Goal: Task Accomplishment & Management: Complete application form

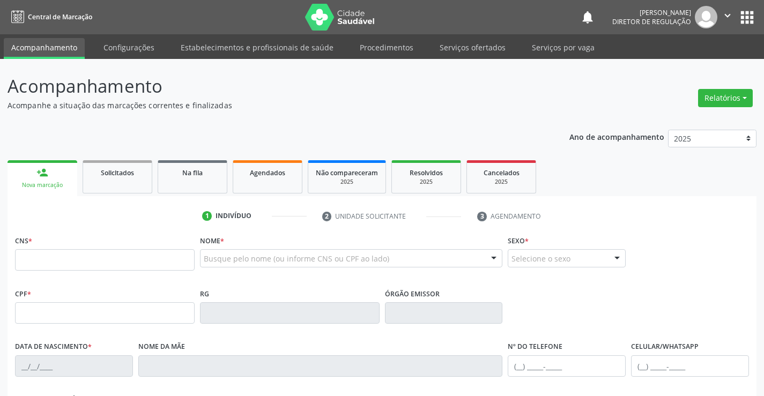
click at [85, 268] on input "text" at bounding box center [105, 259] width 180 height 21
type input "704 6066 1099 4724"
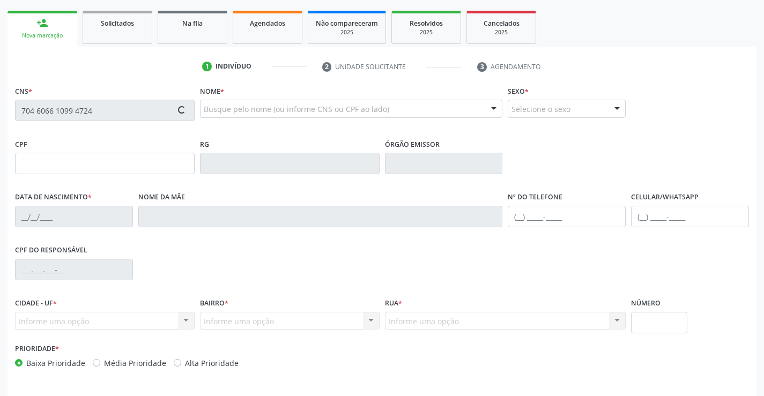
type input "0635124327"
type input "20/05/1966"
type input "(74) 99104-1069"
type input "(74) 99980-5091"
type input "494.663.485-15"
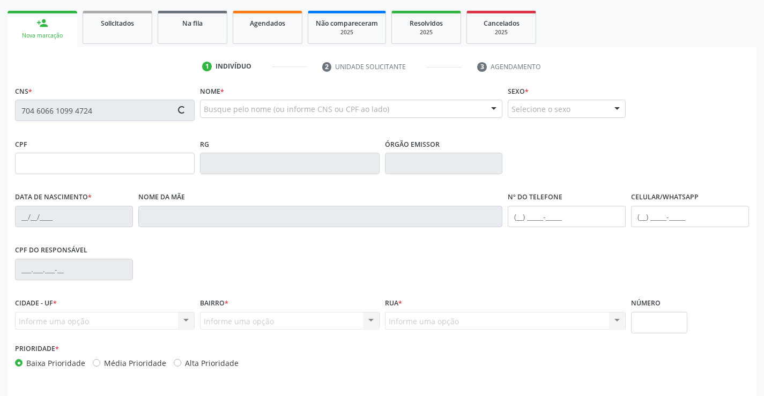
type input "S/N"
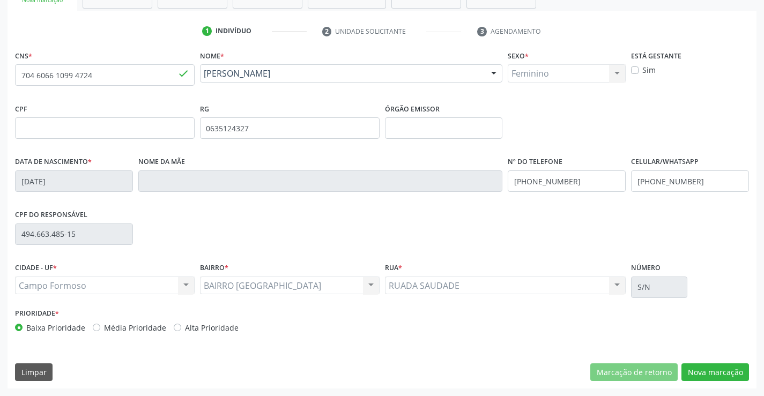
click at [733, 358] on div "CNS * 704 6066 1099 4724 done Nome * Maria Rodrigues da Silva Maria Rodrigues d…" at bounding box center [382, 218] width 749 height 341
click at [720, 368] on button "Nova marcação" at bounding box center [715, 373] width 68 height 18
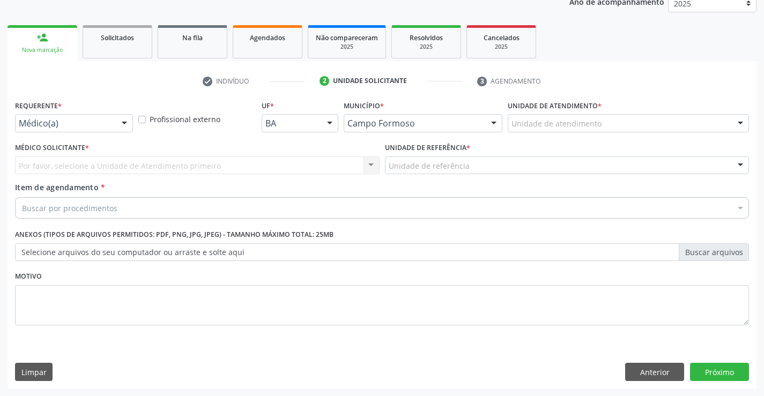
scroll to position [135, 0]
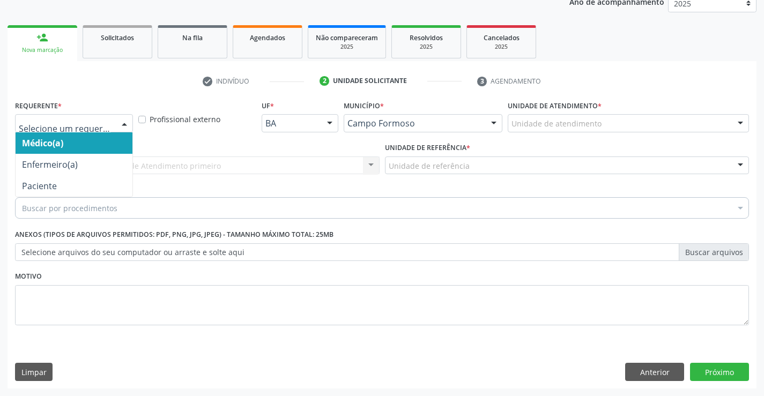
drag, startPoint x: 95, startPoint y: 127, endPoint x: 91, endPoint y: 185, distance: 58.6
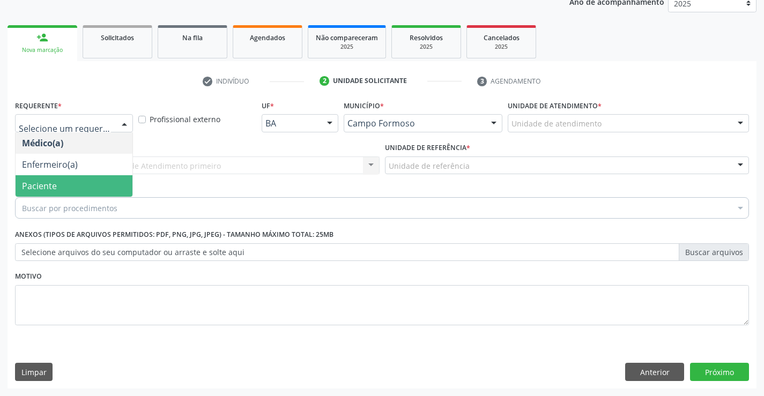
click at [93, 187] on span "Paciente" at bounding box center [74, 185] width 117 height 21
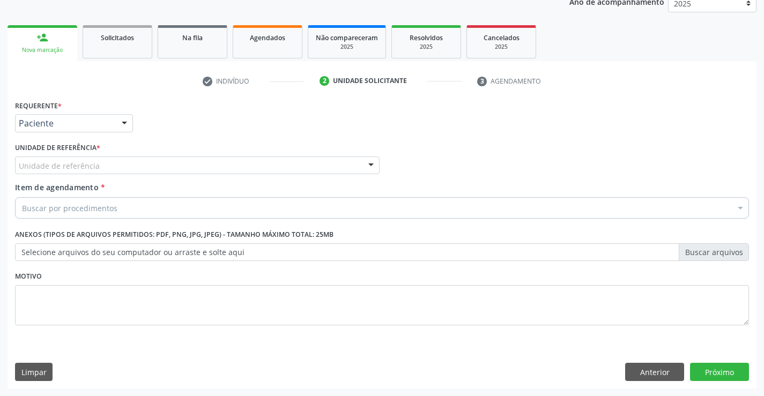
click at [227, 168] on div "Unidade de referência" at bounding box center [197, 166] width 365 height 18
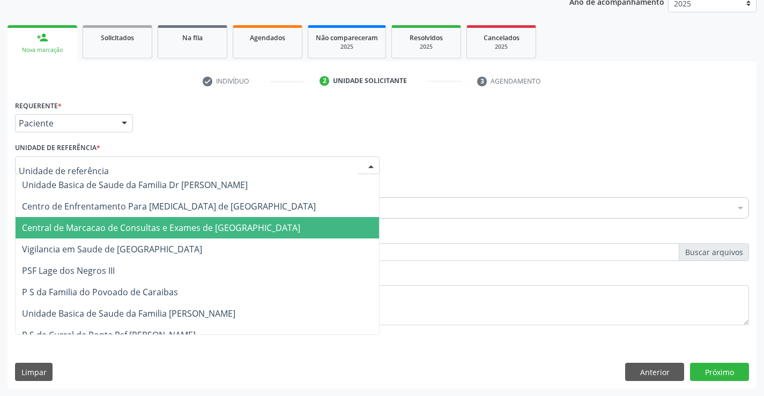
click at [221, 220] on span "Central de Marcacao de Consultas e Exames de [GEOGRAPHIC_DATA]" at bounding box center [198, 227] width 364 height 21
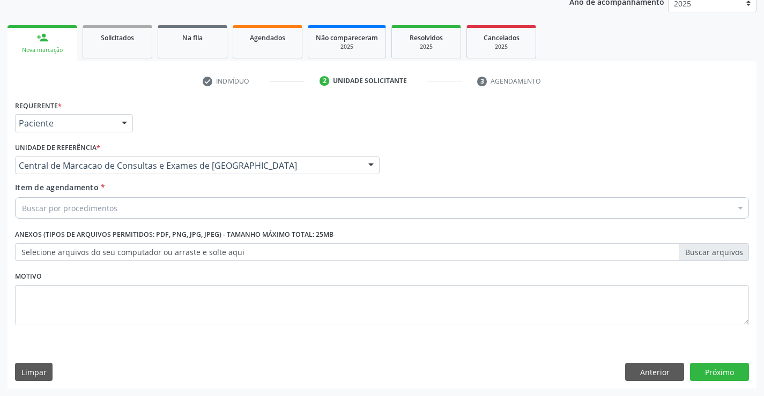
click at [249, 206] on div "Buscar por procedimentos" at bounding box center [382, 207] width 734 height 21
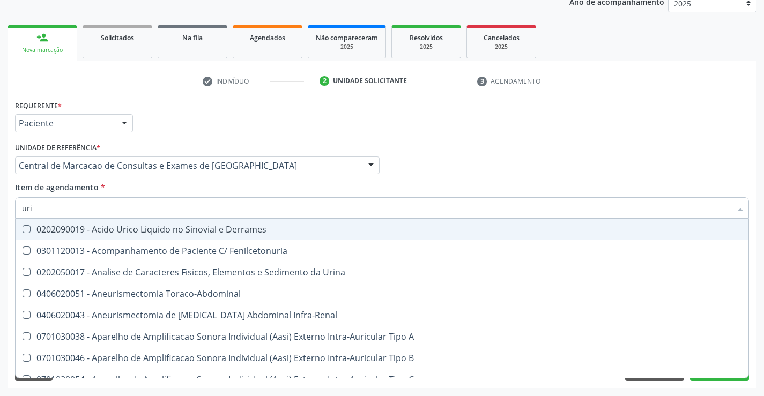
type input "urin"
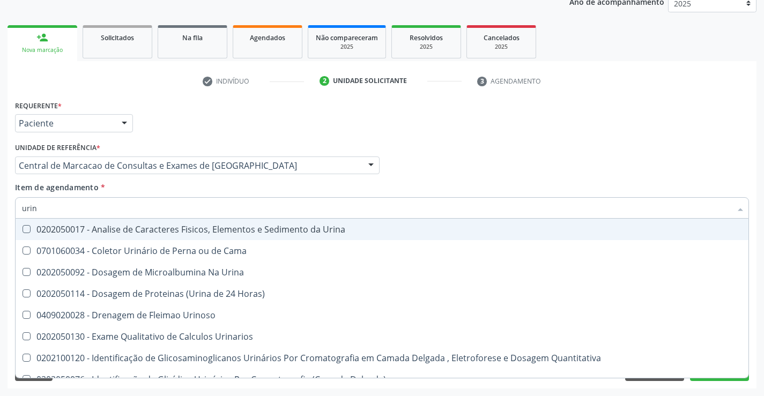
click at [265, 226] on div "0202050017 - Analise de Caracteres Fisicos, Elementos e Sedimento da Urina" at bounding box center [382, 229] width 720 height 9
checkbox Urina "true"
click at [262, 199] on input "urin" at bounding box center [376, 207] width 709 height 21
click at [226, 188] on div "Item de agendamento * urin Desfazer seleção 0202050017 - Analise de Caracteres …" at bounding box center [382, 199] width 734 height 34
checkbox Cama "true"
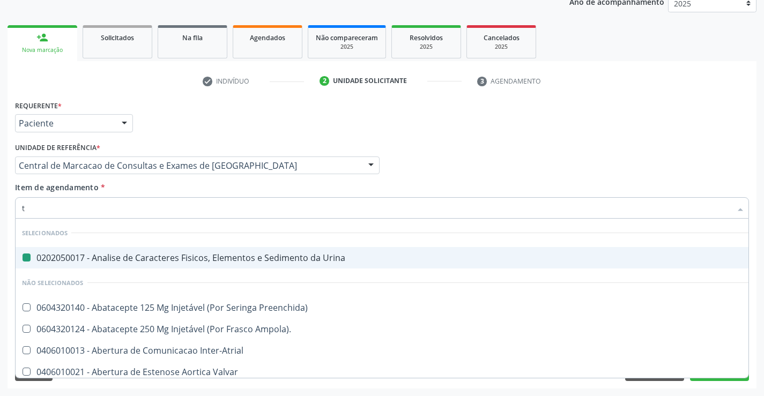
type input "tr"
checkbox Urina "false"
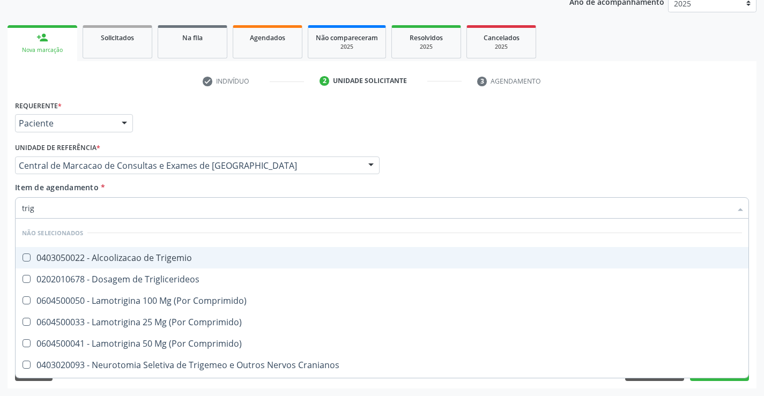
type input "trigl"
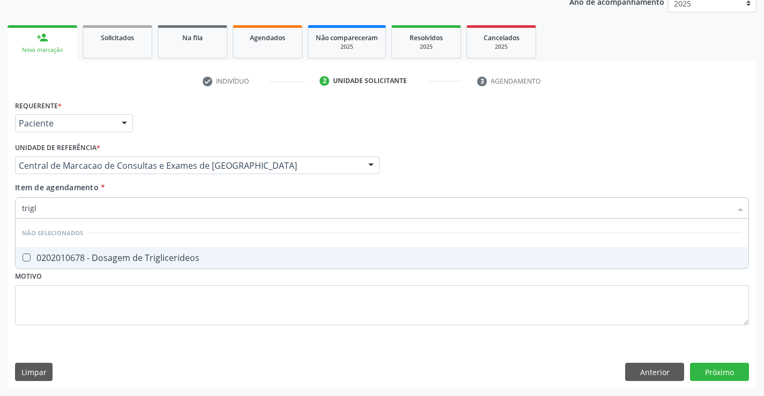
click at [219, 249] on span "0202010678 - Dosagem de Triglicerideos" at bounding box center [382, 257] width 733 height 21
checkbox Triglicerideos "true"
type input "trigl"
click at [223, 190] on div "Item de agendamento * trigl Desfazer seleção Não selecionados 0202010678 - Dosa…" at bounding box center [382, 199] width 734 height 34
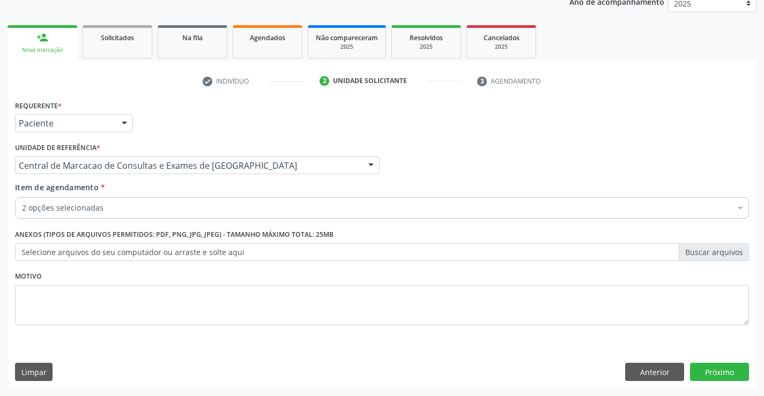
click at [216, 198] on div "2 opções selecionadas" at bounding box center [382, 207] width 734 height 21
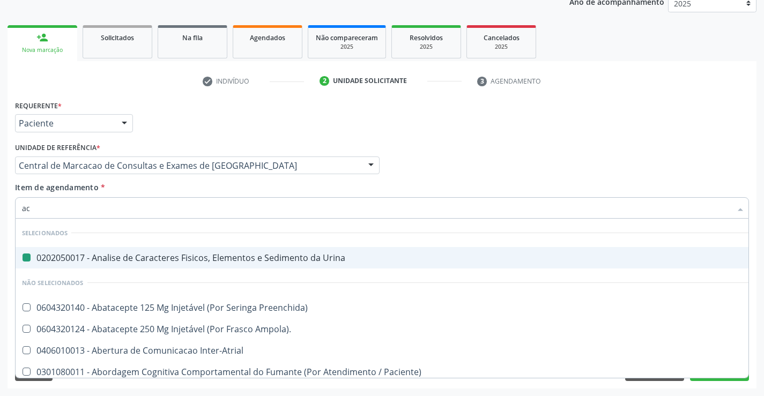
type input "aci"
checkbox Urina "false"
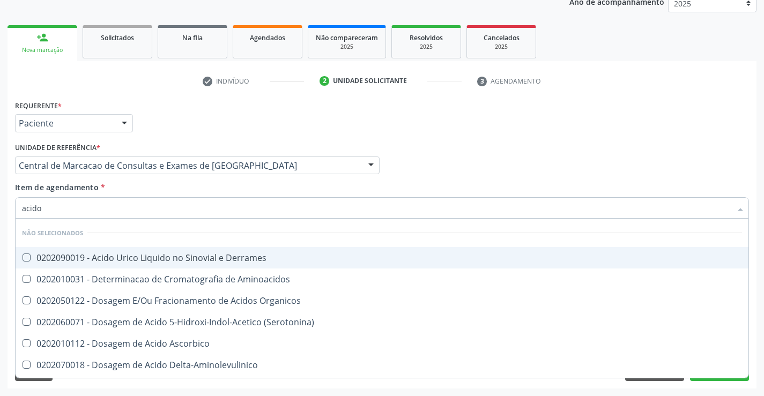
type input "acido u"
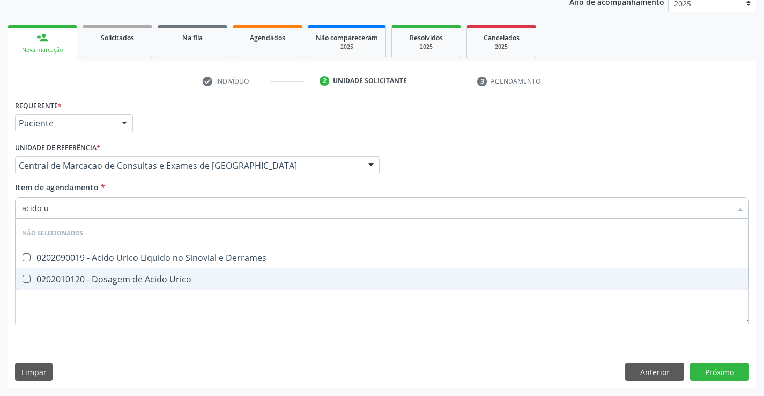
click at [183, 275] on div "0202010120 - Dosagem de Acido Urico" at bounding box center [382, 279] width 720 height 9
checkbox Urico "true"
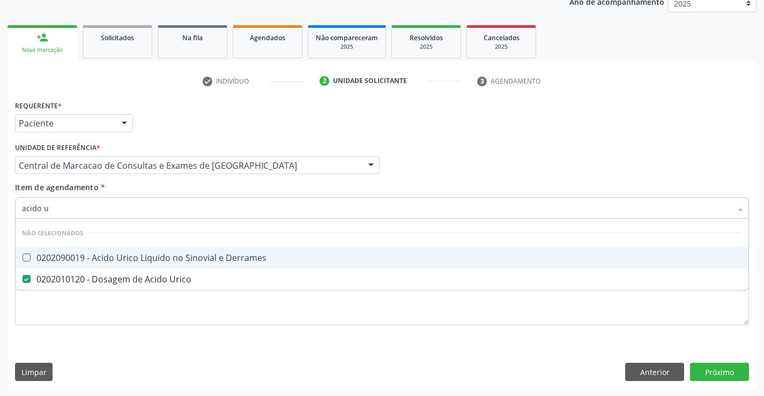
click at [225, 198] on input "acido u" at bounding box center [376, 207] width 709 height 21
click at [162, 187] on div "Item de agendamento * acido u Desfazer seleção Não selecionados 0202090019 - Ac…" at bounding box center [382, 199] width 734 height 34
checkbox Derrames "true"
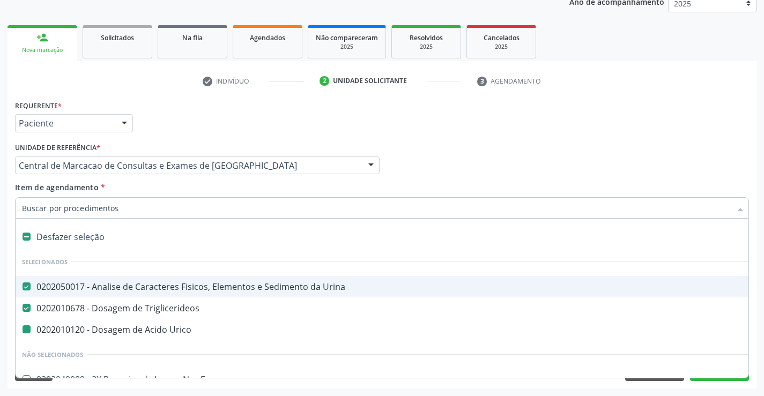
type input "f"
checkbox Urico "false"
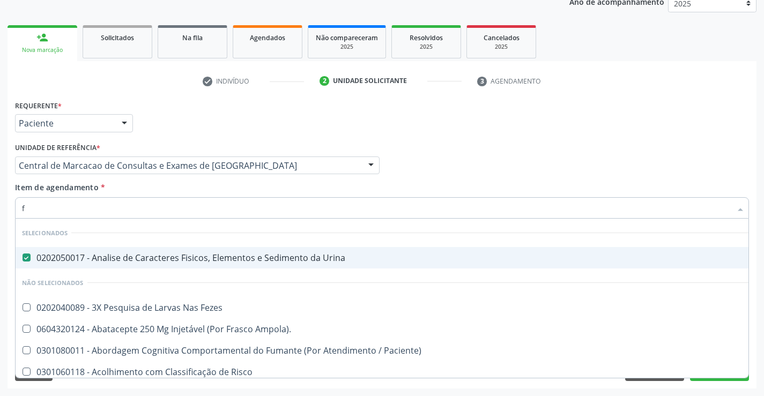
type input "fr"
checkbox Urina "false"
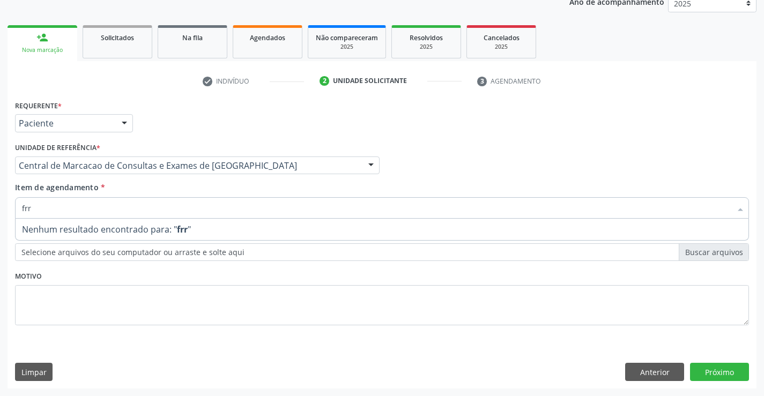
click at [25, 206] on input "frr" at bounding box center [376, 207] width 709 height 21
type input "ferr"
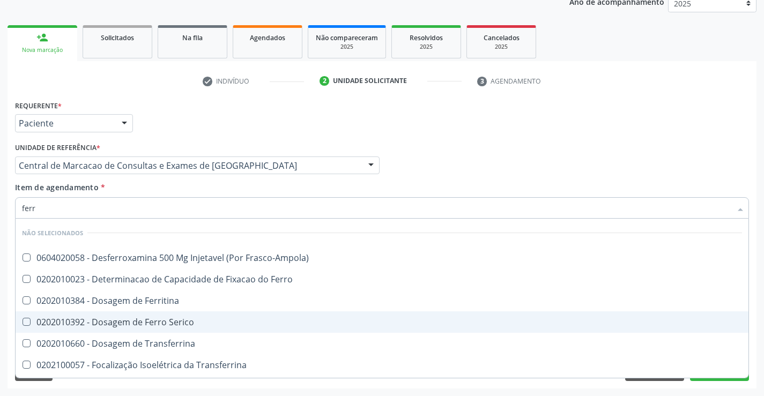
click at [192, 318] on div "0202010392 - Dosagem de Ferro Serico" at bounding box center [382, 322] width 720 height 9
checkbox Serico "true"
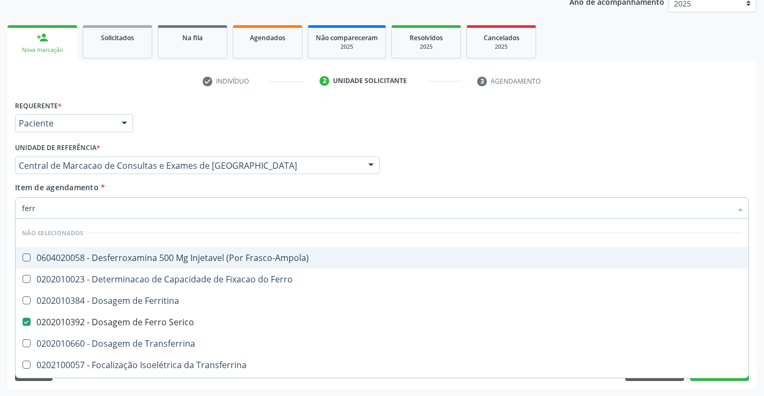
click at [185, 182] on div "Item de agendamento * ferr Desfazer seleção Não selecionados 0604020058 - Desfe…" at bounding box center [382, 199] width 734 height 34
checkbox Frasco-Ampola\) "true"
checkbox Ferro "true"
checkbox Ferritina "true"
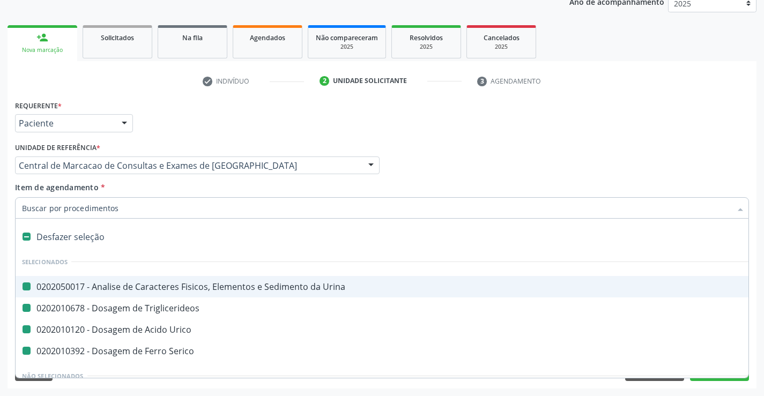
type input "h"
checkbox Urina "false"
checkbox Triglicerideos "false"
checkbox Urico "false"
checkbox Serico "false"
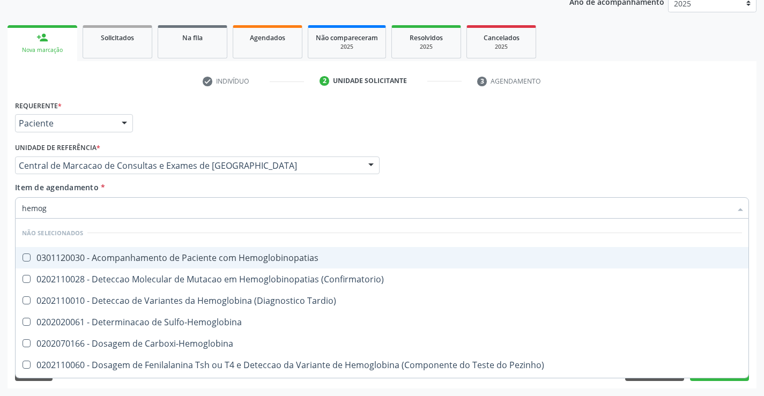
type input "hemogr"
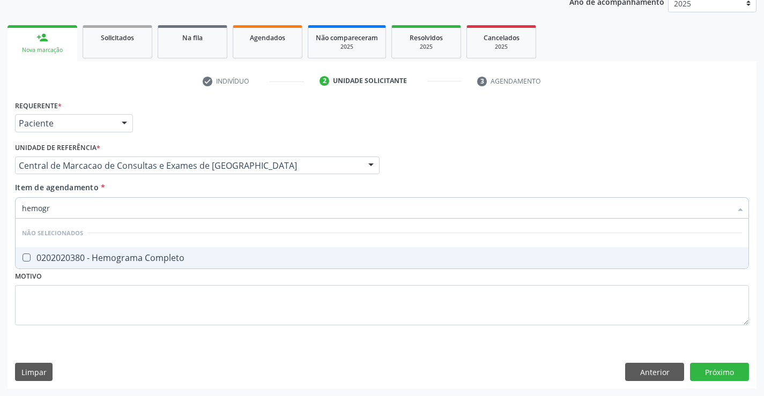
click at [186, 262] on div "0202020380 - Hemograma Completo" at bounding box center [382, 258] width 720 height 9
checkbox Completo "true"
click at [193, 191] on div "Item de agendamento * hemogr Desfazer seleção Não selecionados 0202020380 - Hem…" at bounding box center [382, 199] width 734 height 34
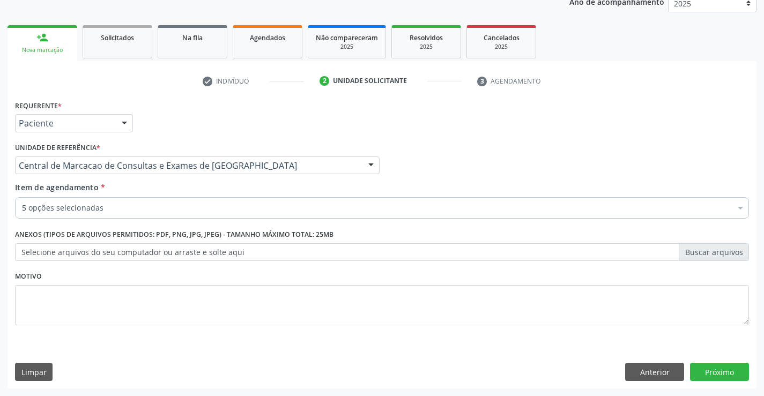
click at [201, 226] on div "Requerente * Paciente Médico(a) Enfermeiro(a) Paciente Nenhum resultado encontr…" at bounding box center [382, 219] width 734 height 243
click at [206, 218] on div "5 opções selecionadas" at bounding box center [382, 207] width 734 height 21
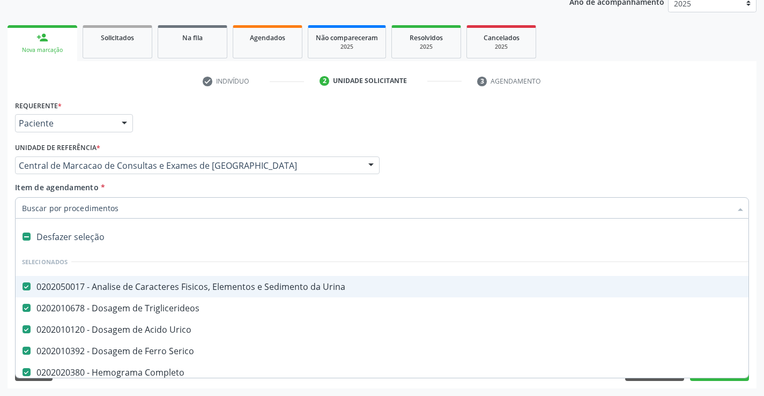
click at [206, 206] on input "Item de agendamento *" at bounding box center [376, 207] width 709 height 21
type input "p"
checkbox Urico "false"
checkbox Serico "false"
checkbox Completo "false"
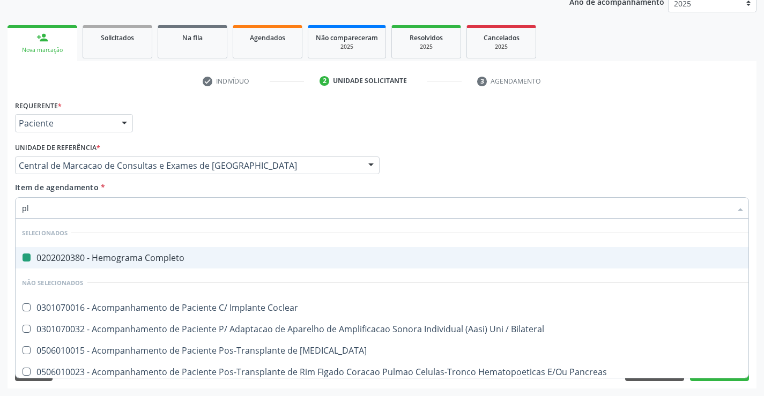
type input "pla"
checkbox Completo "false"
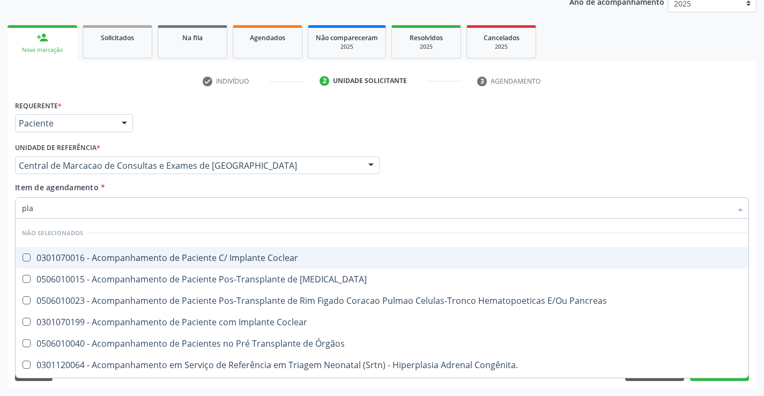
type input "plaq"
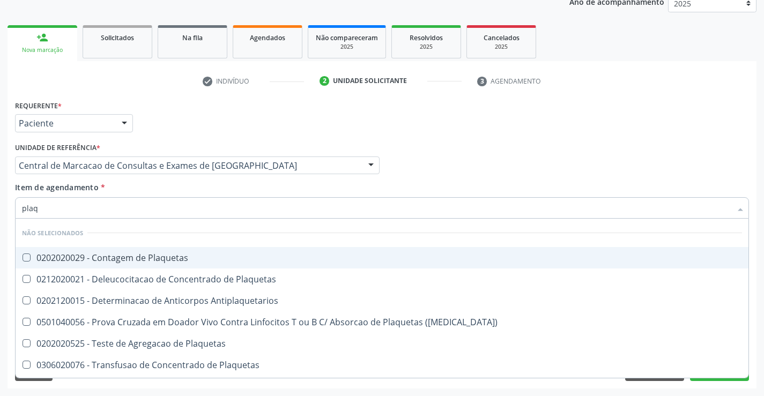
click at [99, 249] on span "0202020029 - Contagem de Plaquetas" at bounding box center [382, 257] width 733 height 21
checkbox Plaquetas "true"
click at [134, 194] on div "Item de agendamento * plaq Desfazer seleção Não selecionados 0202020029 - Conta…" at bounding box center [382, 199] width 734 height 34
checkbox Antiplaquetarios "true"
checkbox Match\) "true"
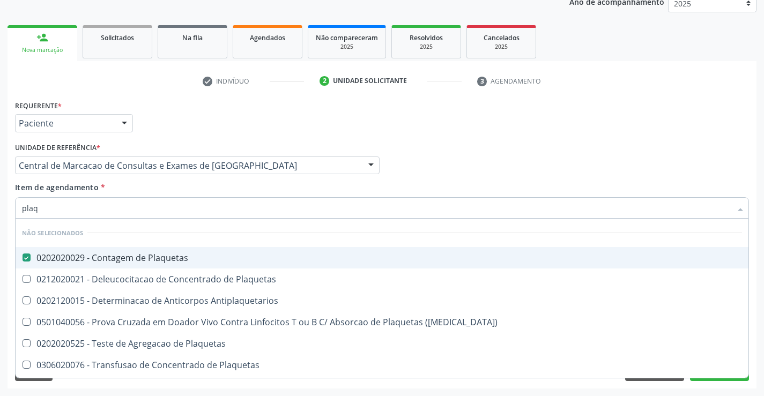
checkbox Plaquetas "true"
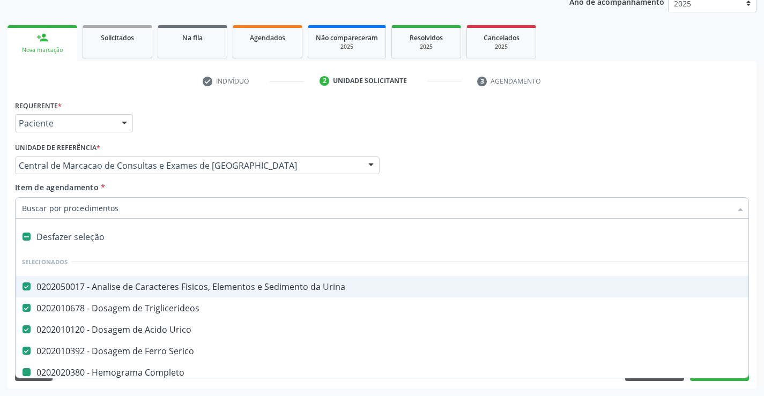
type input "u"
checkbox Completo "false"
checkbox Plaquetas "false"
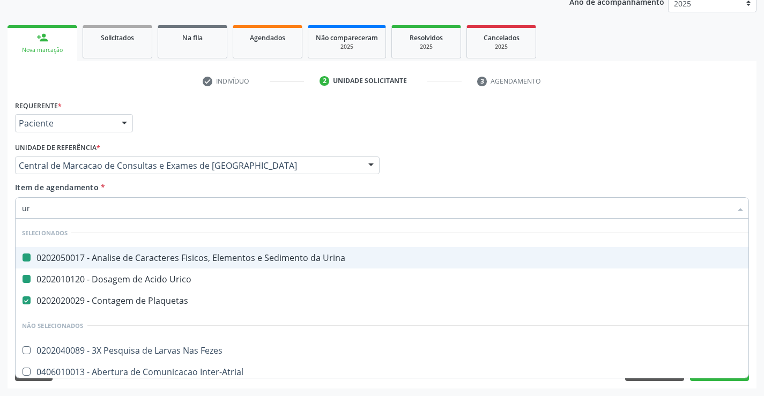
type input "ure"
checkbox Urina "false"
checkbox Urico "false"
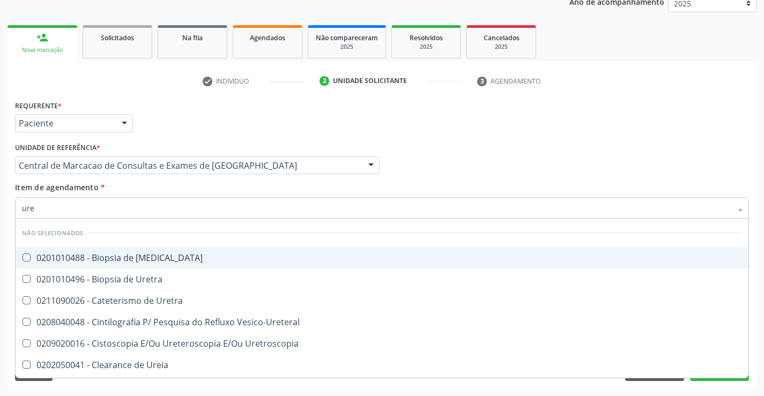
type input "urei"
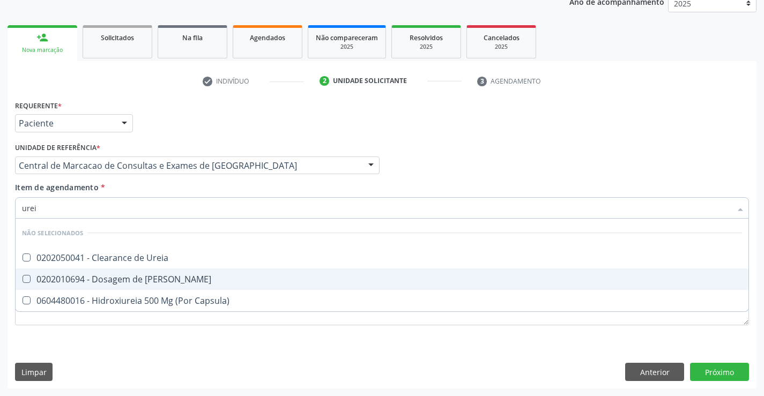
click at [154, 277] on div "0202010694 - Dosagem de [PERSON_NAME]" at bounding box center [382, 279] width 720 height 9
checkbox Ureia "true"
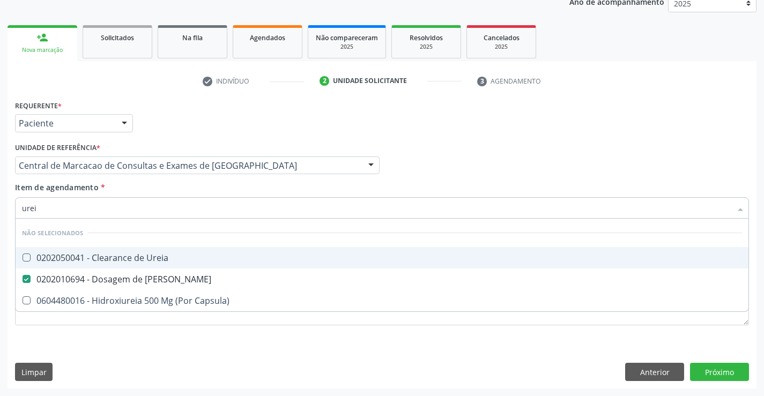
click at [160, 186] on div "Item de agendamento * urei Desfazer seleção Não selecionados 0202050041 - Clear…" at bounding box center [382, 199] width 734 height 34
checkbox Ureia "true"
checkbox Capsula\) "true"
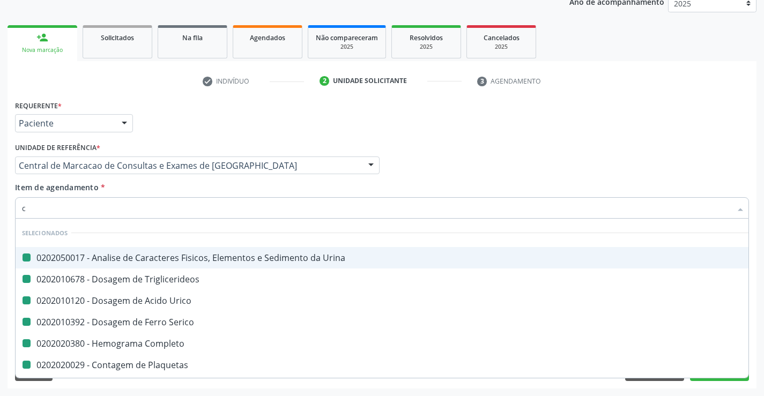
type input "cr"
checkbox Urina "false"
checkbox Triglicerideos "false"
checkbox Urico "false"
checkbox Serico "false"
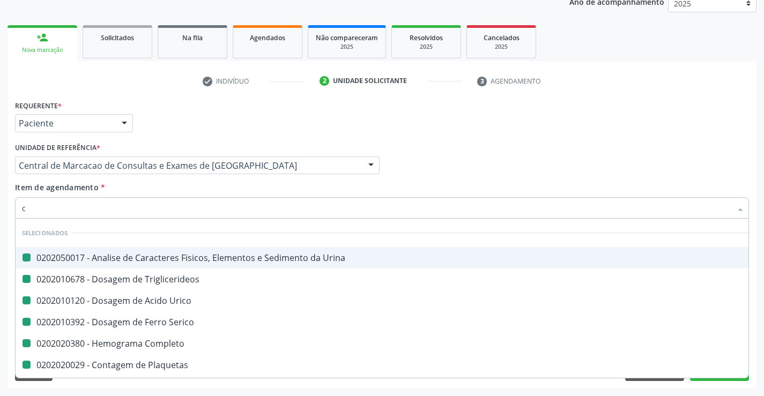
checkbox Completo "false"
checkbox Plaquetas "false"
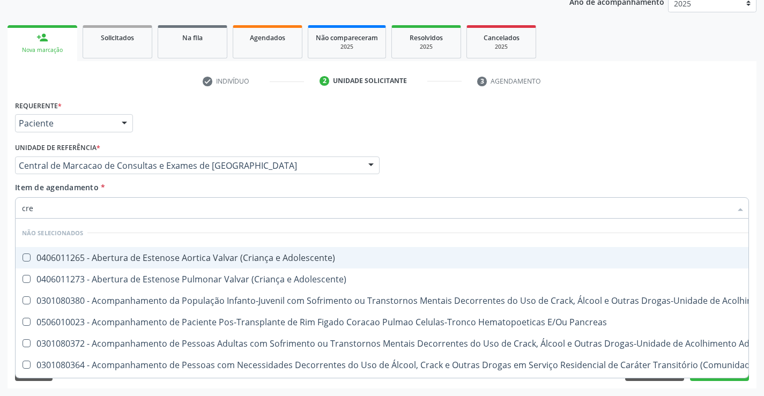
type input "crea"
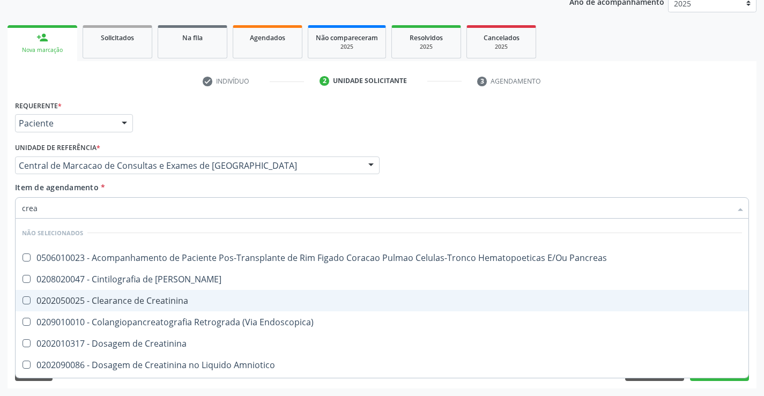
click at [170, 300] on div "0202050025 - Clearance de Creatinina" at bounding box center [382, 301] width 720 height 9
click at [158, 304] on div "0202050025 - Clearance de Creatinina" at bounding box center [382, 301] width 720 height 9
checkbox Creatinina "false"
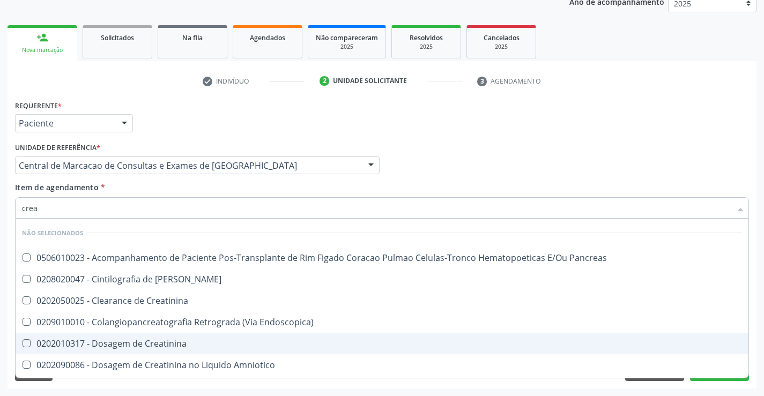
click at [162, 346] on div "0202010317 - Dosagem de Creatinina" at bounding box center [382, 343] width 720 height 9
checkbox Creatinina "true"
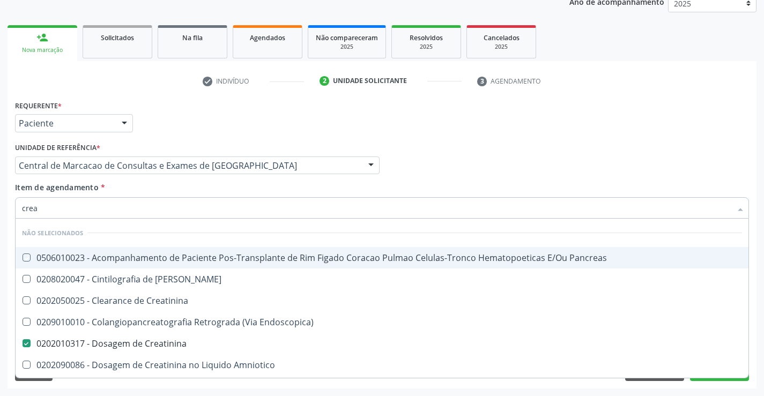
click at [183, 195] on div "Item de agendamento * crea Desfazer seleção Não selecionados 0506010023 - Acomp…" at bounding box center [382, 199] width 734 height 34
checkbox Pancreas "true"
checkbox Creatinina "true"
checkbox Endoscopica\) "true"
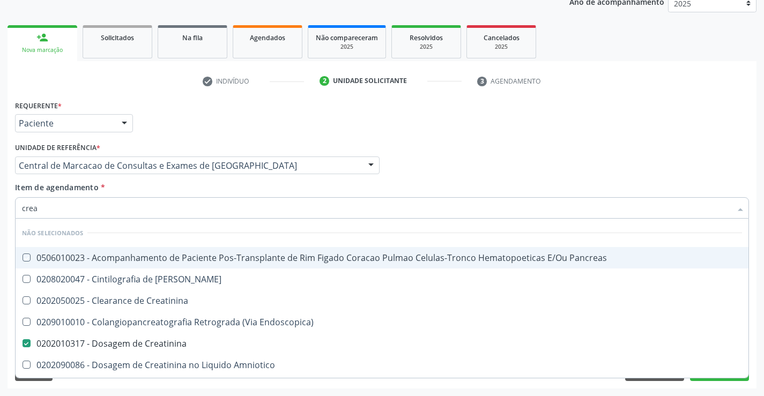
checkbox Amniotico "true"
checkbox Mb "true"
checkbox \(Cpk\) "true"
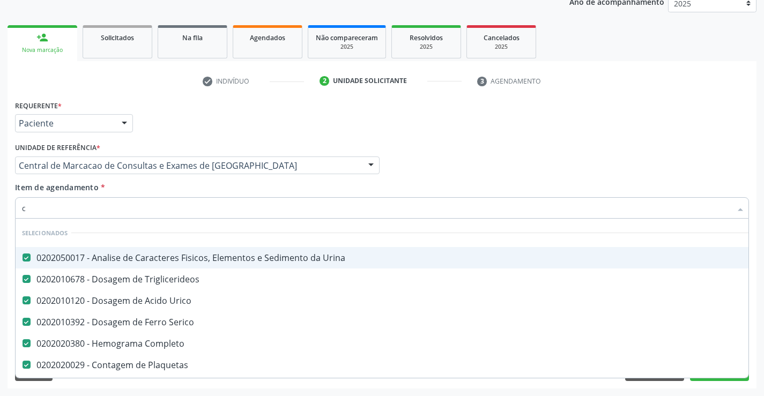
type input "co"
checkbox Creatinina "false"
type input "col"
checkbox Urina "false"
checkbox Urico "false"
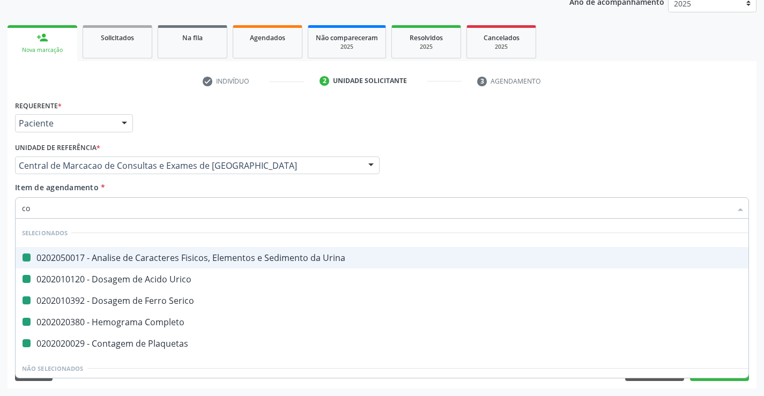
checkbox Serico "false"
checkbox Completo "false"
checkbox Plaquetas "false"
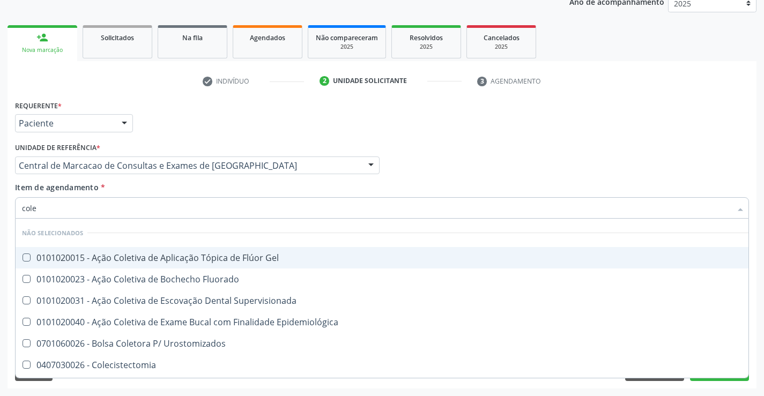
type input "coles"
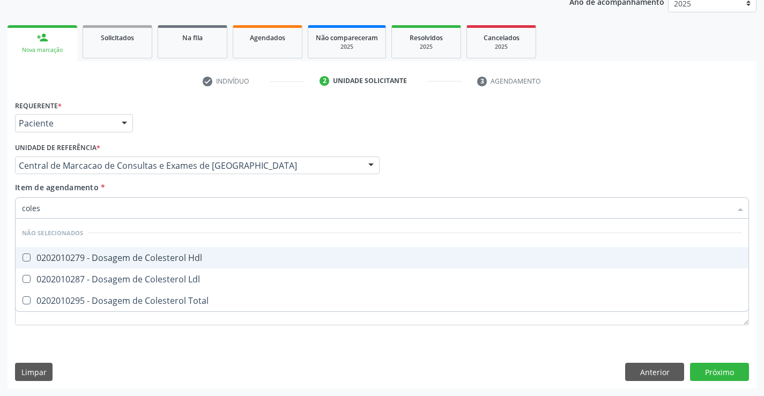
click at [209, 250] on span "0202010279 - Dosagem de Colesterol Hdl" at bounding box center [382, 257] width 733 height 21
checkbox Hdl "true"
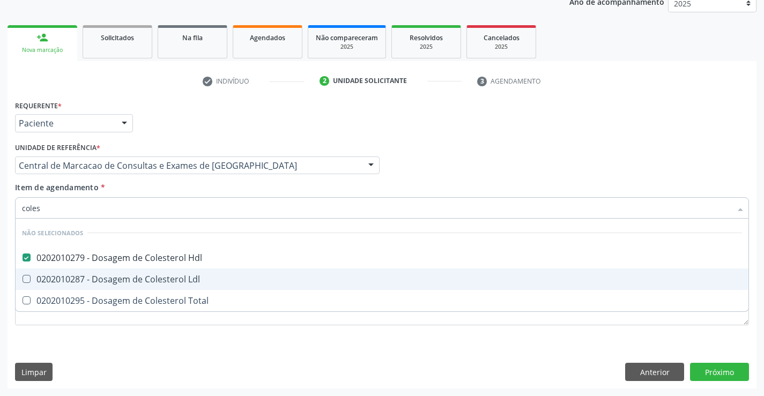
click at [210, 278] on div "0202010287 - Dosagem de Colesterol Ldl" at bounding box center [382, 279] width 720 height 9
checkbox Ldl "true"
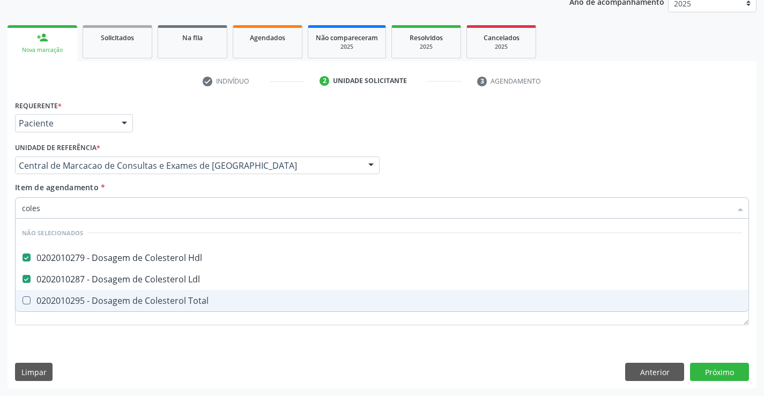
click at [210, 295] on span "0202010295 - Dosagem de Colesterol Total" at bounding box center [382, 300] width 733 height 21
checkbox Total "true"
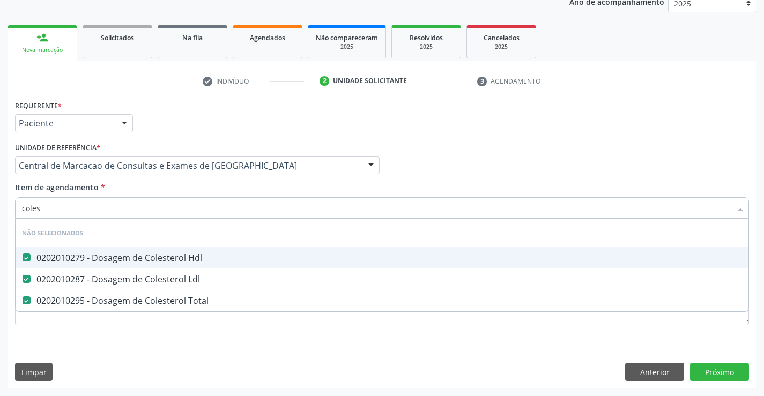
click at [203, 183] on div "Item de agendamento * coles Desfazer seleção Não selecionados 0202010279 - Dosa…" at bounding box center [382, 199] width 734 height 34
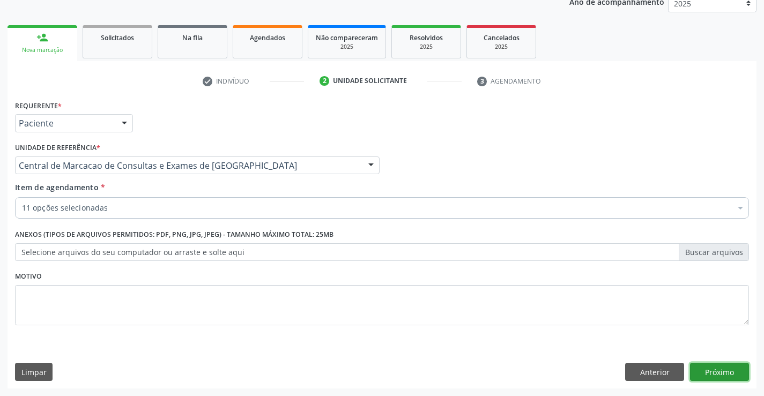
click at [721, 363] on button "Próximo" at bounding box center [719, 372] width 59 height 18
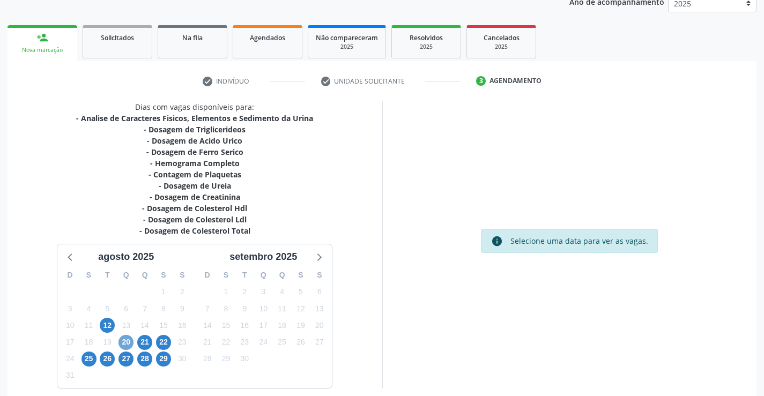
click at [126, 343] on span "20" at bounding box center [125, 342] width 15 height 15
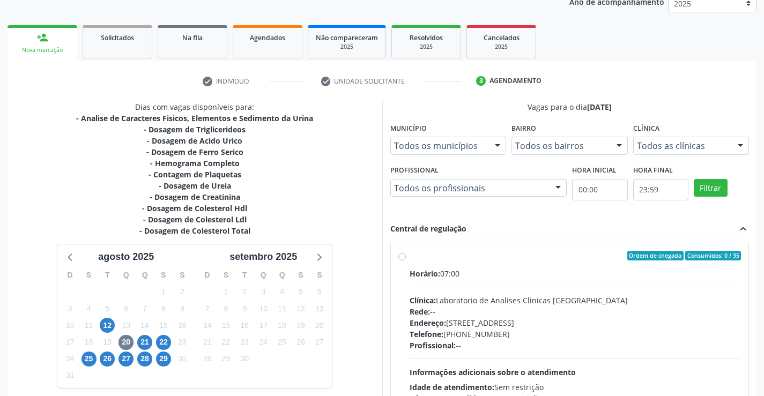
drag, startPoint x: 639, startPoint y: 302, endPoint x: 772, endPoint y: 320, distance: 134.1
click at [640, 302] on div "Clínica: Laboratorio de Analises Clinicas Sao Francisco" at bounding box center [576, 300] width 332 height 11
click at [406, 261] on input "Ordem de chegada Consumidos: 0 / 35 Horário: 07:00 Clínica: Laboratorio de Anal…" at bounding box center [402, 256] width 8 height 10
radio input "true"
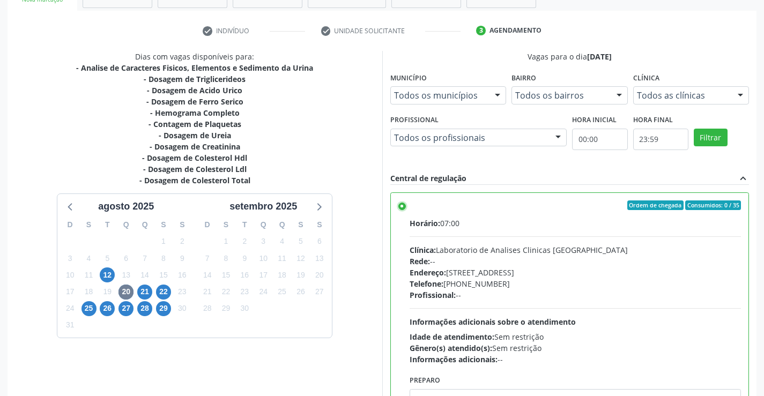
scroll to position [244, 0]
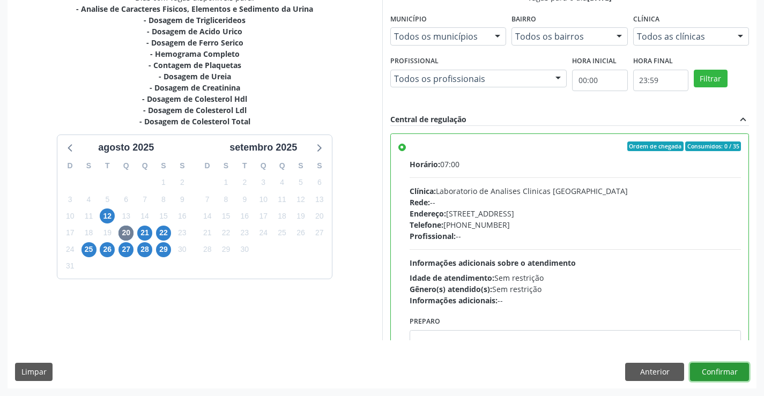
click at [728, 369] on button "Confirmar" at bounding box center [719, 372] width 59 height 18
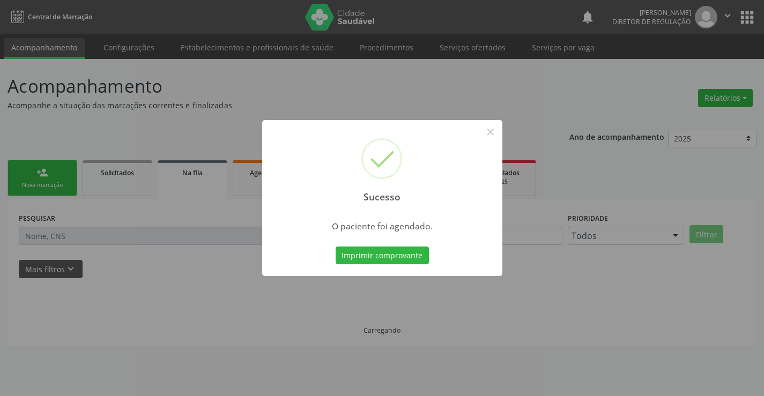
scroll to position [0, 0]
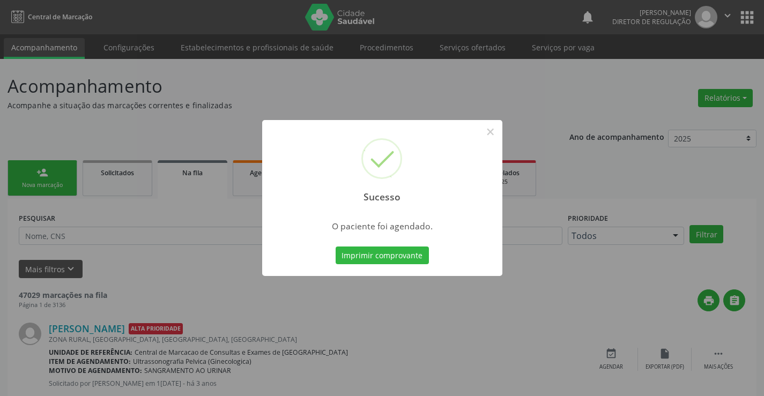
click at [336, 247] on button "Imprimir comprovante" at bounding box center [382, 256] width 93 height 18
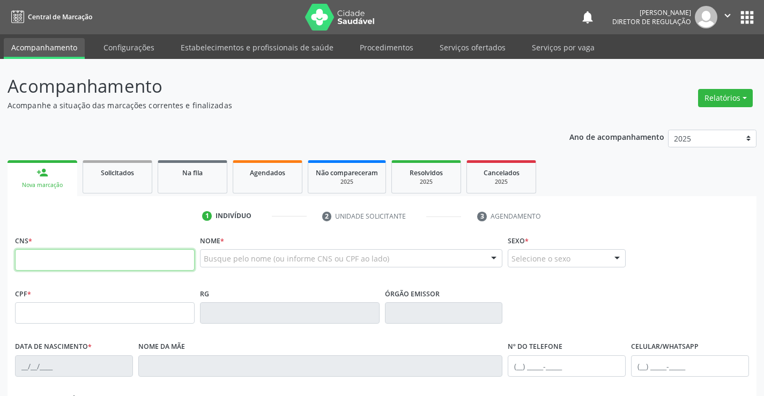
click at [129, 251] on input "text" at bounding box center [105, 259] width 180 height 21
type input "708 6000 6077 4783"
type input "1347482636"
type input "21/10/1984"
type input "(74) 9115-2444"
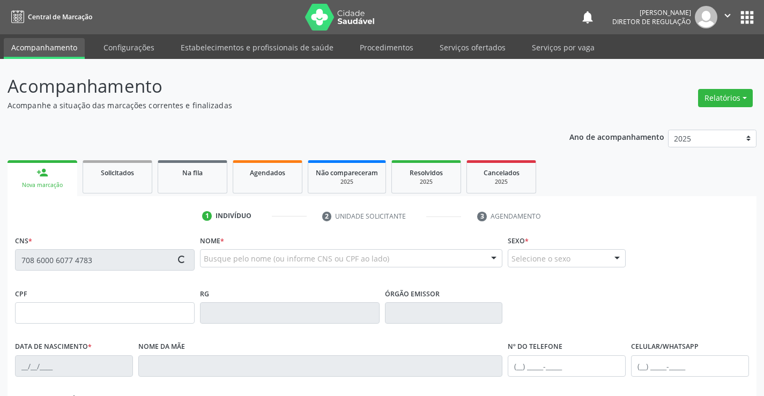
type input "(74) 9115-2444"
type input "013.952.425-85"
type input "S/N"
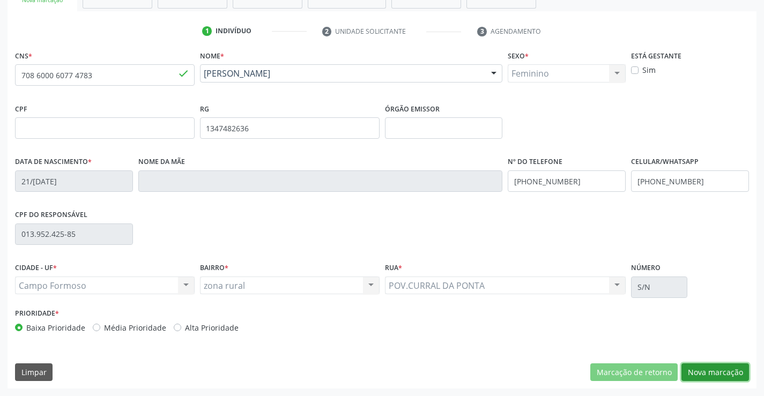
click at [687, 368] on button "Nova marcação" at bounding box center [715, 373] width 68 height 18
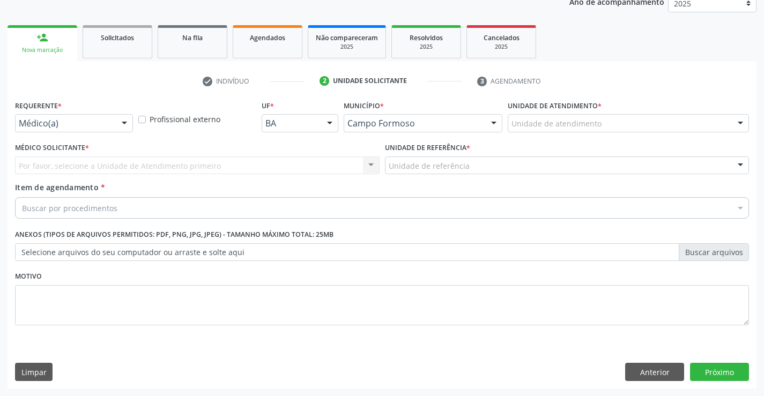
scroll to position [135, 0]
click at [125, 140] on div "Médico Solicitante * Por favor, selecione a Unidade de Atendimento primeiro Nen…" at bounding box center [197, 157] width 365 height 34
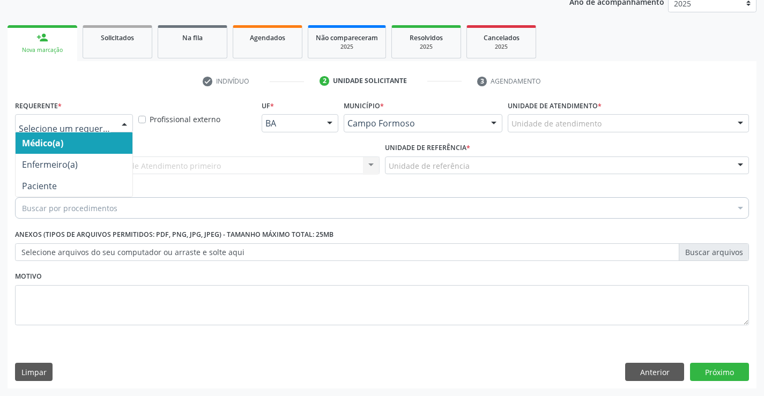
click at [122, 132] on div "Médico(a) Enfermeiro(a) Paciente Nenhum resultado encontrado para: " " Não há n…" at bounding box center [74, 123] width 118 height 18
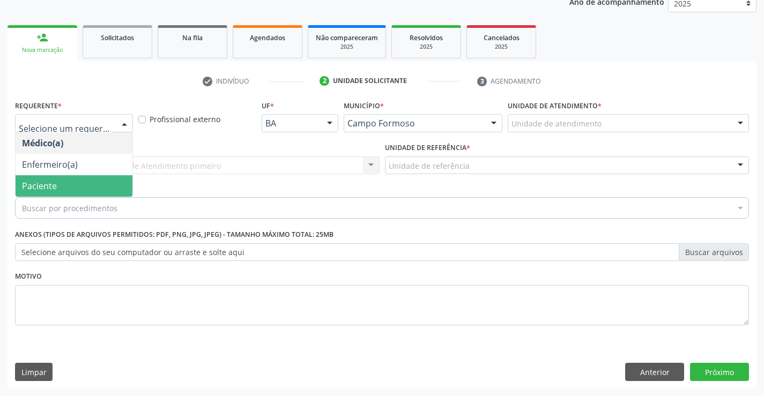
click at [118, 184] on span "Paciente" at bounding box center [74, 185] width 117 height 21
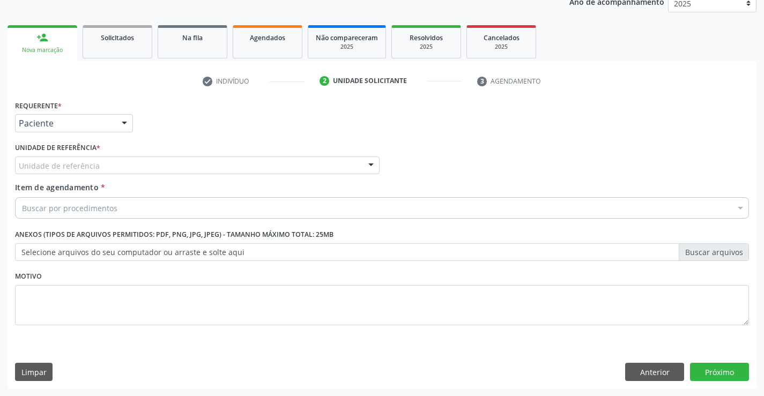
click at [211, 150] on div "Unidade de referência * Unidade de referência Unidade Basica de Saude da Famili…" at bounding box center [197, 157] width 365 height 34
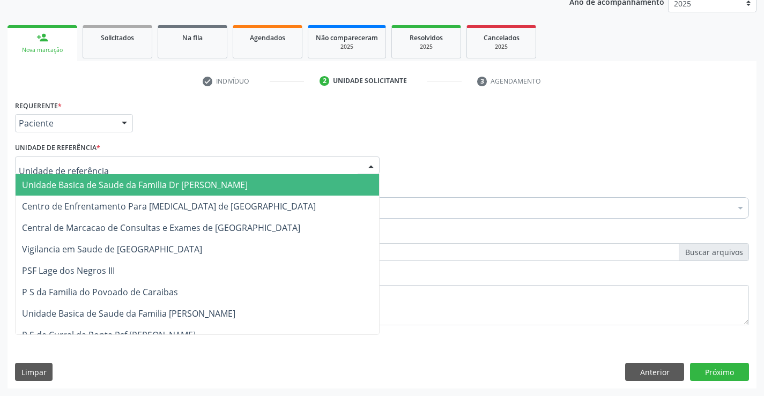
click at [216, 165] on div at bounding box center [197, 166] width 365 height 18
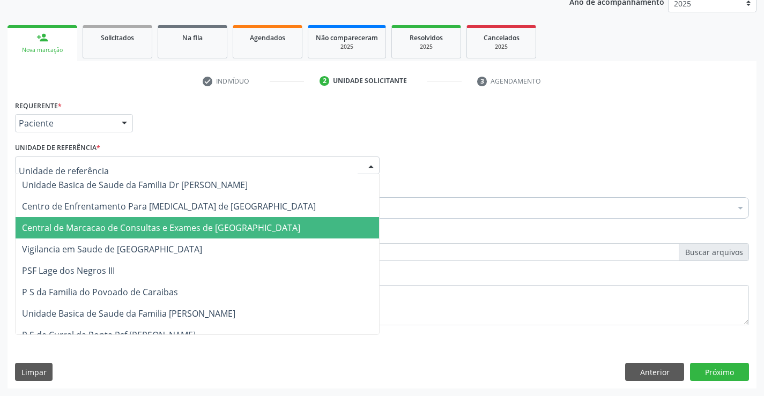
click at [225, 226] on span "Central de Marcacao de Consultas e Exames de [GEOGRAPHIC_DATA]" at bounding box center [161, 228] width 278 height 12
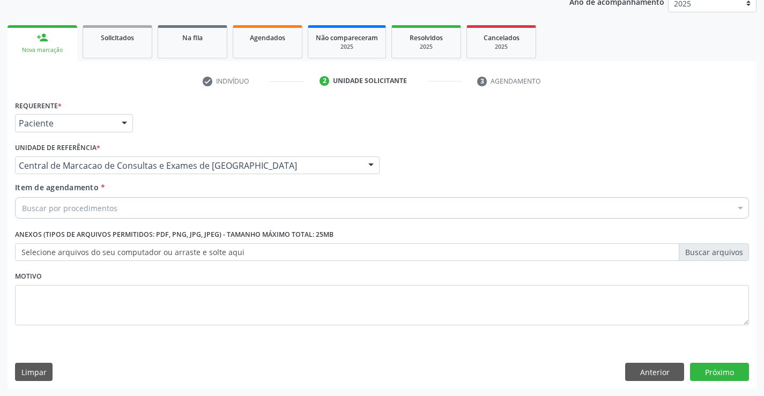
click at [280, 201] on div "Buscar por procedimentos" at bounding box center [382, 207] width 734 height 21
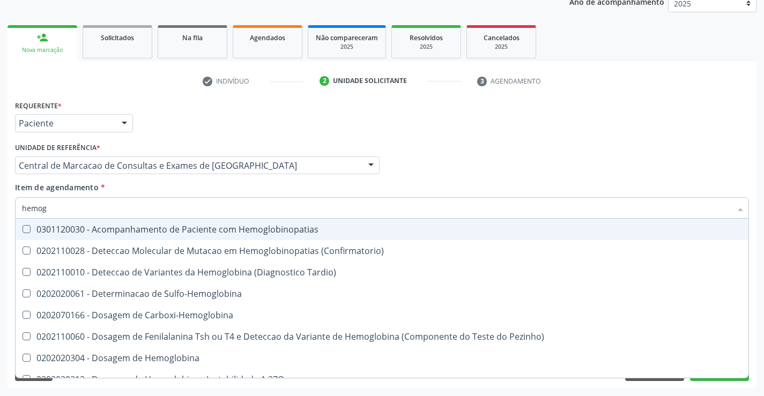
type input "hemogr"
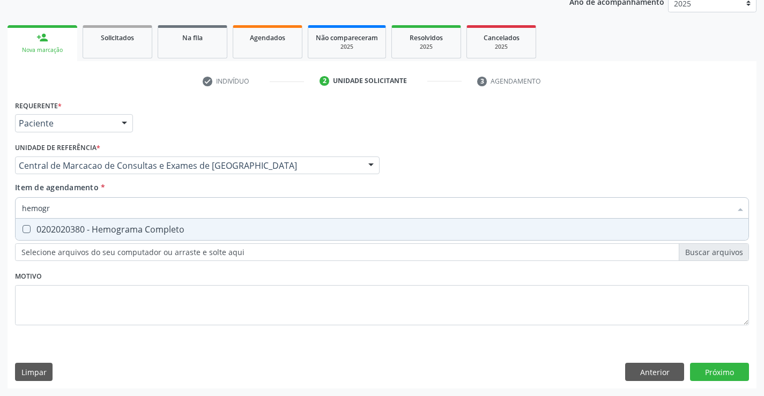
click at [272, 227] on div "0202020380 - Hemograma Completo" at bounding box center [382, 229] width 720 height 9
checkbox Completo "true"
type input "hemogr"
click at [275, 189] on div "Item de agendamento * hemogr Desfazer seleção 0202020380 - Hemograma Completo N…" at bounding box center [382, 199] width 734 height 34
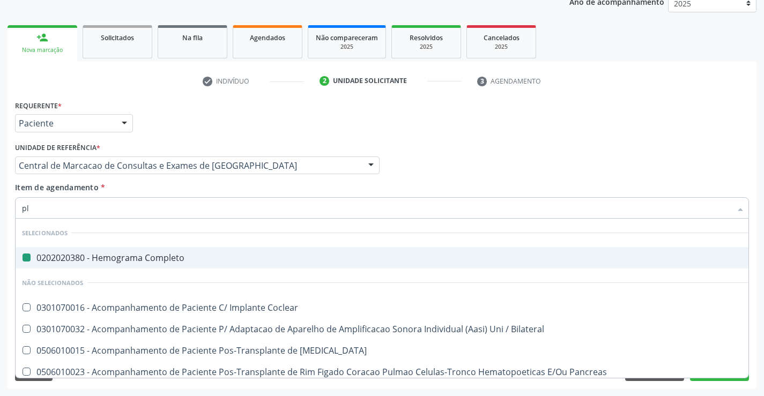
type input "pla"
checkbox Completo "false"
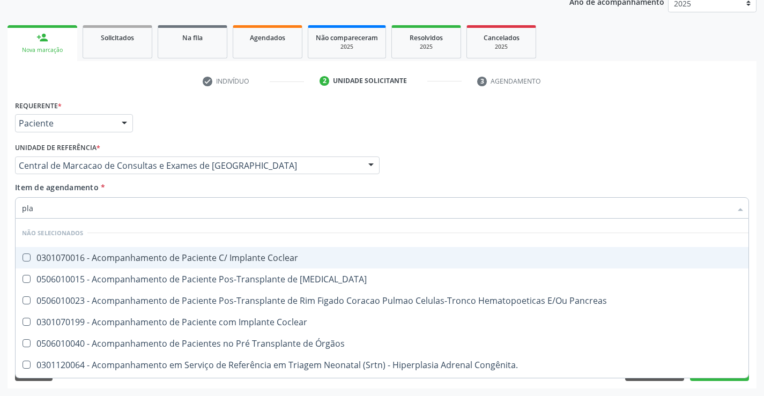
type input "plaq"
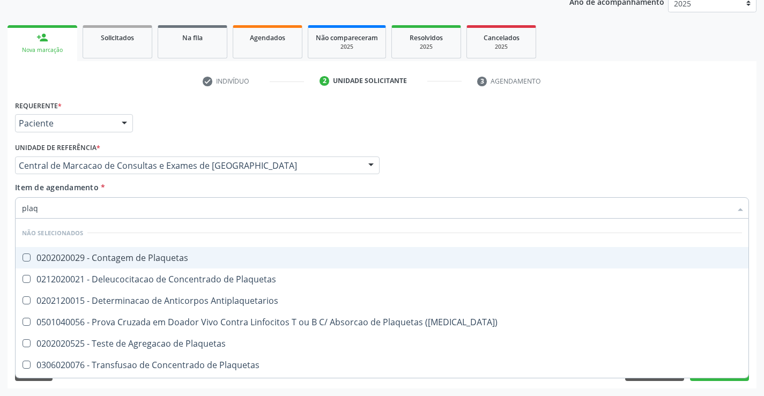
click at [206, 251] on span "0202020029 - Contagem de Plaquetas" at bounding box center [382, 257] width 733 height 21
checkbox Plaquetas "true"
type input "plaq"
click at [218, 189] on div "Item de agendamento * plaq Desfazer seleção Não selecionados 0202020029 - Conta…" at bounding box center [382, 199] width 734 height 34
checkbox Plaquetas "true"
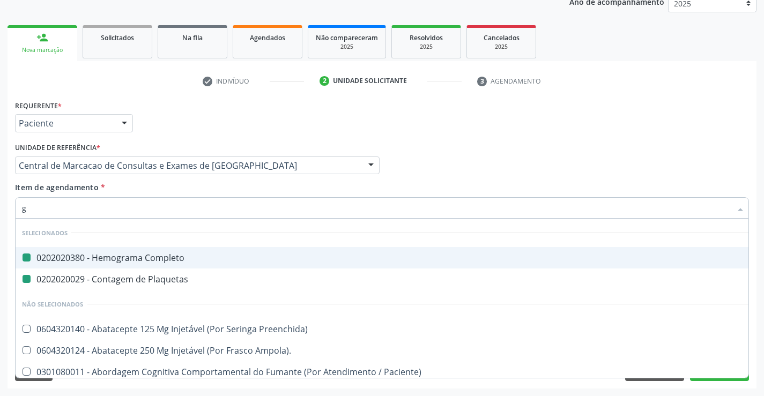
type input "gl"
checkbox Completo "false"
checkbox Plaquetas "false"
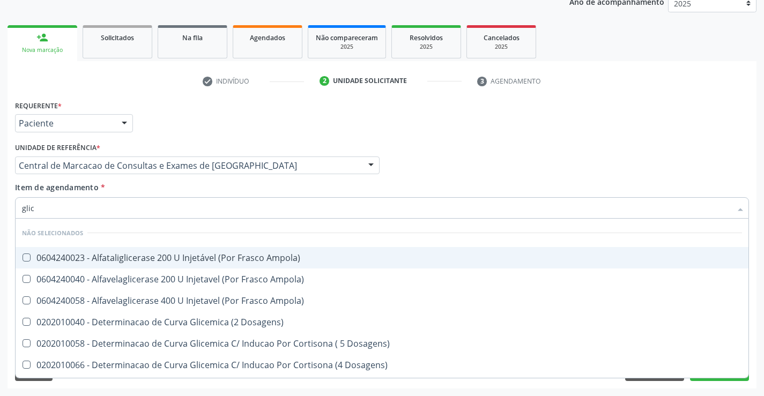
type input "glico"
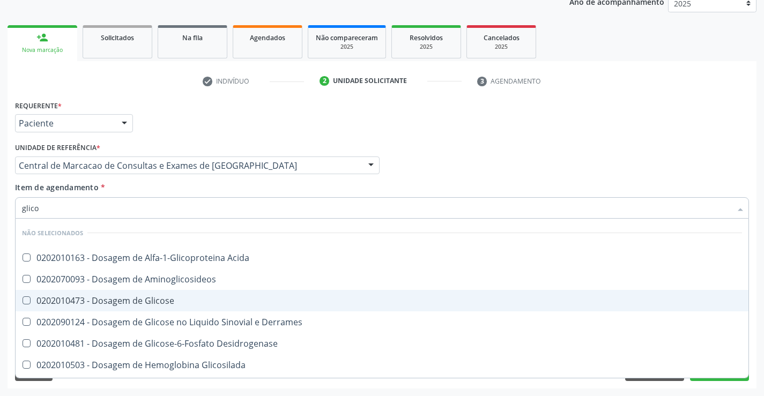
click at [205, 303] on div "0202010473 - Dosagem de Glicose" at bounding box center [382, 301] width 720 height 9
checkbox Glicose "true"
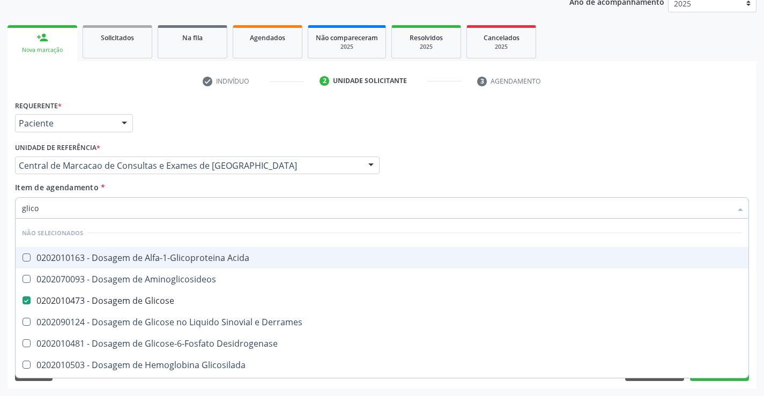
type input "glico"
click at [191, 180] on div "Unidade de referência * Central de Marcacao de Consultas e Exames de [GEOGRAPHI…" at bounding box center [197, 161] width 370 height 42
checkbox Acida "true"
checkbox Aminoglicosideos "true"
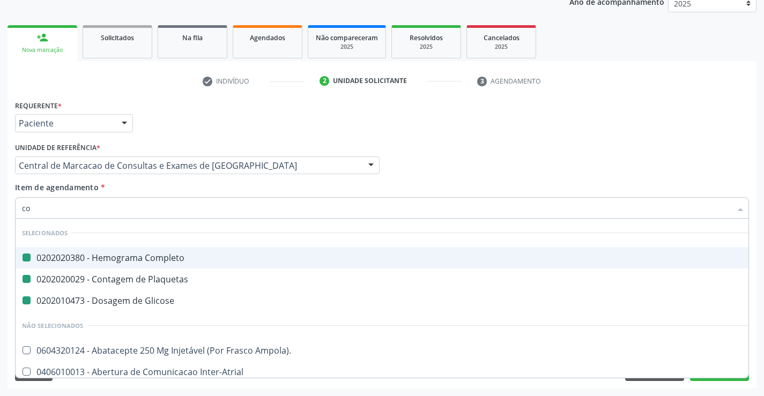
type input "col"
checkbox Completo "false"
checkbox Plaquetas "false"
checkbox Glicose "false"
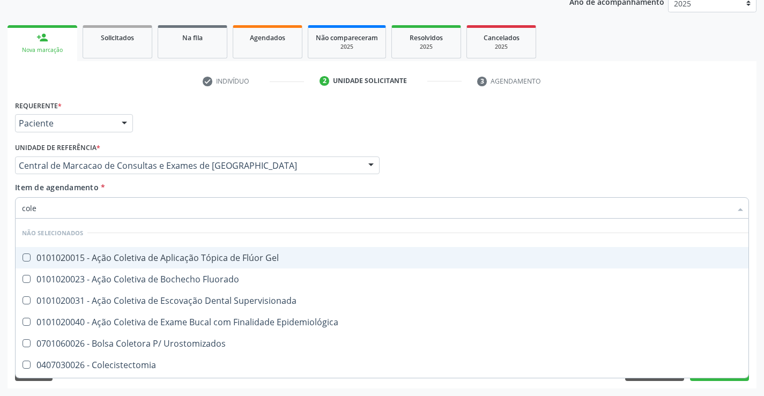
type input "coles"
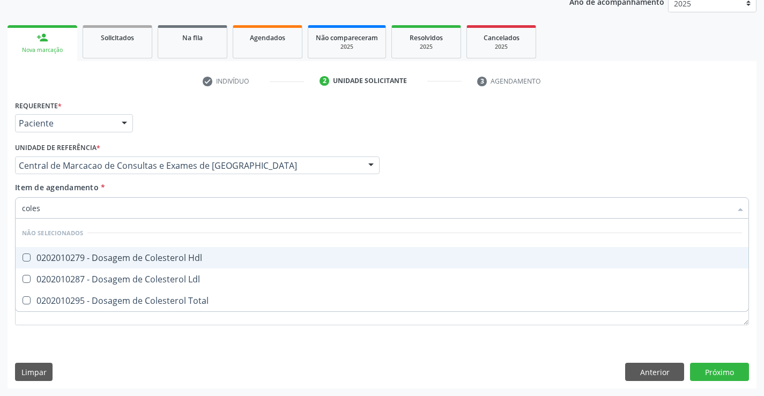
click at [168, 254] on div "0202010279 - Dosagem de Colesterol Hdl" at bounding box center [382, 258] width 720 height 9
checkbox Hdl "true"
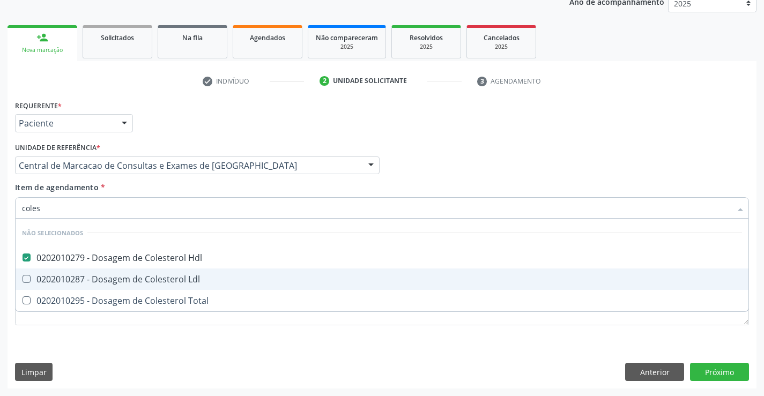
click at [180, 279] on div "0202010287 - Dosagem de Colesterol Ldl" at bounding box center [382, 279] width 720 height 9
checkbox Ldl "true"
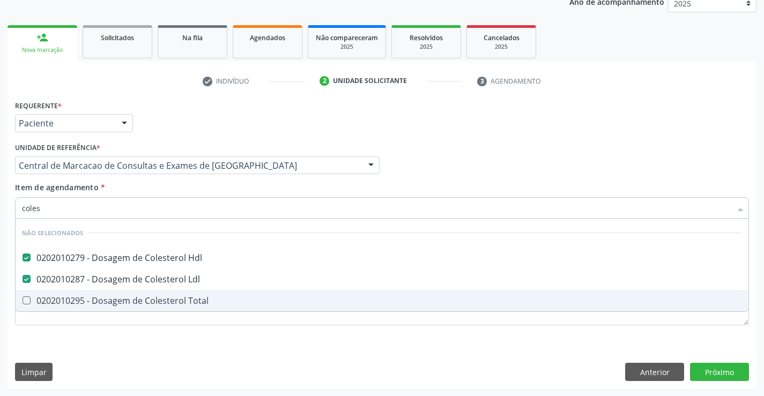
click at [179, 301] on div "0202010295 - Dosagem de Colesterol Total" at bounding box center [382, 301] width 720 height 9
checkbox Total "true"
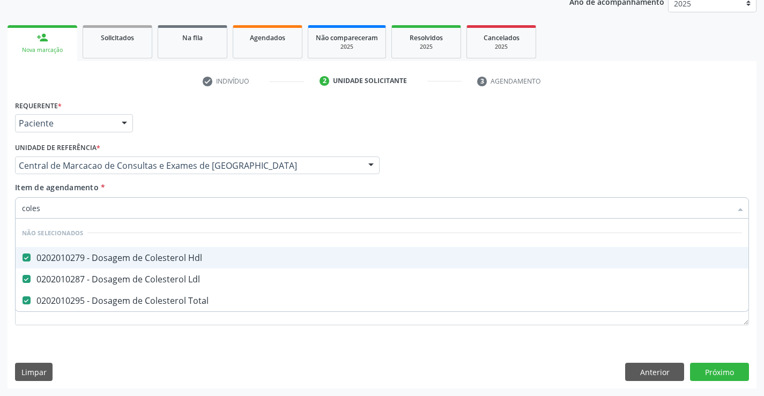
type input "coles"
click at [143, 187] on div "Item de agendamento * coles Desfazer seleção Não selecionados 0202010279 - Dosa…" at bounding box center [382, 199] width 734 height 34
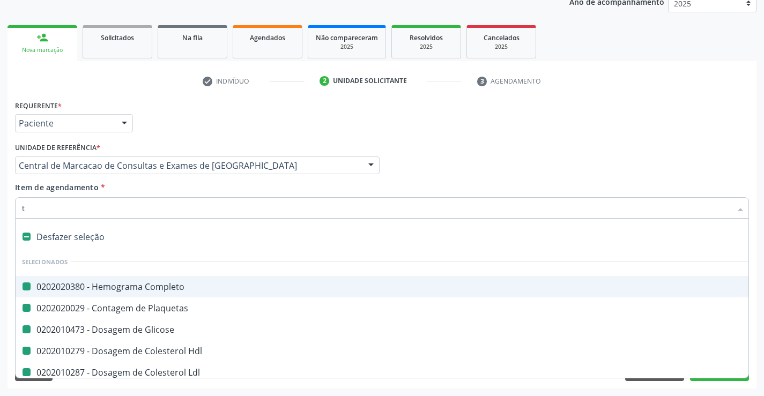
type input "tr"
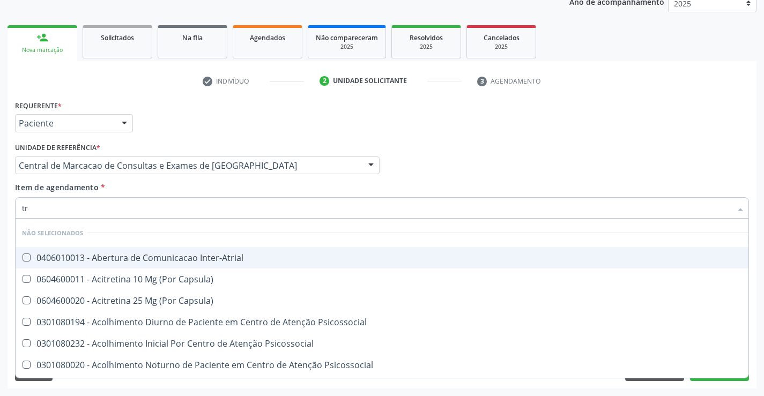
checkbox Inter-Atrial "false"
checkbox Capsula\) "false"
checkbox Psicossocial "false"
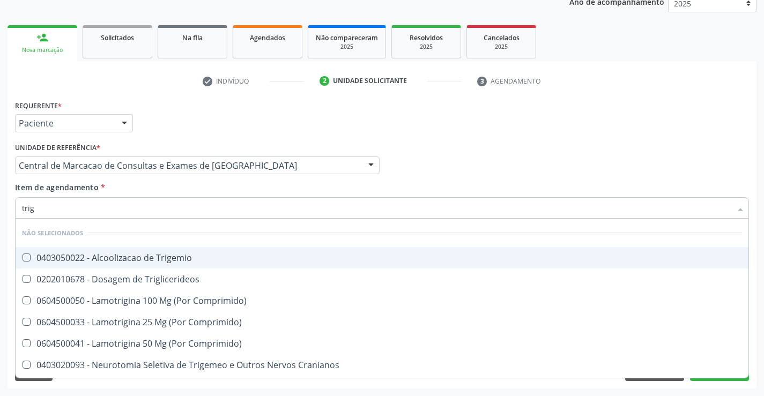
type input "trigl"
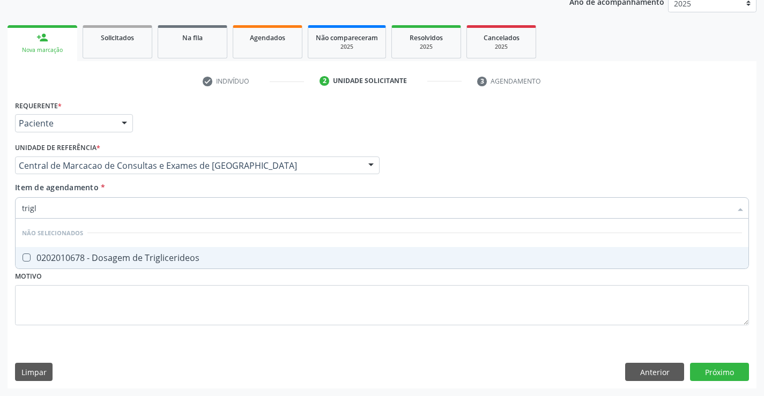
click at [165, 257] on div "0202010678 - Dosagem de Triglicerideos" at bounding box center [382, 258] width 720 height 9
checkbox Triglicerideos "true"
click at [168, 184] on div "Item de agendamento * trigl Desfazer seleção Não selecionados 0202010678 - Dosa…" at bounding box center [382, 199] width 734 height 34
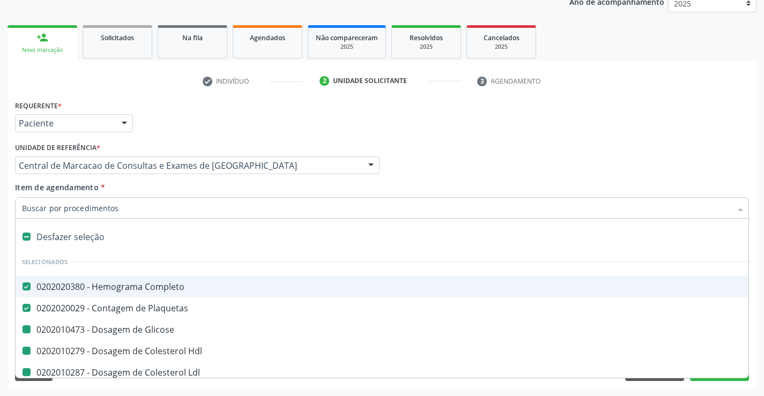
type input "u"
checkbox Glicose "false"
checkbox Hdl "false"
checkbox Ldl "false"
checkbox Total "false"
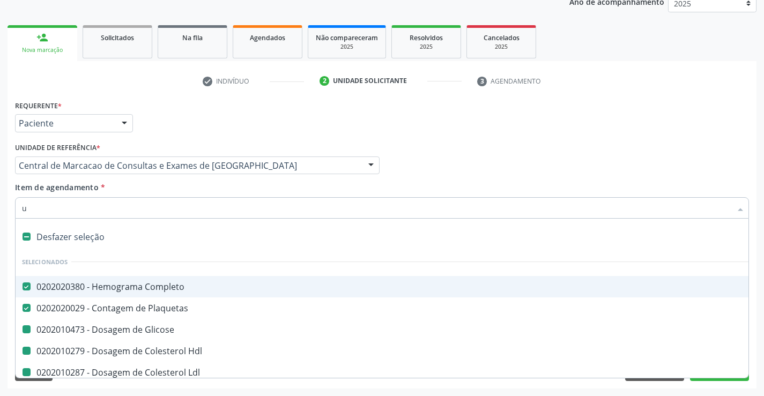
checkbox Triglicerideos "false"
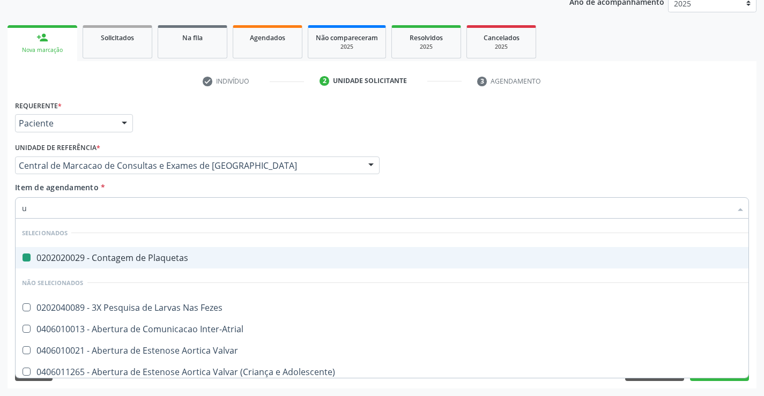
type input "ur"
checkbox Plaquetas "false"
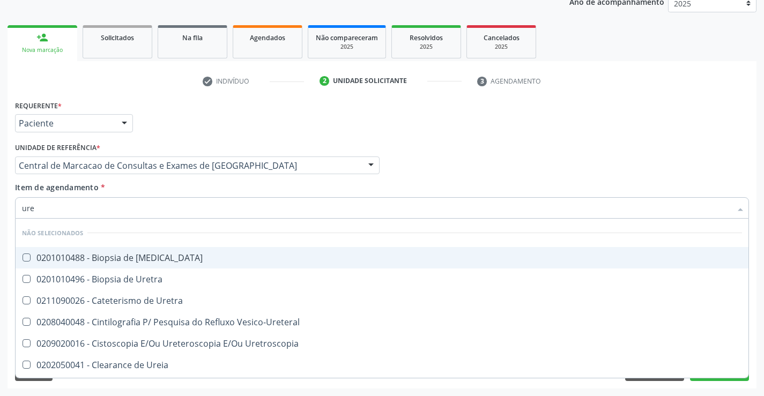
type input "urei"
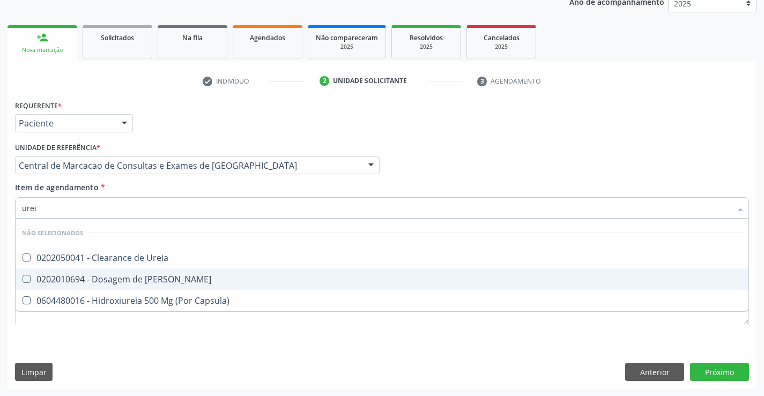
click at [145, 272] on span "0202010694 - Dosagem de [PERSON_NAME]" at bounding box center [382, 279] width 733 height 21
checkbox Ureia "true"
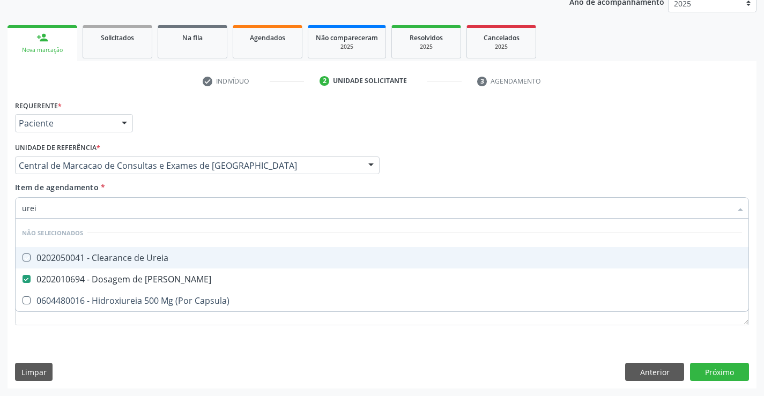
click at [153, 189] on div "Item de agendamento * urei Desfazer seleção Não selecionados 0202050041 - Clear…" at bounding box center [382, 199] width 734 height 34
checkbox Ureia "true"
checkbox Capsula\) "true"
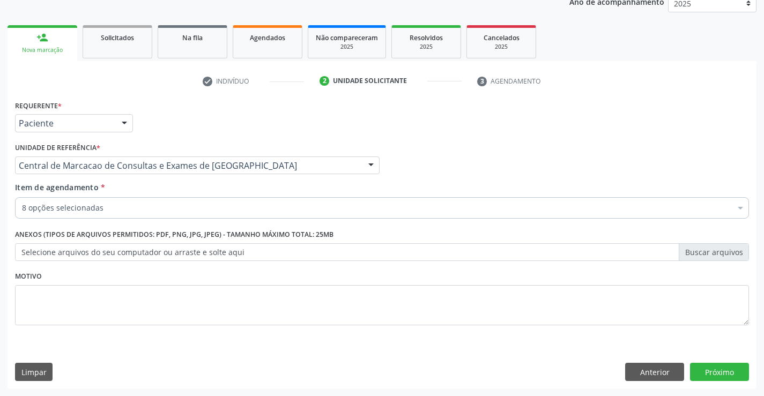
click at [147, 218] on div "8 opções selecionadas" at bounding box center [382, 207] width 734 height 21
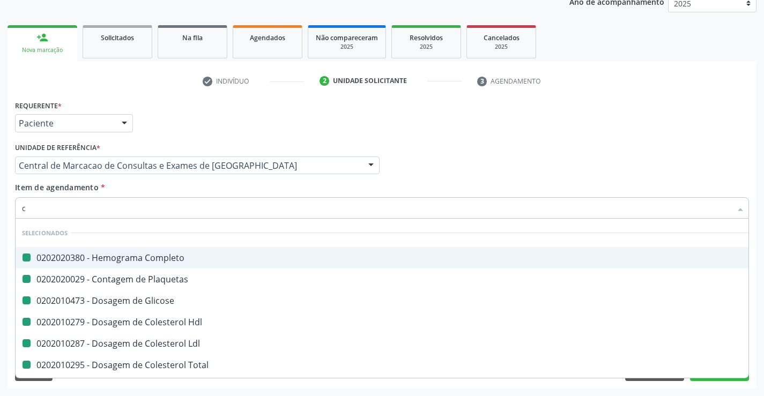
type input "cr"
checkbox Completo "false"
checkbox Glicose "false"
checkbox Plaquetas "false"
checkbox Hdl "false"
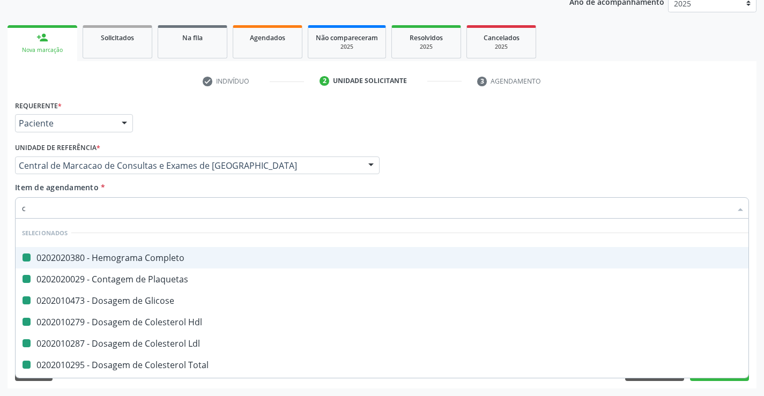
checkbox Ldl "false"
checkbox Total "false"
checkbox Triglicerideos "false"
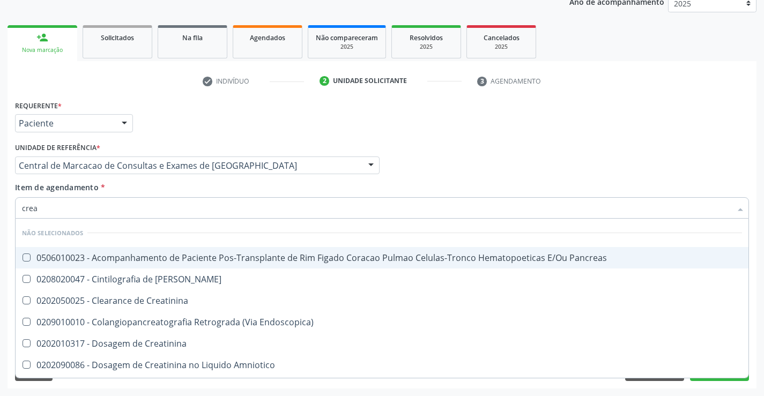
type input "creat"
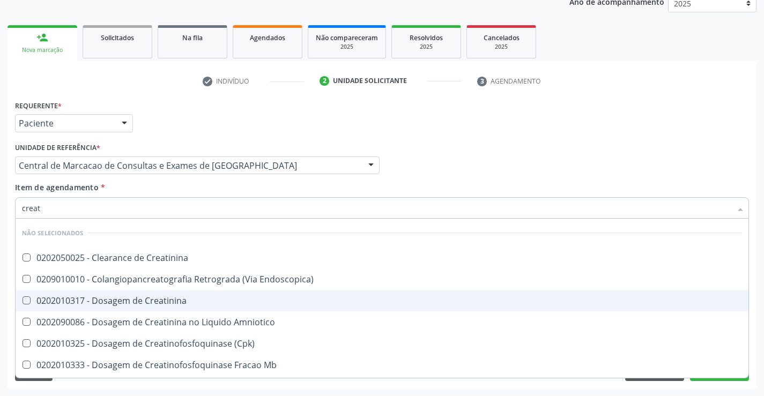
click at [160, 303] on div "0202010317 - Dosagem de Creatinina" at bounding box center [382, 301] width 720 height 9
checkbox Creatinina "true"
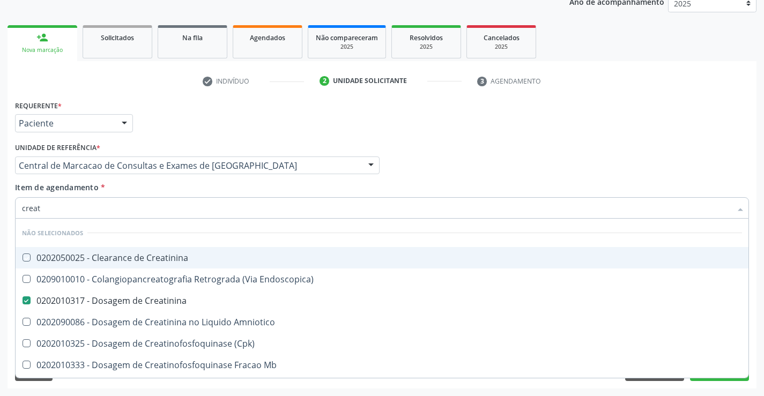
click at [177, 192] on div "Item de agendamento * creat Desfazer seleção Não selecionados 0202050025 - Clea…" at bounding box center [382, 199] width 734 height 34
checkbox Creatinina "true"
checkbox Endoscopica\) "true"
checkbox Amniotico "true"
checkbox \(Cpk\) "true"
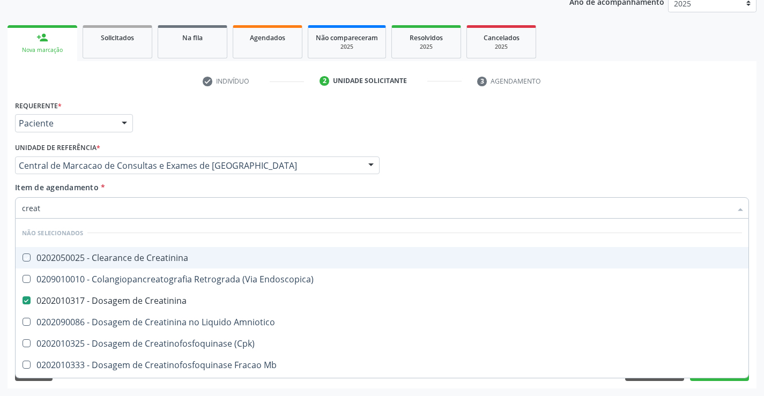
checkbox Mb "true"
checkbox Oncologia "true"
checkbox Parcial "true"
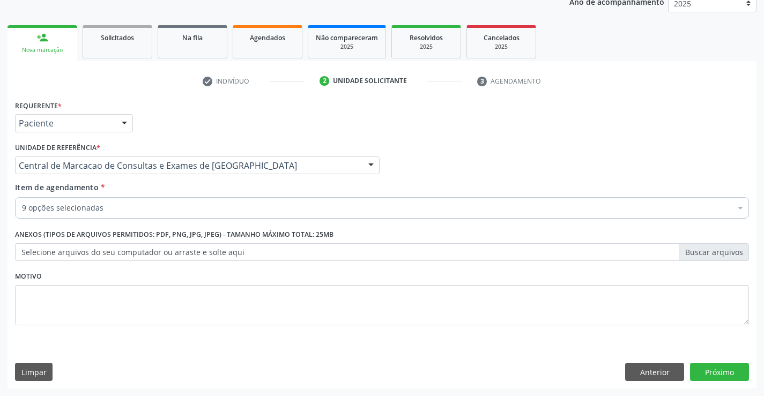
click at [181, 215] on div "9 opções selecionadas" at bounding box center [382, 207] width 734 height 21
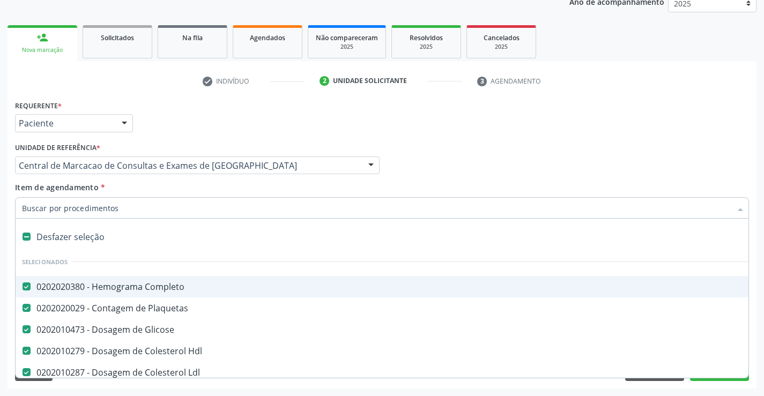
type input "t"
checkbox Creatinina "false"
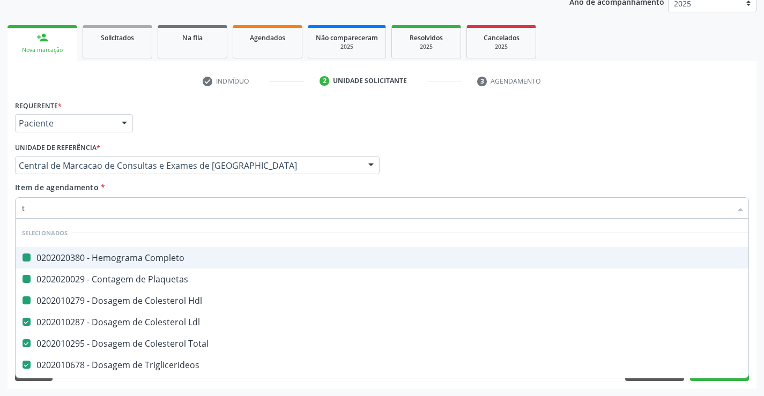
type input "tg"
checkbox Completo "false"
checkbox Hdl "false"
checkbox Plaquetas "false"
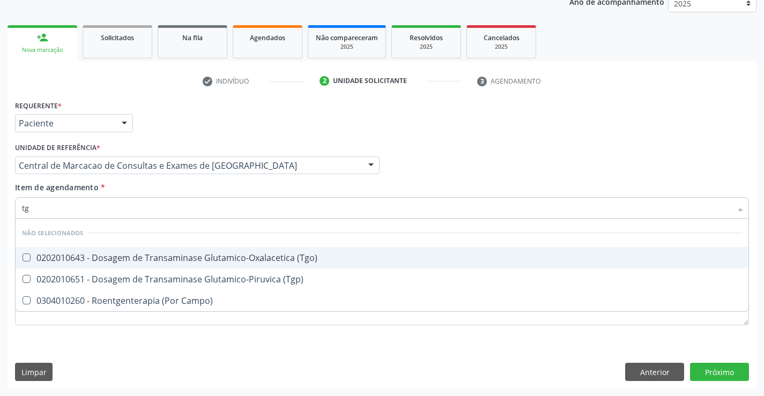
click at [189, 254] on div "0202010643 - Dosagem de Transaminase Glutamico-Oxalacetica (Tgo)" at bounding box center [382, 258] width 720 height 9
checkbox \(Tgo\) "true"
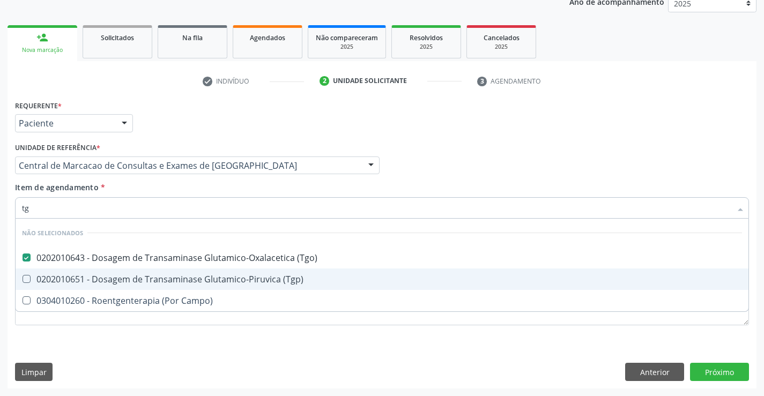
click at [194, 273] on span "0202010651 - Dosagem de Transaminase Glutamico-Piruvica (Tgp)" at bounding box center [382, 279] width 733 height 21
checkbox \(Tgp\) "true"
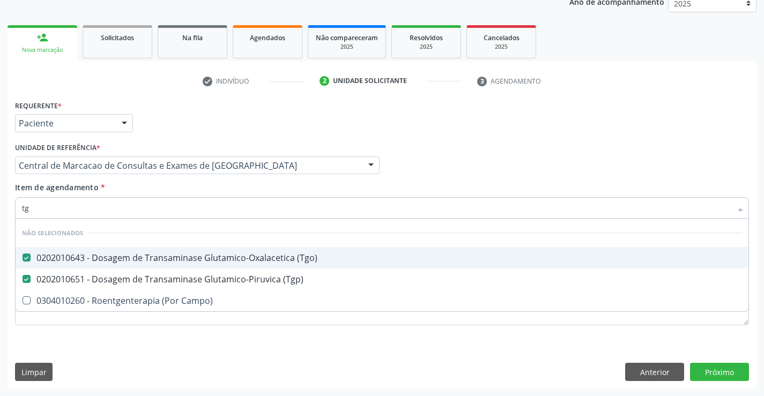
click at [159, 186] on div "Item de agendamento * tg Desfazer seleção Não selecionados 0202010643 - Dosagem…" at bounding box center [382, 199] width 734 height 34
checkbox Campo\) "true"
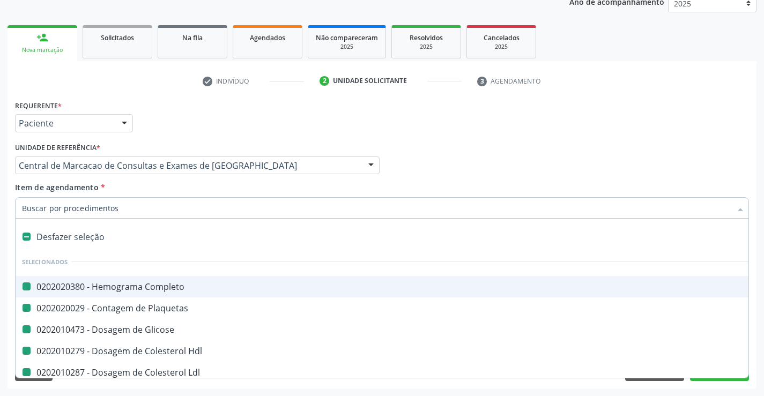
type input "f"
checkbox Completo "false"
checkbox Glicose "false"
checkbox Plaquetas "false"
checkbox Hdl "false"
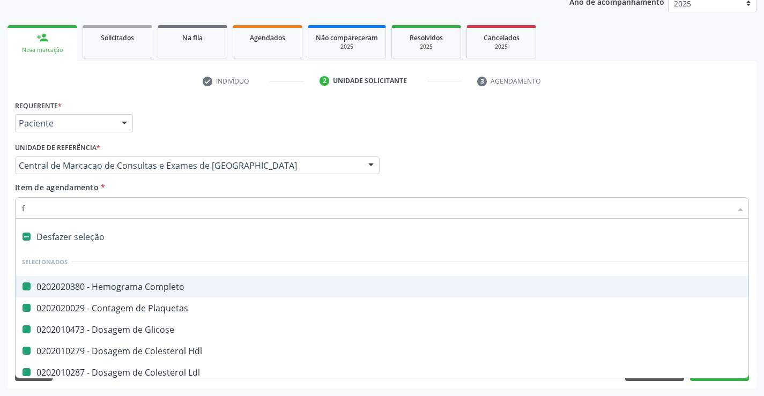
checkbox Ldl "false"
checkbox Total "false"
checkbox Triglicerideos "false"
checkbox Ureia "false"
checkbox Creatinina "false"
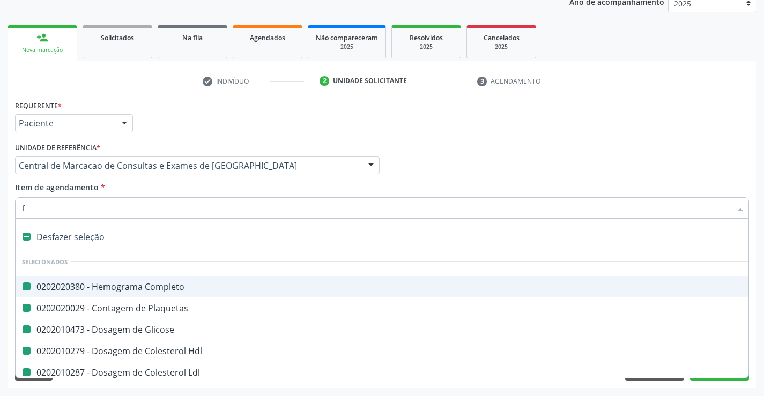
checkbox \(Tgo\) "false"
checkbox \(Tgp\) "false"
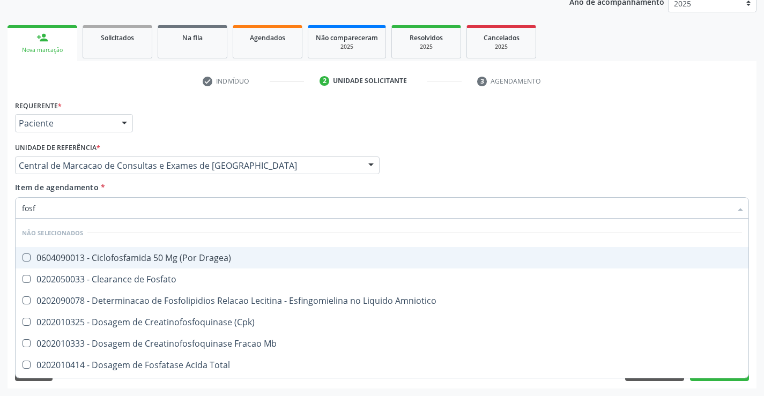
type input "fosfa"
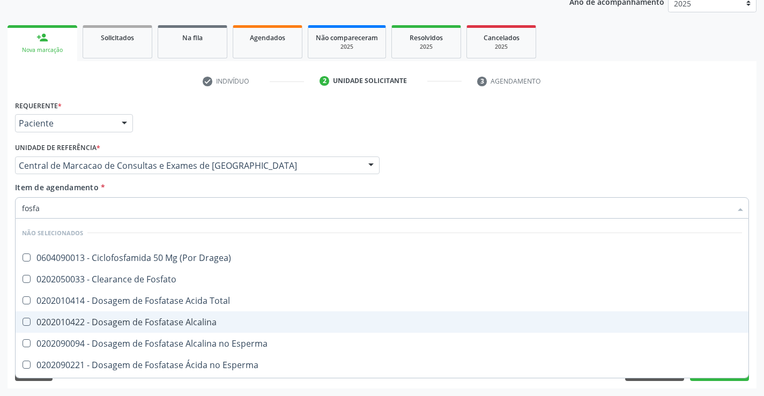
click at [163, 318] on div "0202010422 - Dosagem de Fosfatase Alcalina" at bounding box center [382, 322] width 720 height 9
checkbox Alcalina "true"
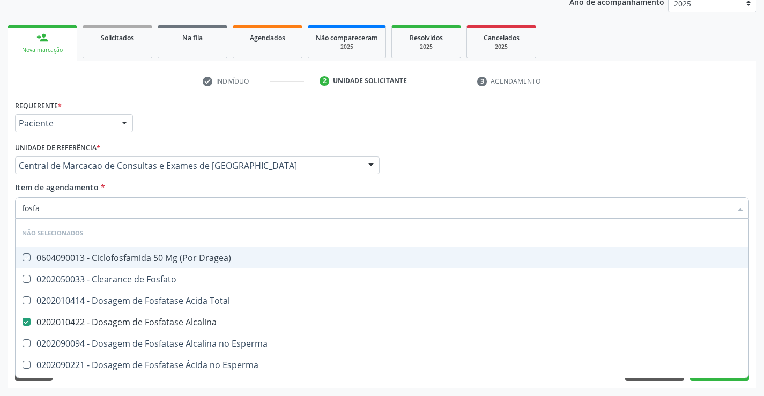
click at [173, 190] on div "Item de agendamento * fosfa Desfazer seleção Não selecionados 0604090013 - Cicl…" at bounding box center [382, 199] width 734 height 34
checkbox Dragea\) "true"
checkbox Total "true"
checkbox Fosfato "true"
checkbox Esperma "true"
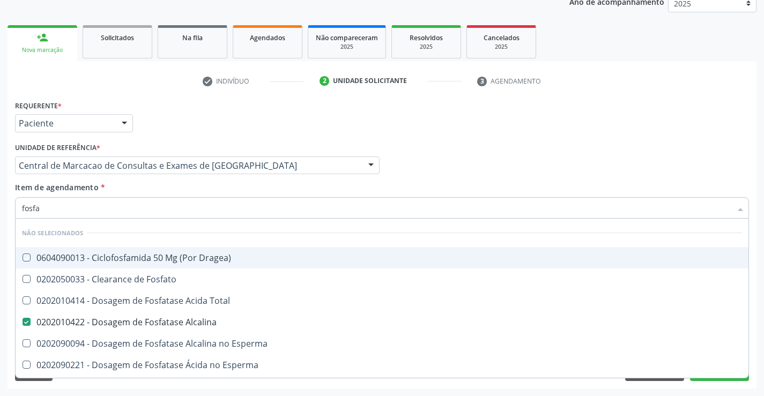
checkbox Esperma "true"
checkbox Acida "true"
checkbox Desidrogenase "true"
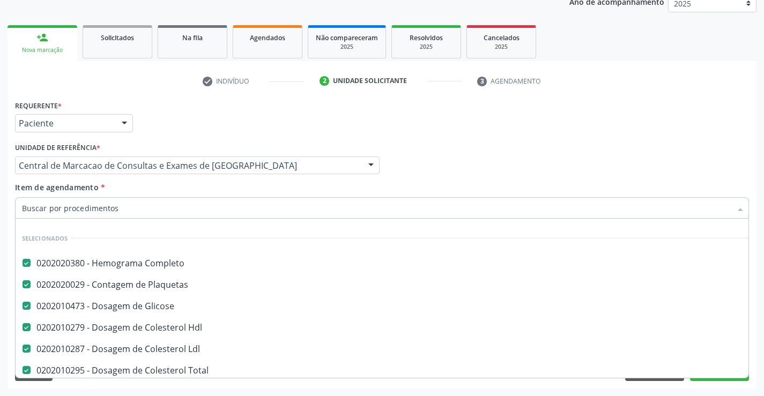
scroll to position [0, 0]
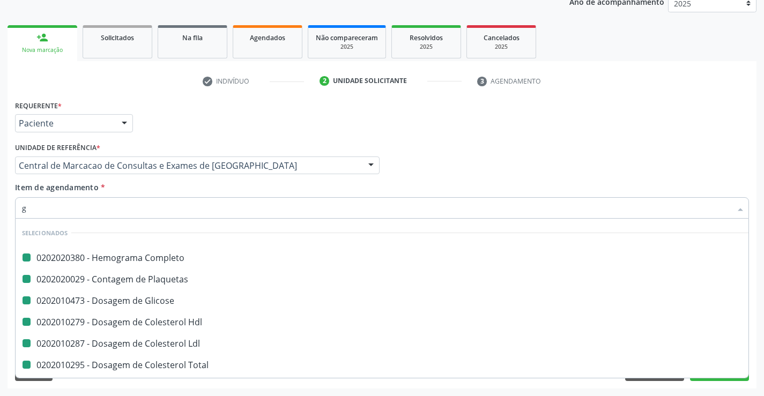
type input "ga"
checkbox Completo "false"
checkbox Glicose "false"
checkbox Plaquetas "false"
checkbox Hdl "false"
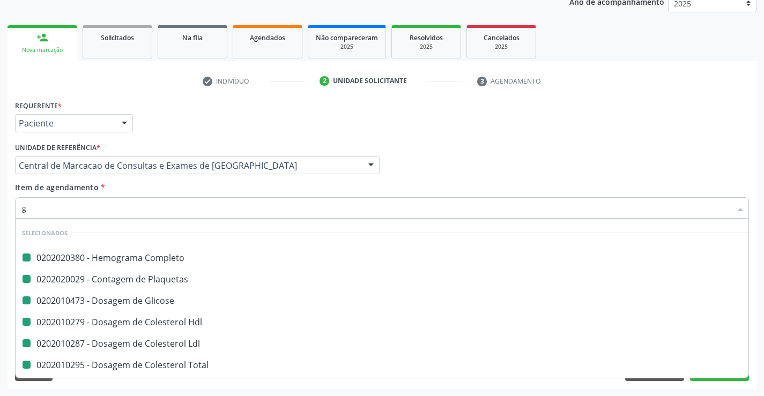
checkbox Ldl "false"
checkbox Total "false"
checkbox Triglicerideos "false"
checkbox Ureia "false"
checkbox Creatinina "false"
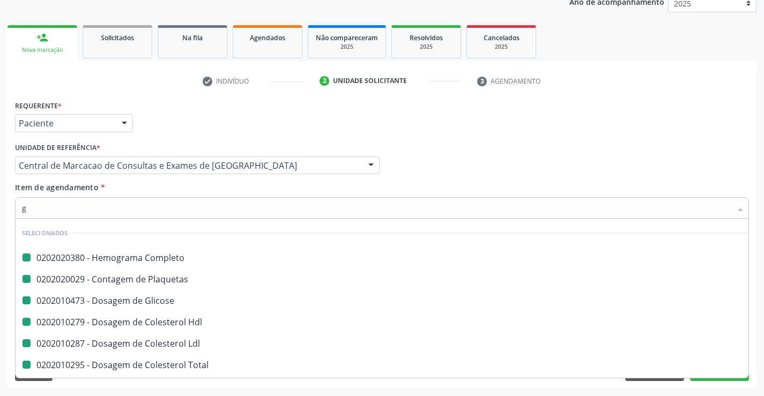
checkbox \(Tgo\) "false"
checkbox \(Tgp\) "false"
checkbox Alcalina "false"
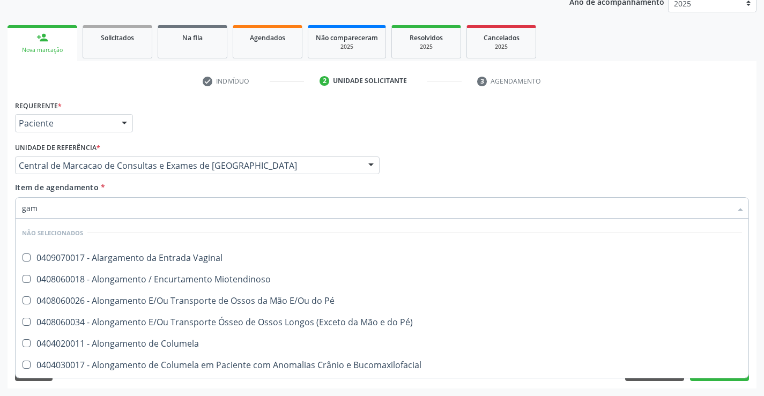
type input "gama"
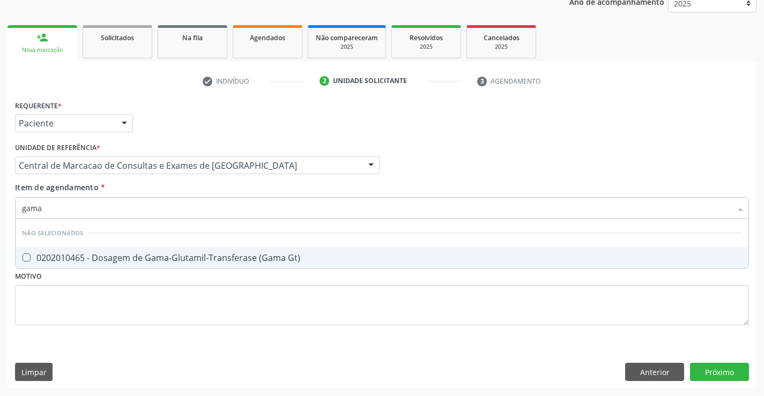
click at [150, 261] on div "0202010465 - Dosagem de Gama-Glutamil-Transferase (Gama Gt)" at bounding box center [382, 258] width 720 height 9
checkbox Gt\) "true"
click at [186, 183] on div "Item de agendamento * gama Desfazer seleção Não selecionados 0202010465 - Dosag…" at bounding box center [382, 199] width 734 height 34
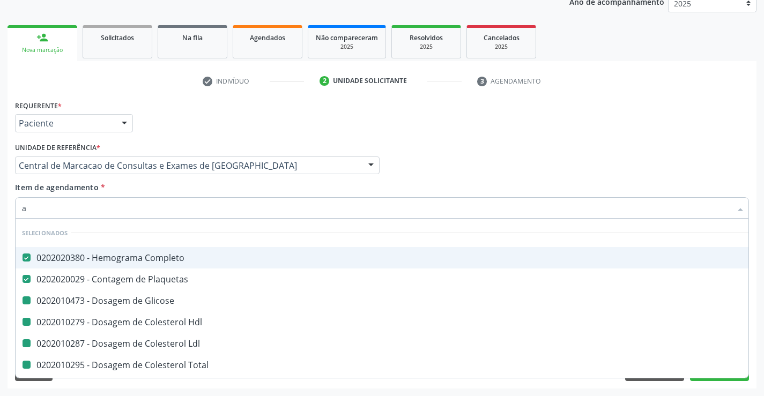
type input "ac"
checkbox Glicose "false"
checkbox Hdl "false"
checkbox Ldl "false"
checkbox Total "false"
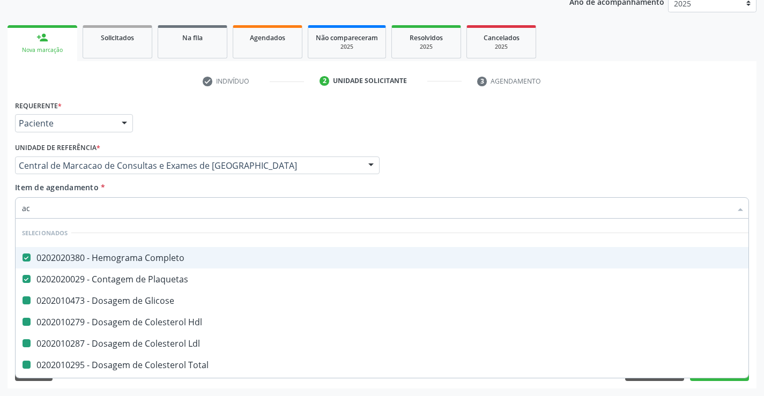
checkbox Triglicerideos "false"
checkbox Ureia "false"
checkbox Creatinina "false"
checkbox \(Tgo\) "false"
checkbox \(Tgp\) "false"
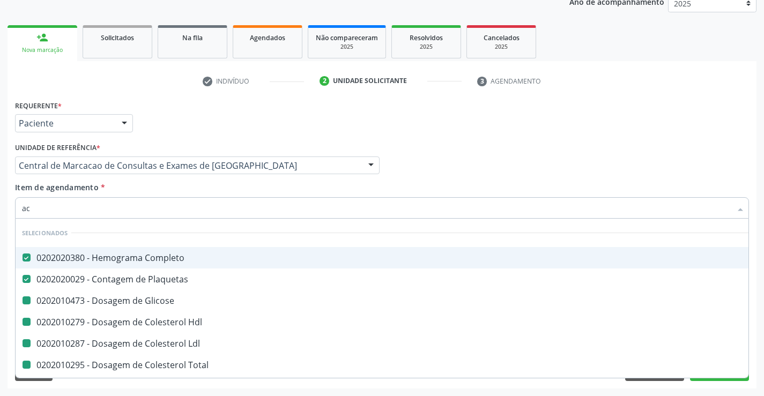
checkbox Alcalina "false"
checkbox Gt\) "false"
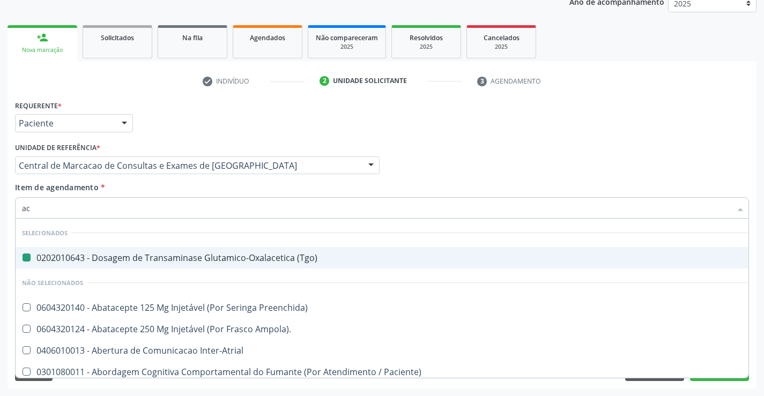
type input "aci"
checkbox \(Tgo\) "false"
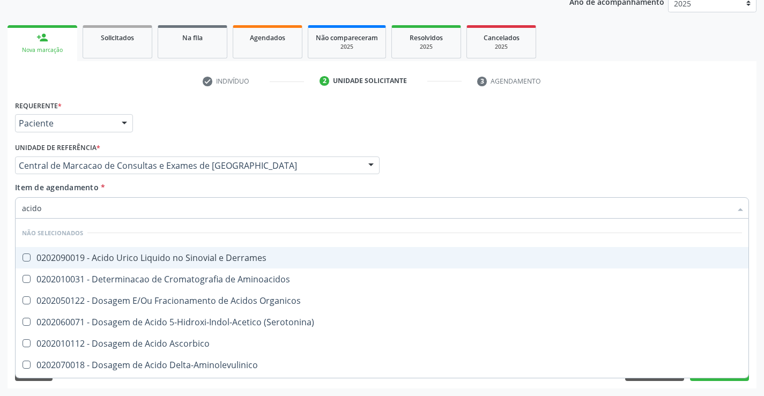
type input "acido u"
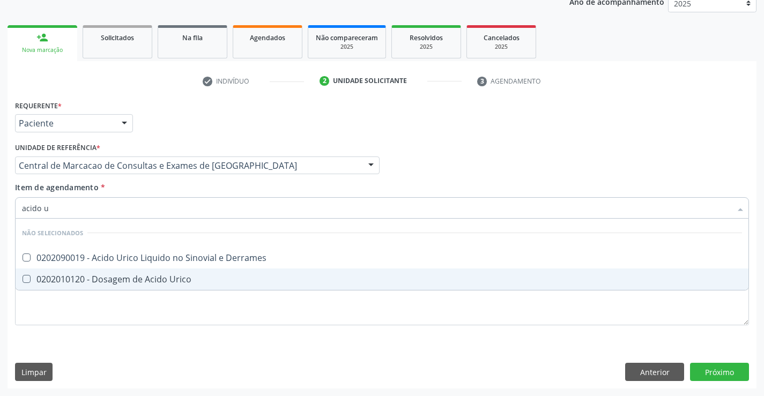
click at [171, 284] on div "0202010120 - Dosagem de Acido Urico" at bounding box center [382, 279] width 720 height 9
checkbox Urico "true"
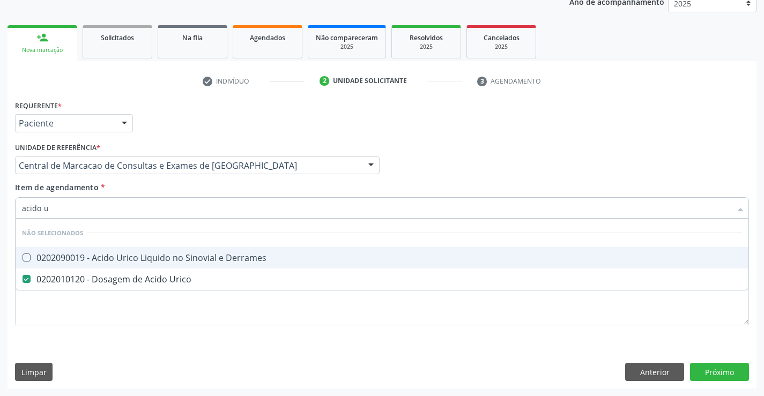
click at [157, 194] on div "Item de agendamento * acido u Desfazer seleção Não selecionados 0202090019 - Ac…" at bounding box center [382, 199] width 734 height 34
checkbox Derrames "true"
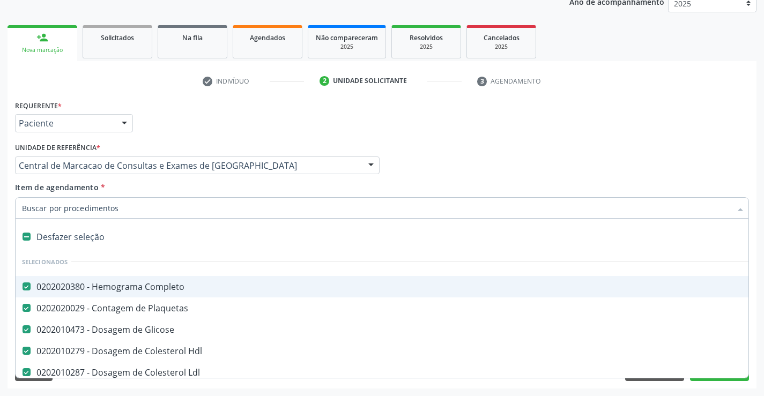
type input "u"
checkbox Ureia "false"
checkbox Creatinina "false"
checkbox \(Tgo\) "false"
checkbox \(Tgp\) "false"
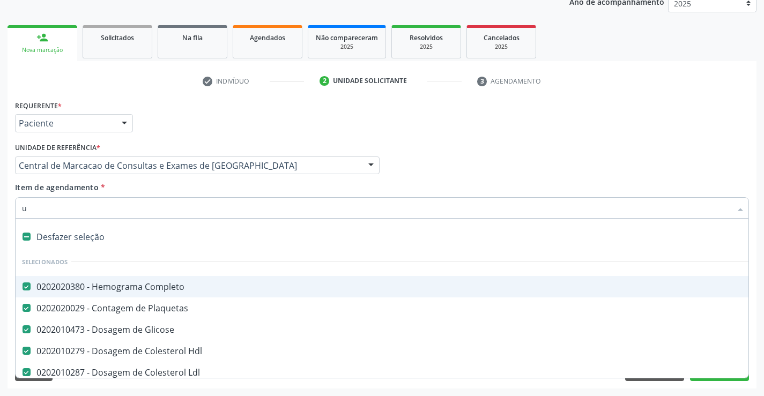
checkbox Alcalina "false"
checkbox Gt\) "false"
checkbox Urico "false"
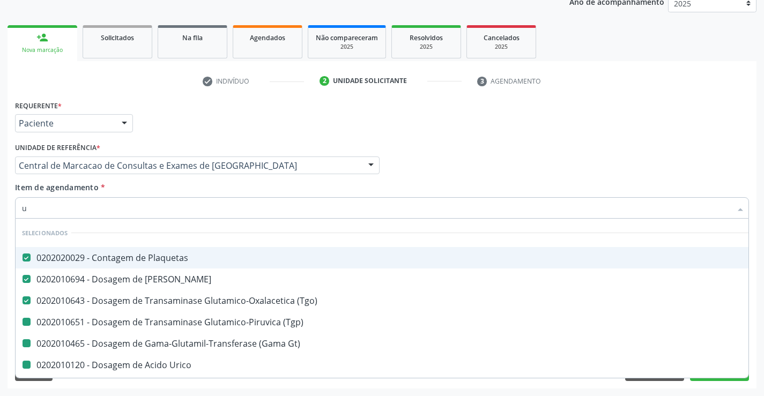
type input "ur"
checkbox \(Tgp\) "false"
checkbox Gt\) "false"
checkbox Urico "false"
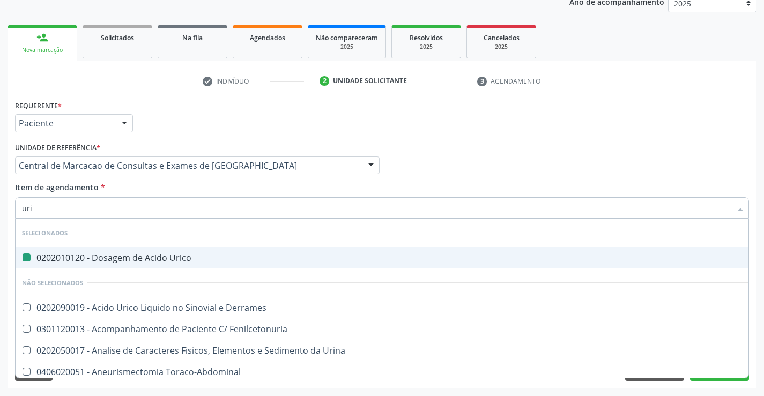
type input "urin"
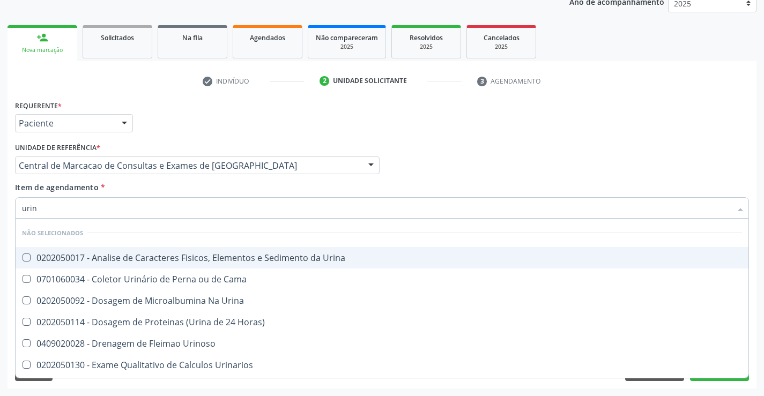
click at [161, 251] on span "0202050017 - Analise de Caracteres Fisicos, Elementos e Sedimento da Urina" at bounding box center [382, 257] width 733 height 21
checkbox Urina "true"
click at [139, 181] on div "Unidade de referência * Central de Marcacao de Consultas e Exames de [GEOGRAPHI…" at bounding box center [197, 161] width 370 height 42
checkbox Horas\) "true"
checkbox Urinoso "true"
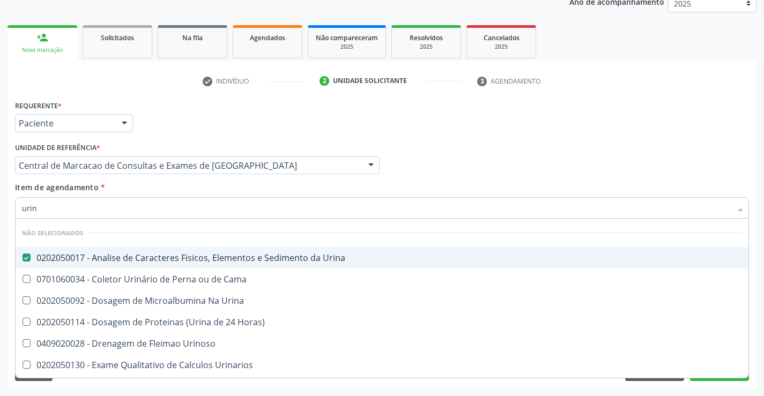
checkbox Urinarios "true"
checkbox Delgada\) "true"
checkbox Urina "true"
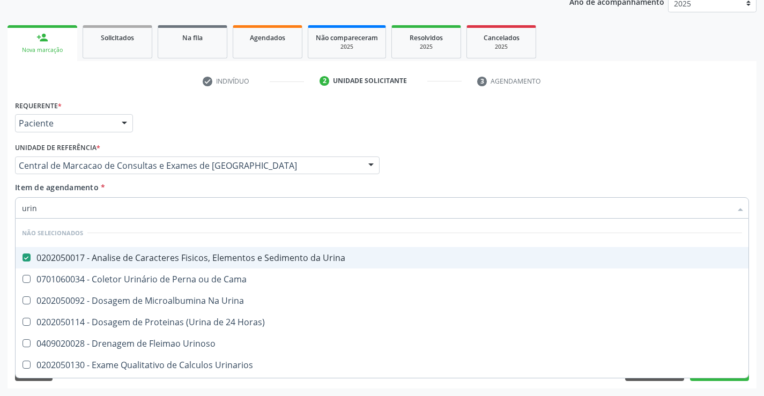
checkbox Urina "true"
checkbox Quantitativa "true"
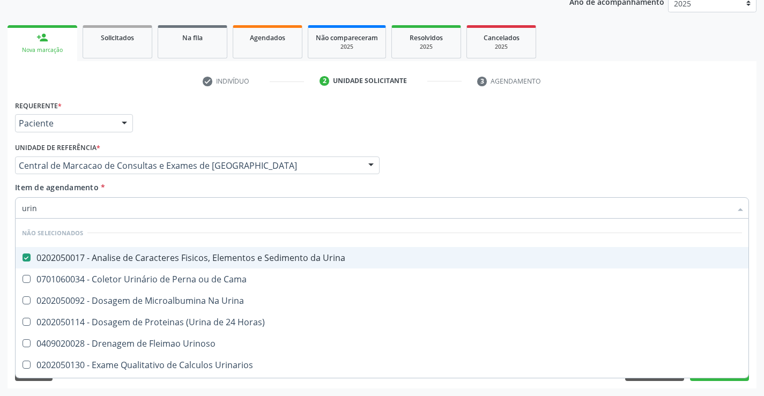
checkbox Urina "true"
checkbox Cama "true"
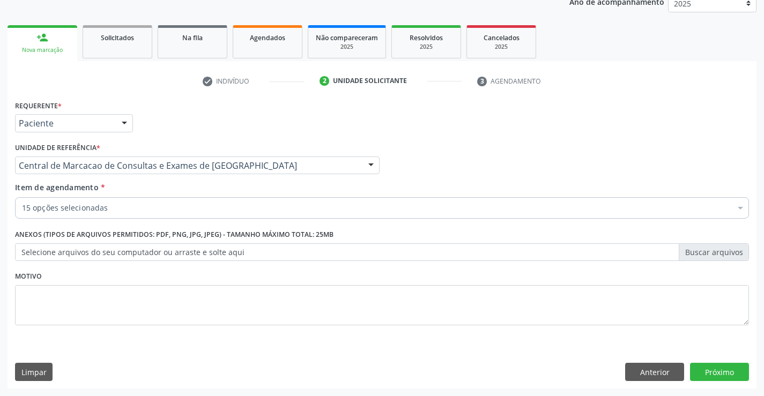
click at [151, 217] on div "15 opções selecionadas" at bounding box center [382, 207] width 734 height 21
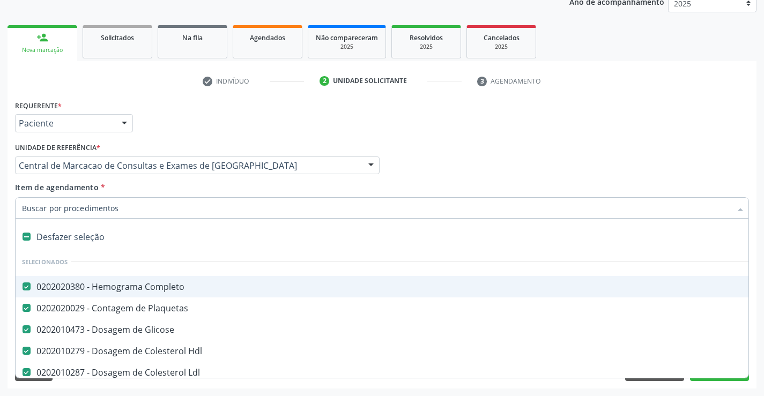
click at [444, 183] on div "Item de agendamento * Desfazer seleção Selecionados 0202020380 - Hemograma Comp…" at bounding box center [382, 199] width 734 height 34
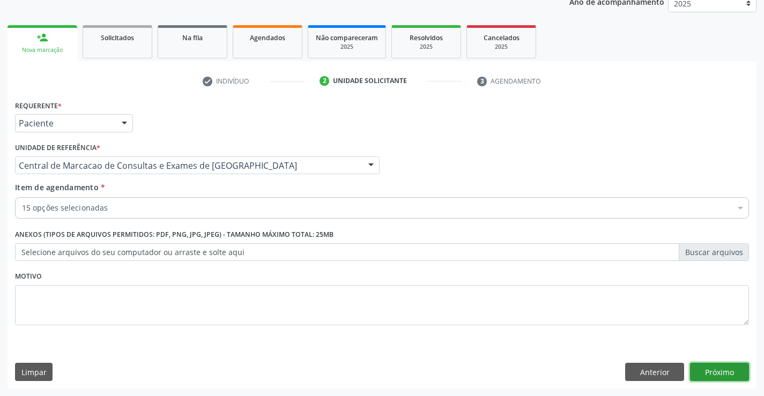
click at [711, 366] on button "Próximo" at bounding box center [719, 372] width 59 height 18
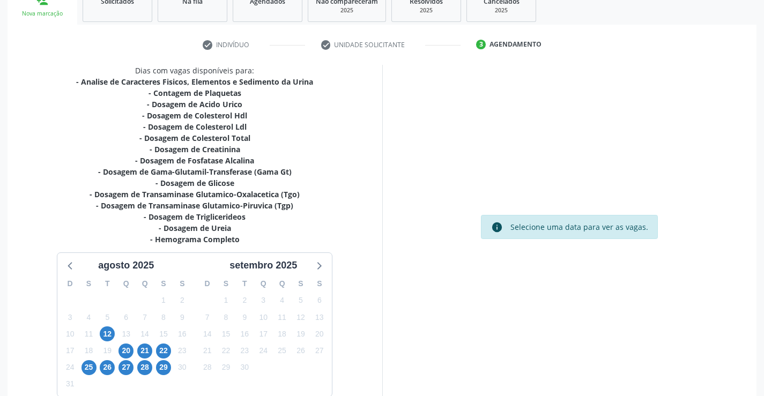
scroll to position [189, 0]
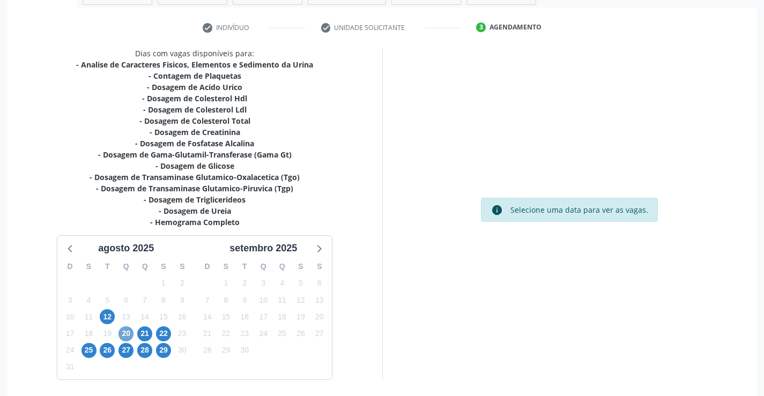
click at [121, 336] on span "20" at bounding box center [125, 334] width 15 height 15
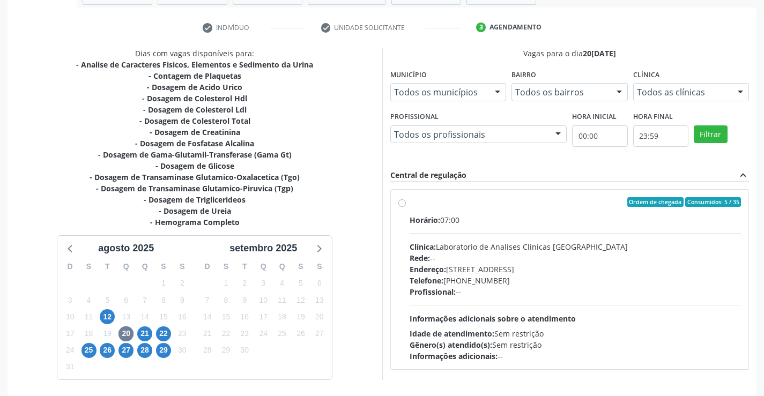
click at [580, 258] on div "Rede: --" at bounding box center [576, 258] width 332 height 11
click at [406, 207] on input "Ordem de chegada Consumidos: 5 / 35 Horário: 07:00 Clínica: Laboratorio de Anal…" at bounding box center [402, 202] width 8 height 10
radio input "true"
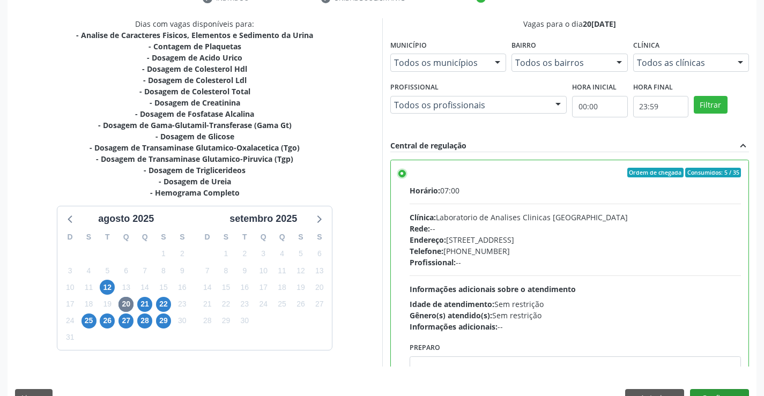
scroll to position [244, 0]
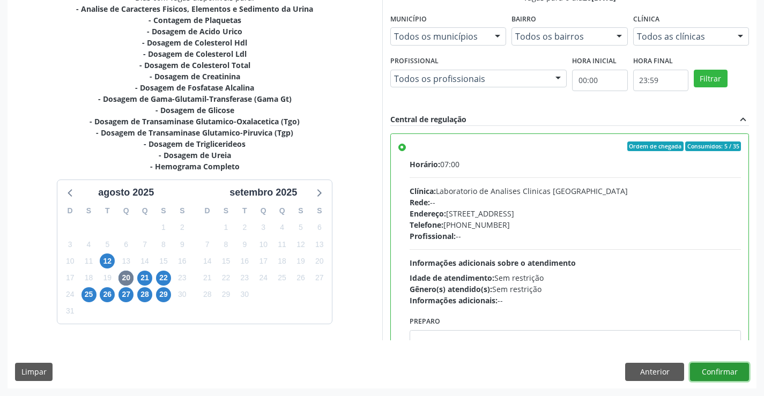
click at [725, 376] on button "Confirmar" at bounding box center [719, 372] width 59 height 18
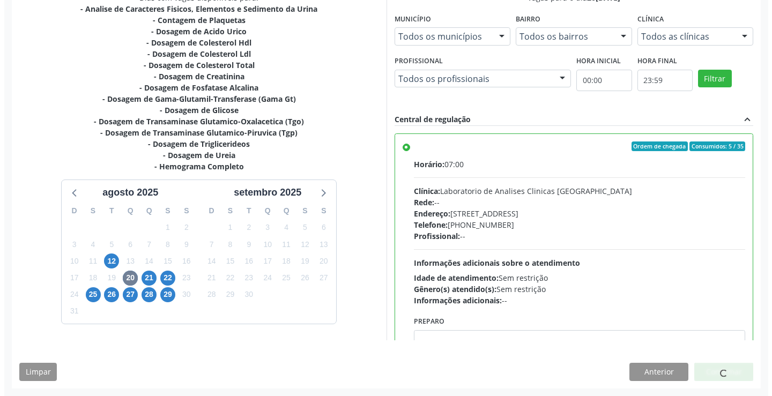
scroll to position [0, 0]
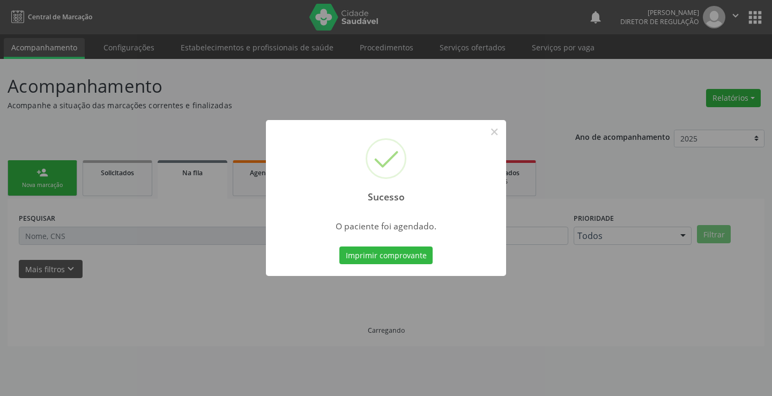
click at [339, 247] on button "Imprimir comprovante" at bounding box center [385, 256] width 93 height 18
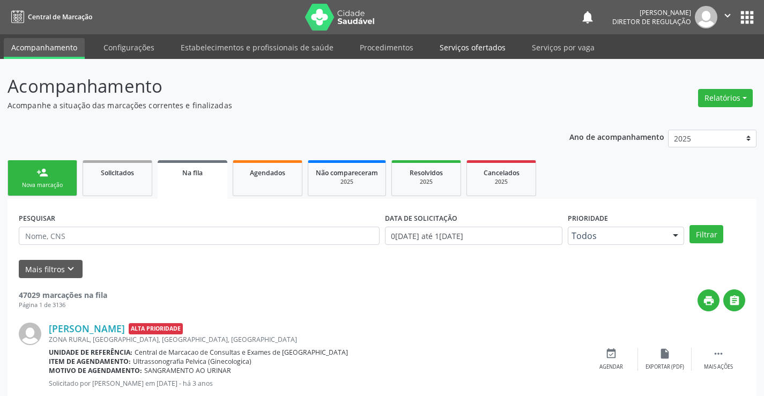
click at [478, 43] on link "Serviços ofertados" at bounding box center [472, 47] width 81 height 19
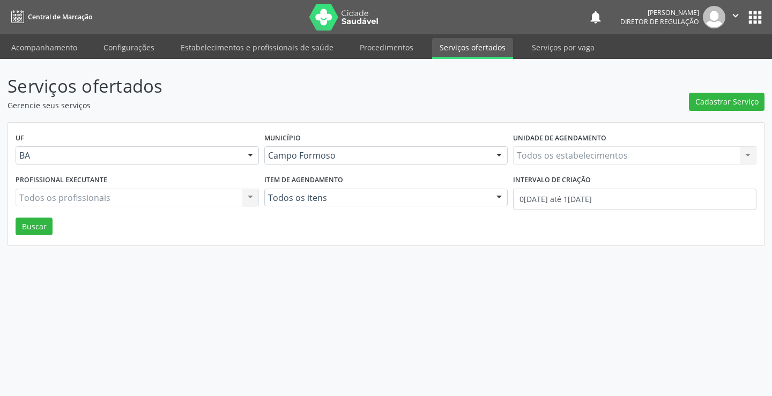
click at [569, 155] on div "Todos os estabelecimentos Todos os estabelecimentos Nenhum resultado encontrado…" at bounding box center [634, 155] width 243 height 18
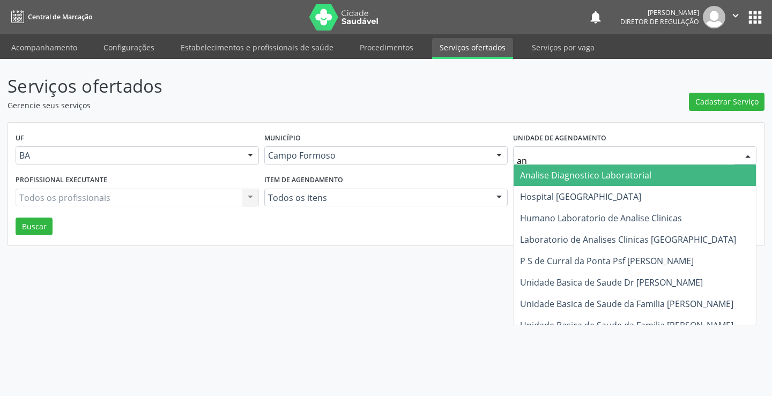
type input "ana"
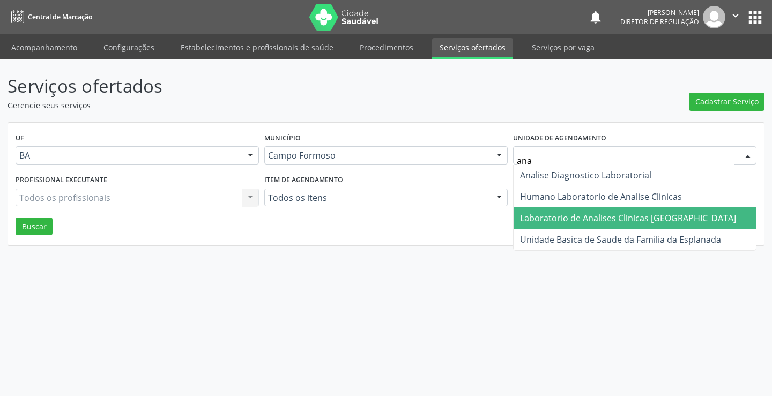
click at [584, 225] on span "Laboratorio de Analises Clinicas [GEOGRAPHIC_DATA]" at bounding box center [635, 218] width 242 height 21
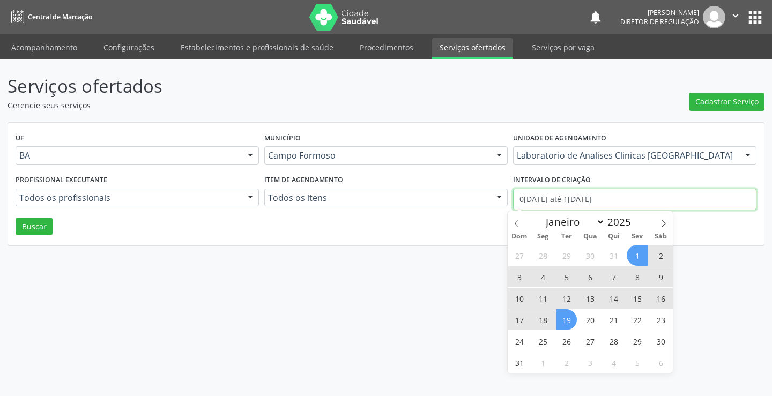
click at [575, 197] on input "0[DATE] até 1[DATE]" at bounding box center [634, 199] width 243 height 21
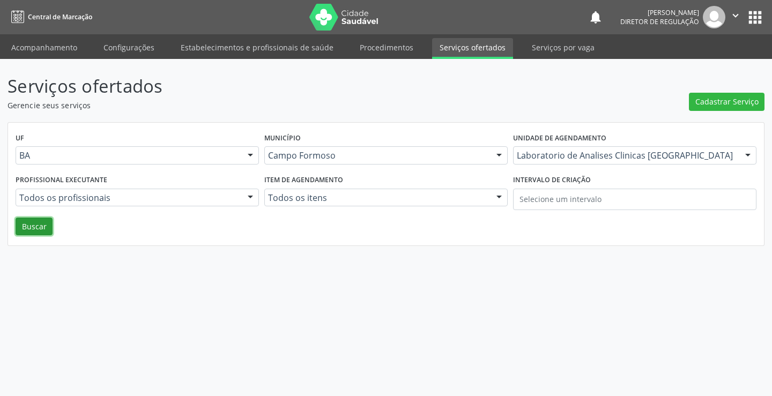
click at [44, 223] on button "Buscar" at bounding box center [34, 227] width 37 height 18
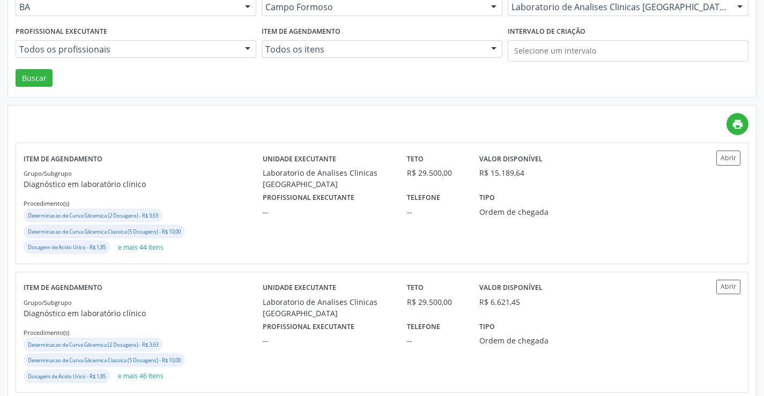
scroll to position [161, 0]
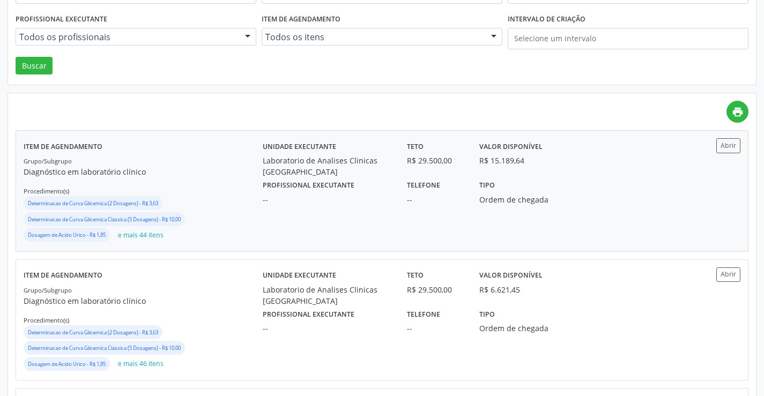
click at [743, 145] on div "Item de agendamento Grupo/Subgrupo Diagnóstico em laboratório clínico Procedime…" at bounding box center [382, 191] width 732 height 120
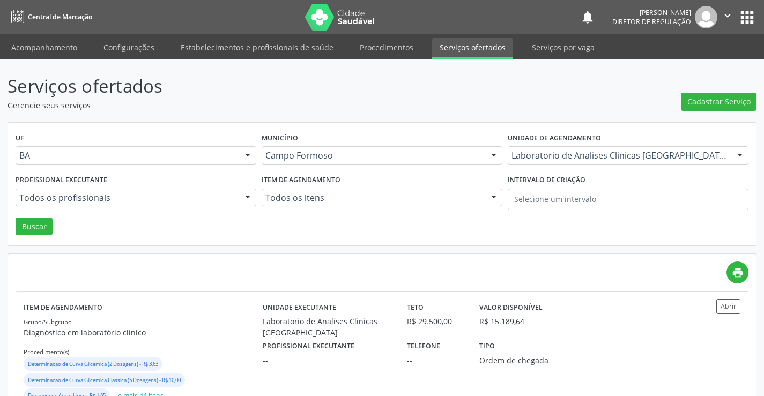
click at [50, 35] on ul "Acompanhamento Configurações Estabelecimentos e profissionais de saúde Procedim…" at bounding box center [382, 46] width 764 height 25
click at [51, 46] on link "Acompanhamento" at bounding box center [44, 47] width 81 height 19
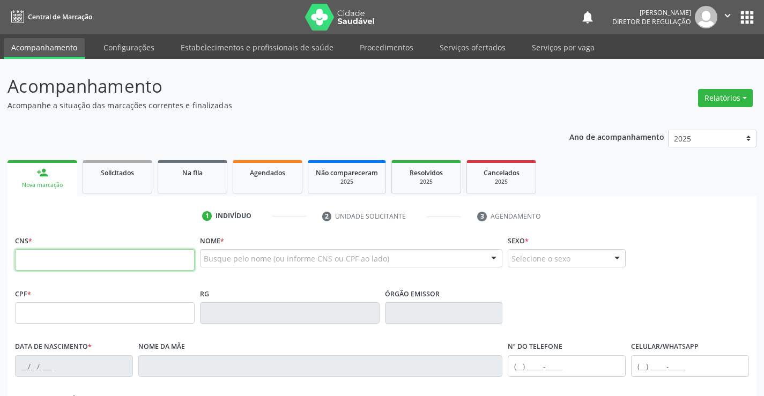
click at [65, 265] on input "text" at bounding box center [105, 259] width 180 height 21
type input "705 0074 5434 9655"
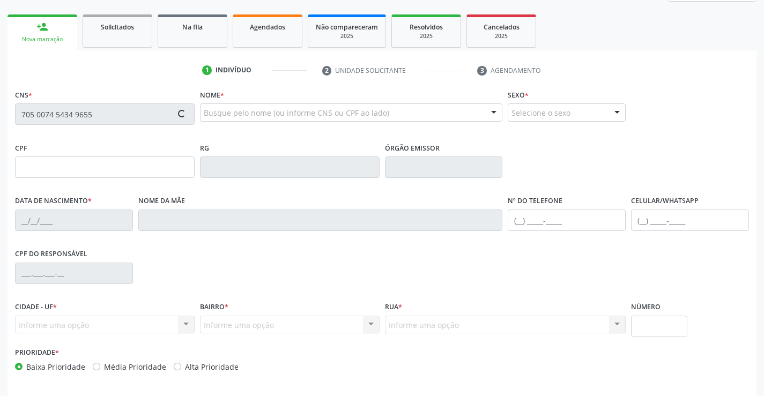
scroll to position [185, 0]
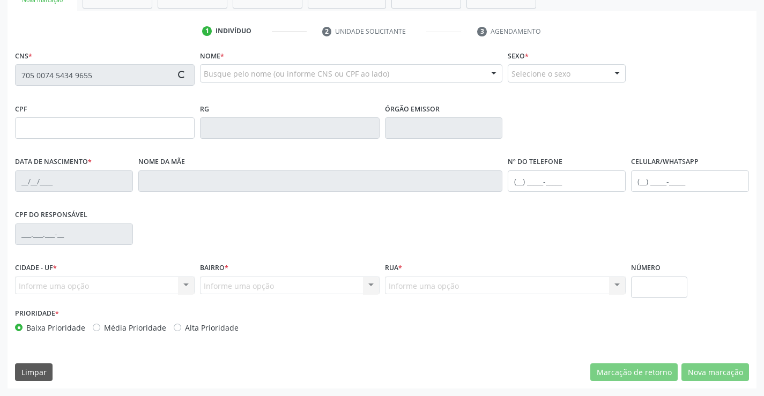
type input "1[DATE]"
type input "SN"
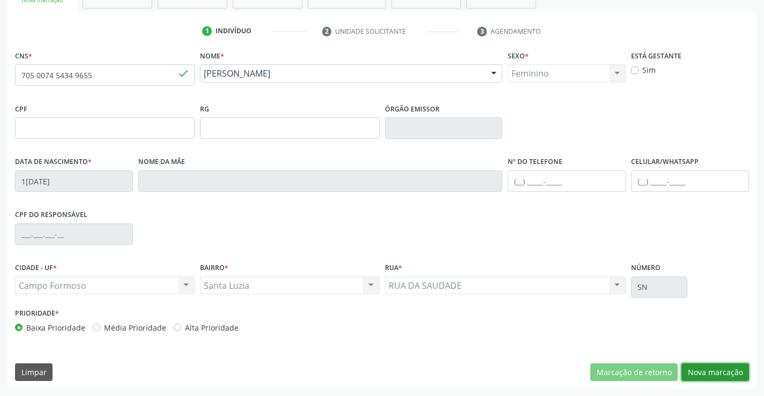
click at [702, 370] on button "Nova marcação" at bounding box center [715, 373] width 68 height 18
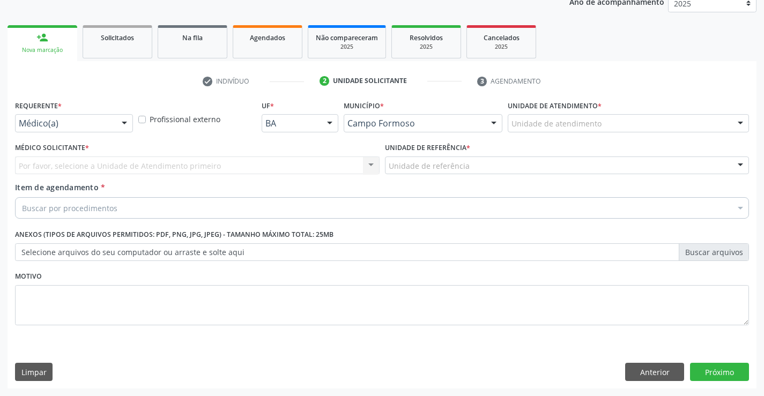
scroll to position [135, 0]
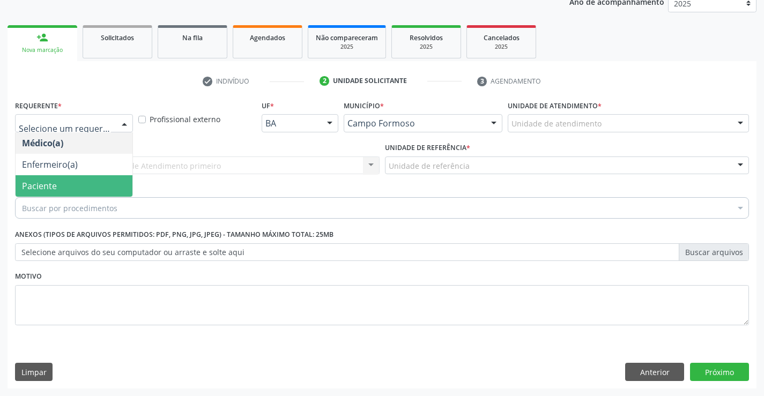
click at [87, 186] on span "Paciente" at bounding box center [74, 185] width 117 height 21
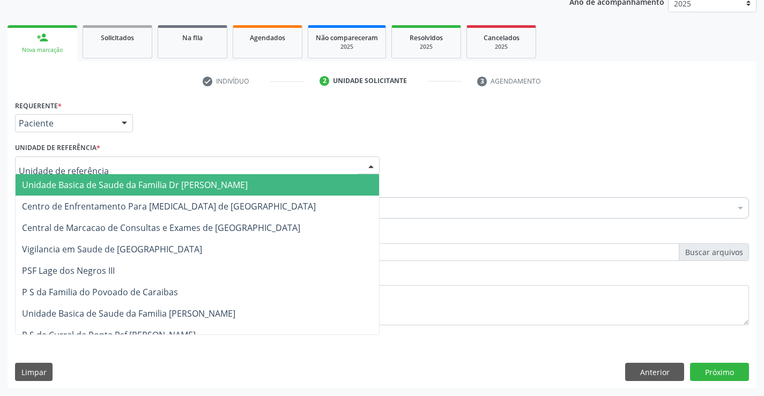
click at [265, 167] on div at bounding box center [197, 166] width 365 height 18
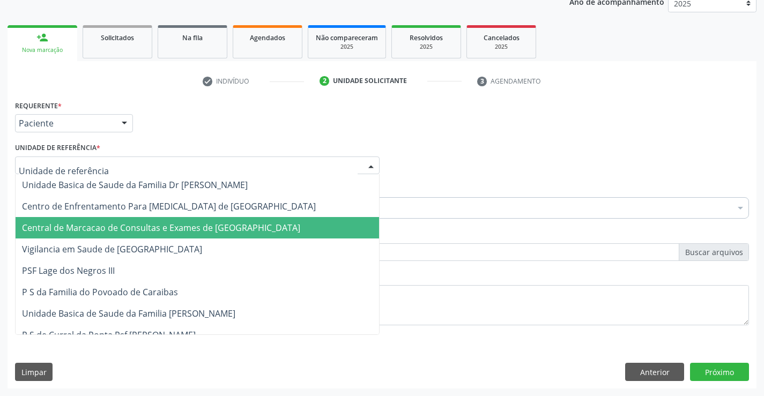
click at [222, 232] on span "Central de Marcacao de Consultas e Exames de [GEOGRAPHIC_DATA]" at bounding box center [161, 228] width 278 height 12
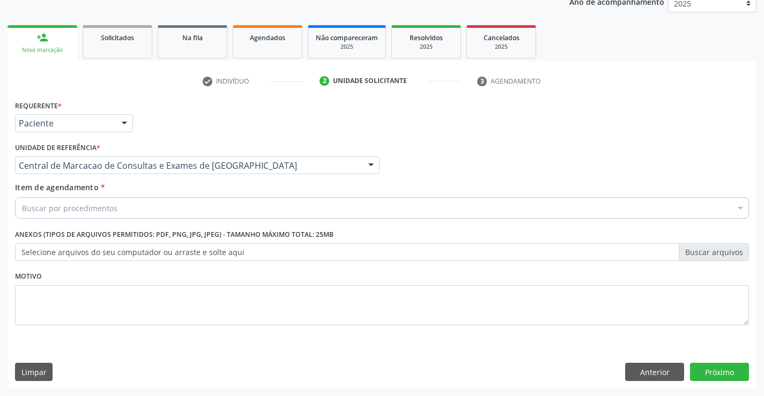
click at [239, 207] on div "Buscar por procedimentos" at bounding box center [382, 207] width 734 height 21
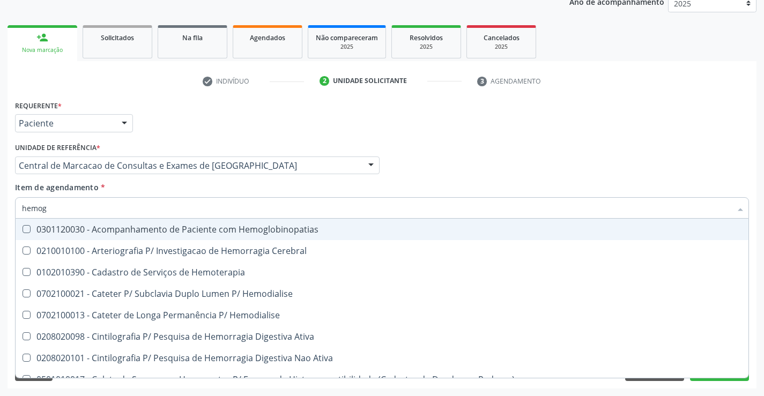
type input "hemogr"
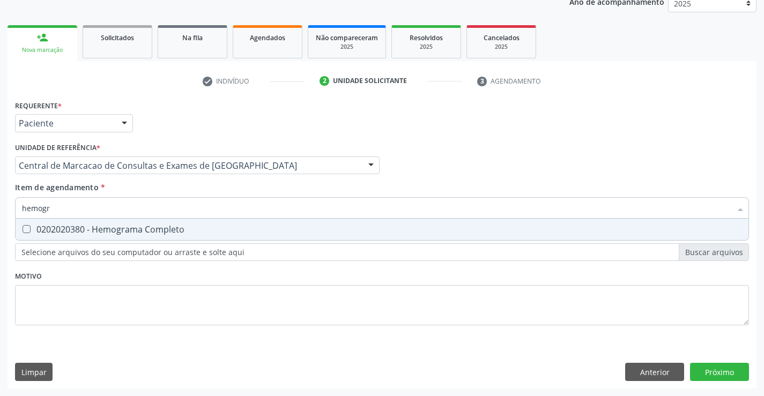
click at [230, 226] on div "0202020380 - Hemograma Completo" at bounding box center [382, 229] width 720 height 9
checkbox Completo "true"
type input "hemogr"
click at [220, 190] on div "Item de agendamento * hemogr Desfazer seleção 0202020380 - Hemograma Completo N…" at bounding box center [382, 199] width 734 height 34
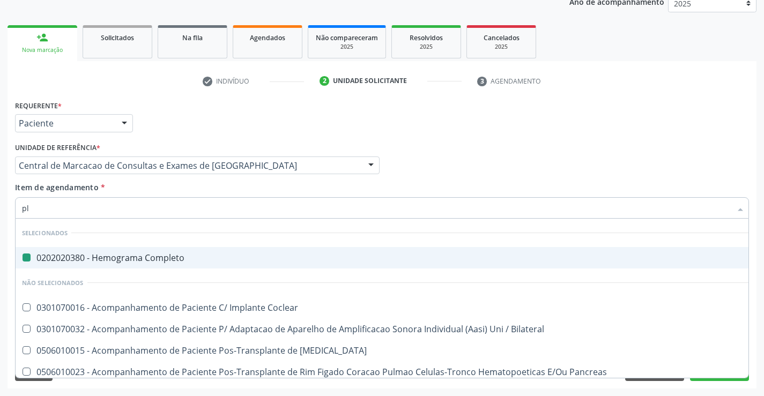
type input "pla"
checkbox Completo "false"
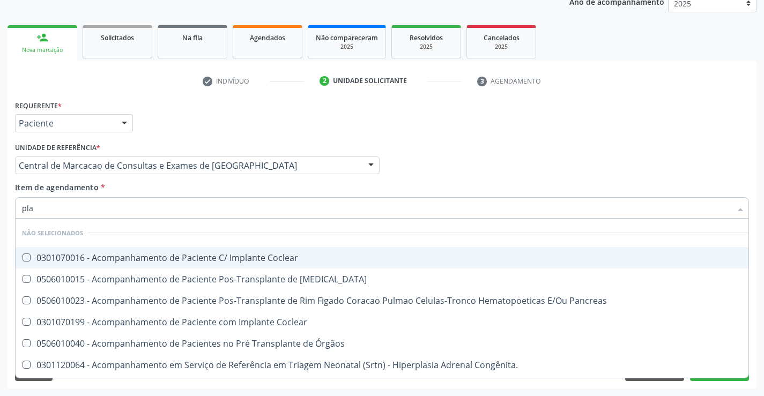
type input "plaq"
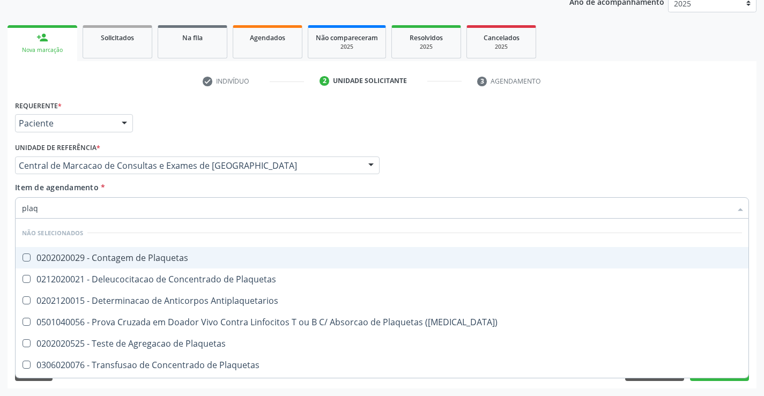
drag, startPoint x: 182, startPoint y: 253, endPoint x: 183, endPoint y: 236, distance: 16.7
click at [181, 254] on div "0202020029 - Contagem de Plaquetas" at bounding box center [382, 258] width 720 height 9
checkbox Plaquetas "true"
type input "plaq"
click at [191, 194] on div "Item de agendamento * plaq Desfazer seleção Não selecionados 0202020029 - Conta…" at bounding box center [382, 199] width 734 height 34
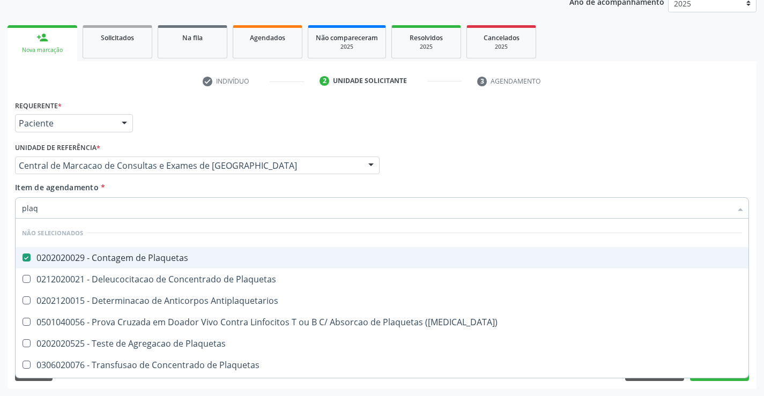
checkbox Plaquetas "true"
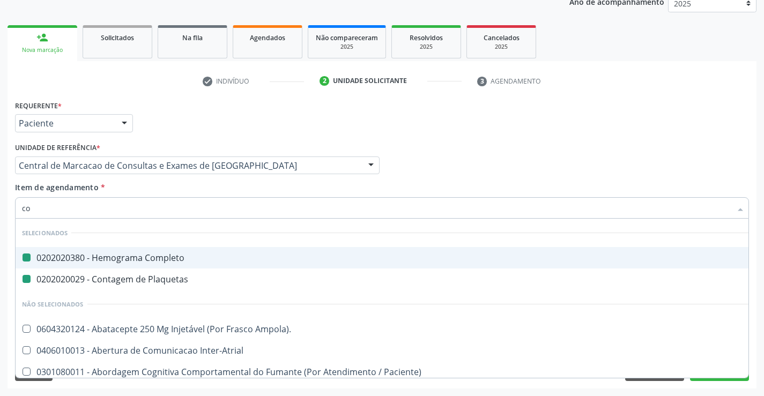
type input "col"
checkbox Completo "false"
checkbox Plaquetas "false"
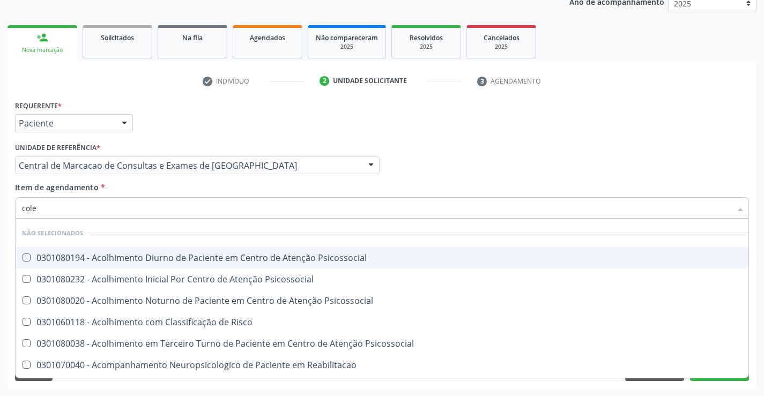
type input "coles"
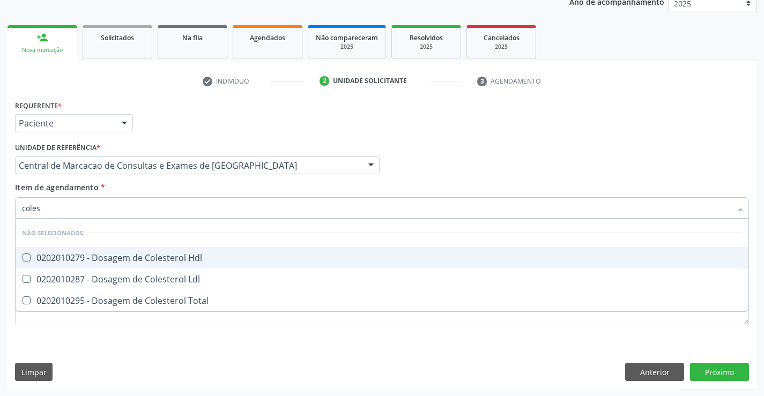
click at [172, 254] on div "0202010279 - Dosagem de Colesterol Hdl" at bounding box center [382, 258] width 720 height 9
checkbox Hdl "true"
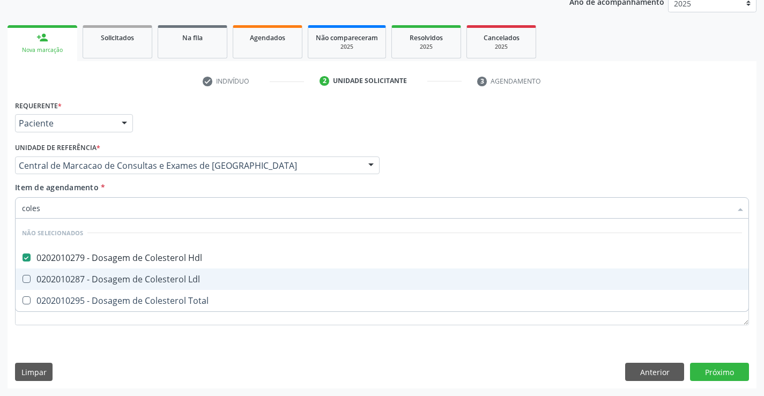
click at [182, 278] on div "0202010287 - Dosagem de Colesterol Ldl" at bounding box center [382, 279] width 720 height 9
checkbox Ldl "true"
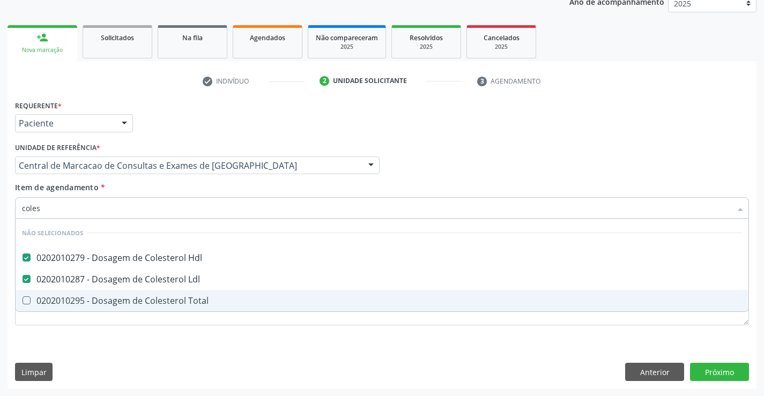
click at [183, 294] on span "0202010295 - Dosagem de Colesterol Total" at bounding box center [382, 300] width 733 height 21
checkbox Total "true"
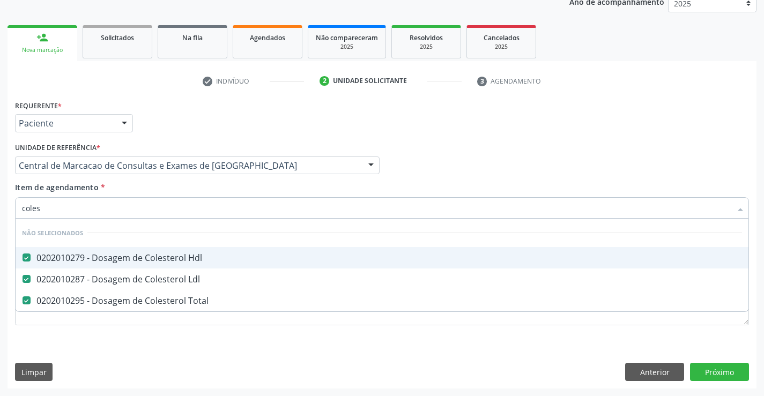
click at [173, 189] on div "Item de agendamento * coles Desfazer seleção Não selecionados 0202010279 - Dosa…" at bounding box center [382, 199] width 734 height 34
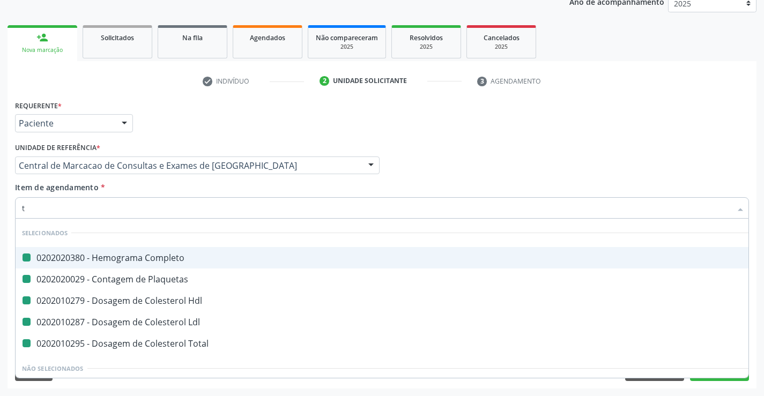
type input "tr"
checkbox Completo "false"
checkbox Plaquetas "false"
checkbox Hdl "false"
checkbox Ldl "false"
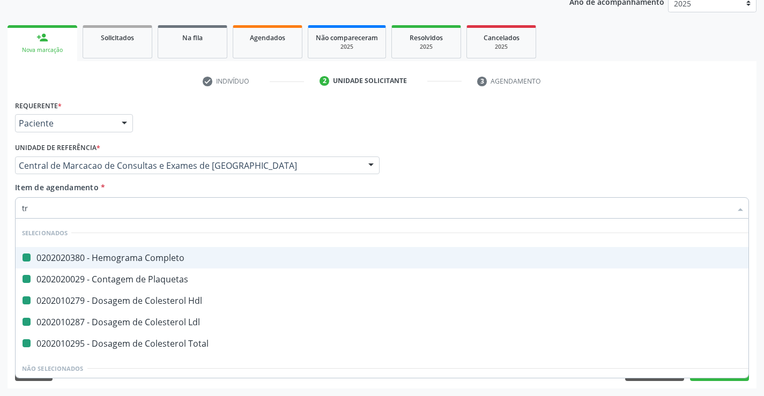
checkbox Total "false"
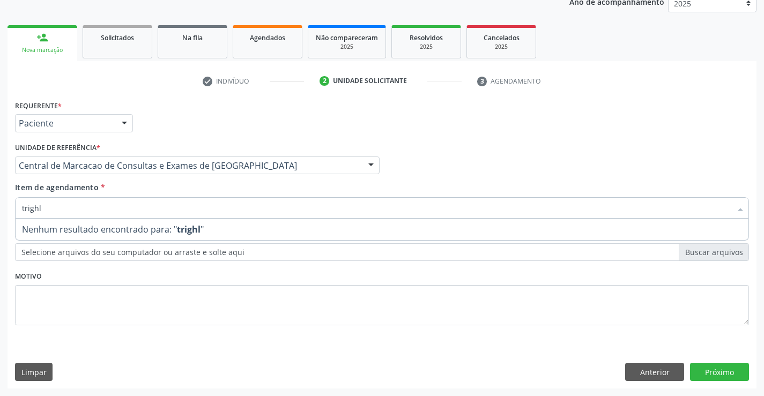
click at [38, 208] on input "trighl" at bounding box center [376, 207] width 709 height 21
type input "trigl"
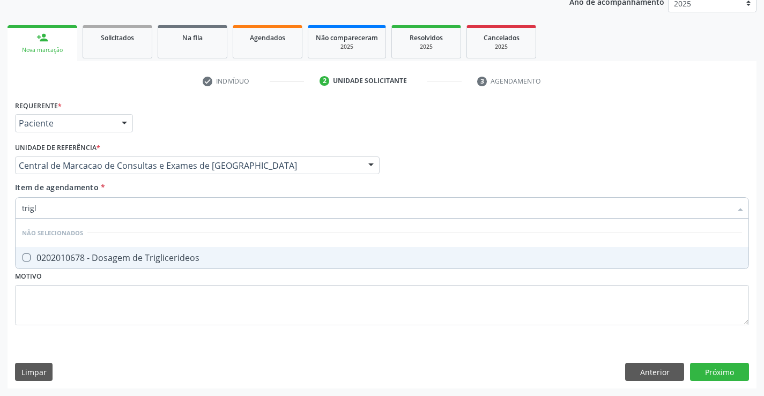
click at [67, 258] on div "0202010678 - Dosagem de Triglicerideos" at bounding box center [382, 258] width 720 height 9
checkbox Triglicerideos "true"
click at [162, 179] on div "Unidade de referência * Central de Marcacao de Consultas e Exames de [GEOGRAPHI…" at bounding box center [197, 161] width 370 height 42
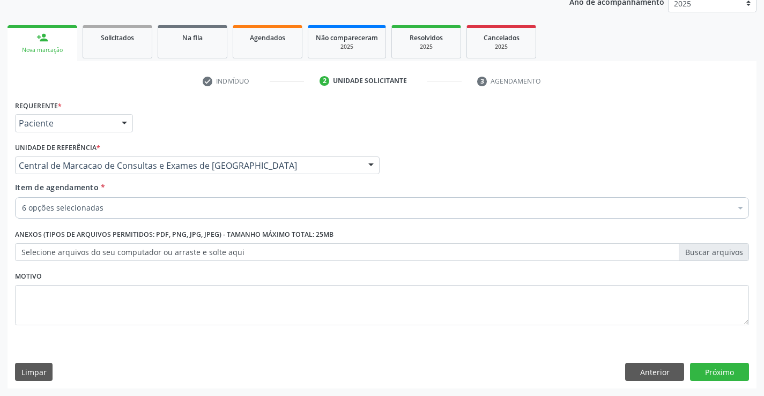
click at [144, 214] on div "6 opções selecionadas" at bounding box center [382, 207] width 734 height 21
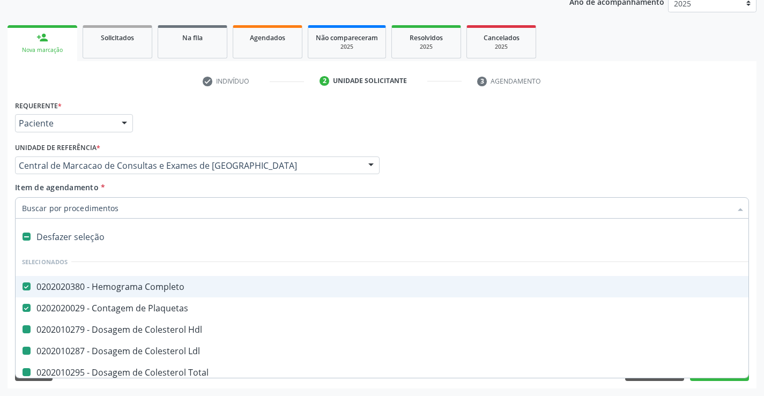
type input "u"
checkbox Hdl "false"
checkbox Ldl "false"
checkbox Total "false"
checkbox Triglicerideos "false"
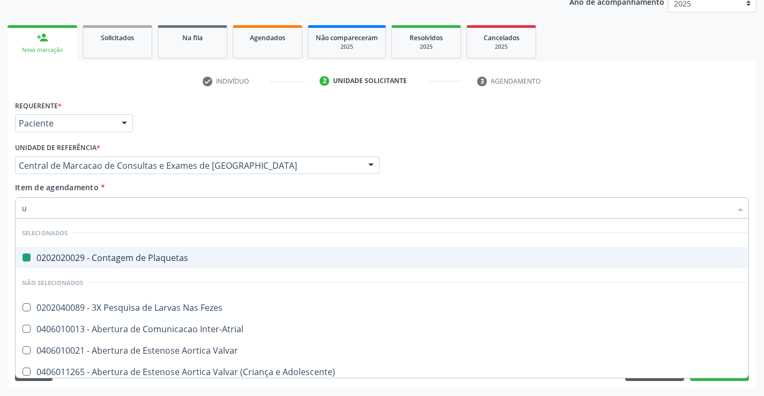
type input "ur"
checkbox Plaquetas "false"
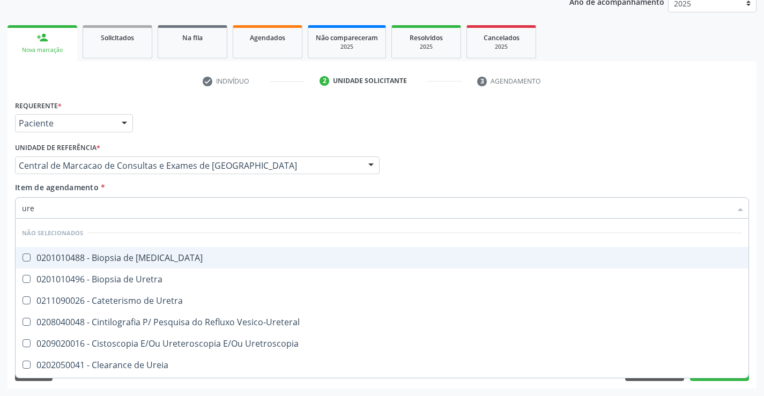
type input "urei"
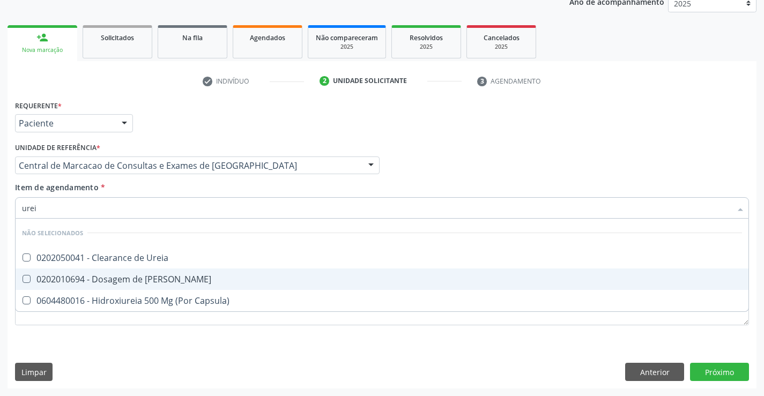
click at [144, 283] on div "0202010694 - Dosagem de [PERSON_NAME]" at bounding box center [382, 279] width 720 height 9
checkbox Ureia "true"
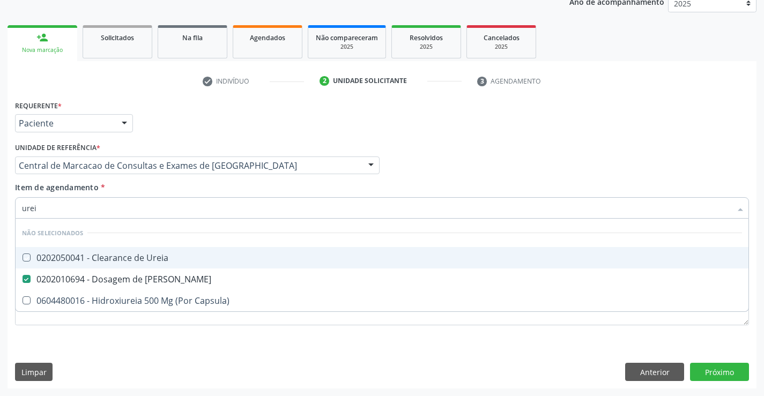
click at [144, 190] on div "Item de agendamento * urei Desfazer seleção Não selecionados 0202050041 - Clear…" at bounding box center [382, 199] width 734 height 34
checkbox Ureia "true"
checkbox Capsula\) "true"
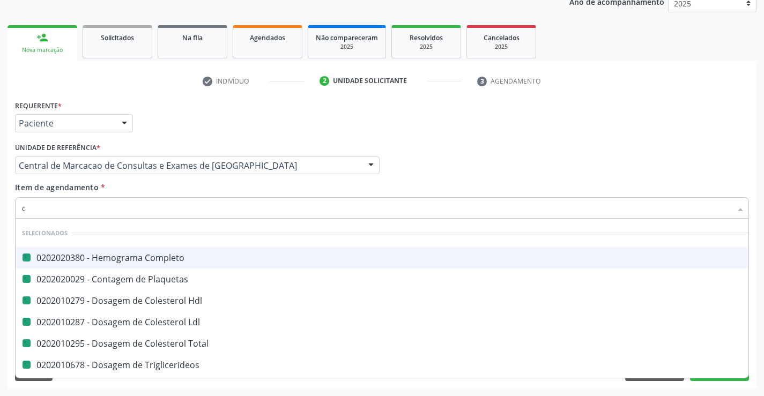
type input "cr"
checkbox Completo "false"
checkbox Hdl "false"
checkbox Plaquetas "false"
checkbox Ldl "false"
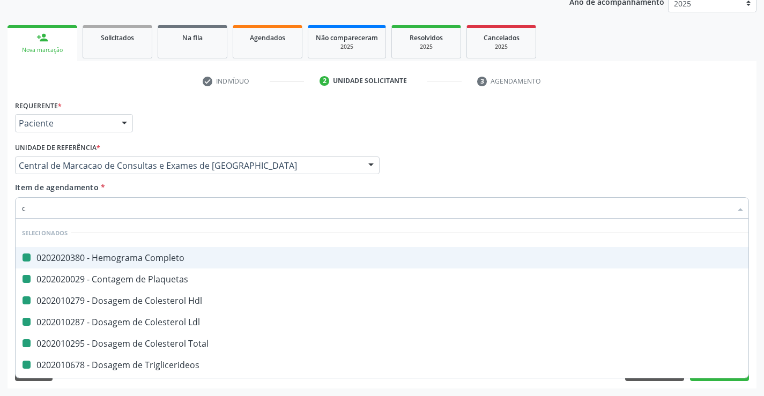
checkbox Total "false"
checkbox Triglicerideos "false"
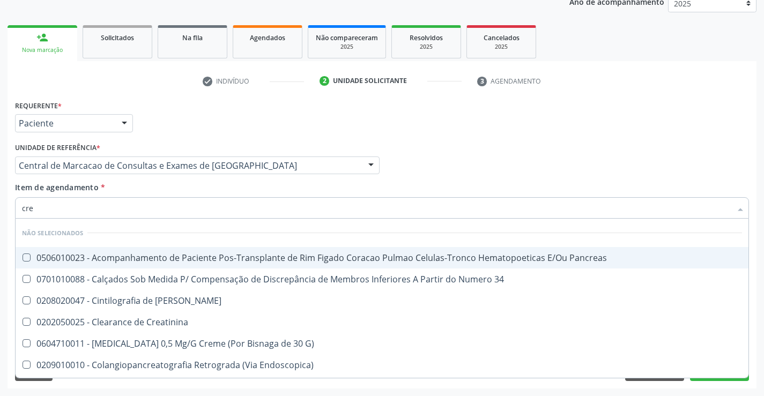
type input "crea"
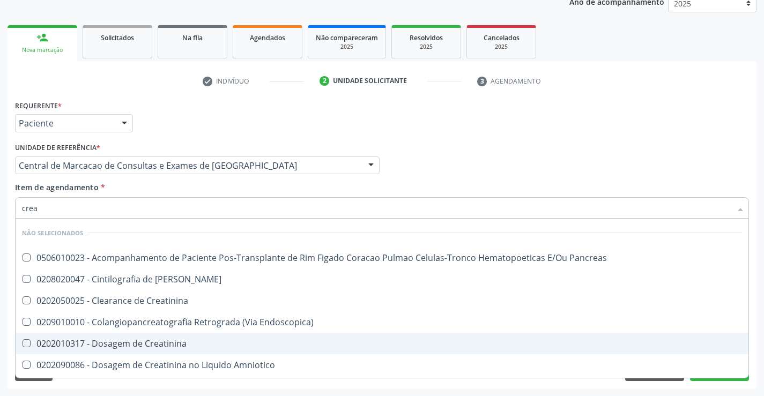
click at [157, 339] on div "0202010317 - Dosagem de Creatinina" at bounding box center [382, 343] width 720 height 9
checkbox Creatinina "true"
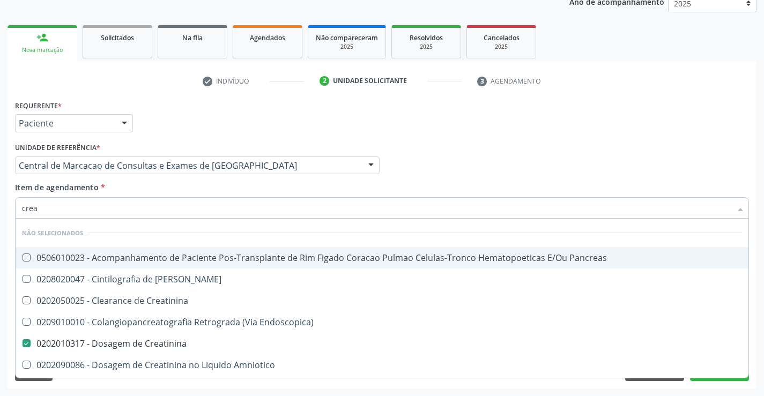
click at [155, 187] on div "Item de agendamento * crea Desfazer seleção Não selecionados 0506010023 - Acomp…" at bounding box center [382, 199] width 734 height 34
checkbox Pancreas "true"
checkbox Creatinina "true"
checkbox Pancreas "true"
checkbox Endoscopica\) "true"
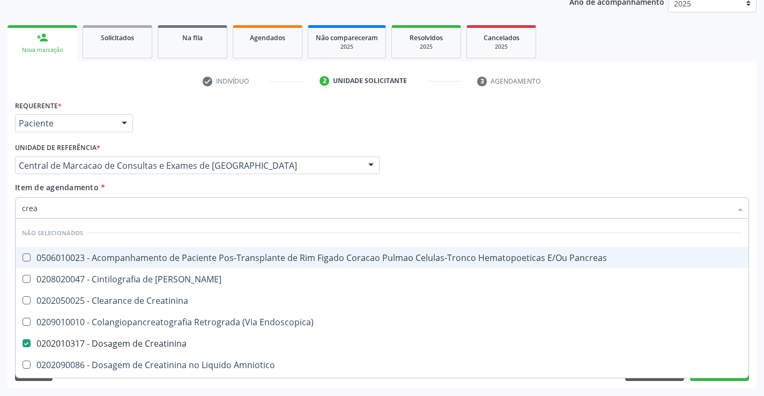
checkbox Amniotico "true"
checkbox Mb "true"
checkbox \(Cpk\) "true"
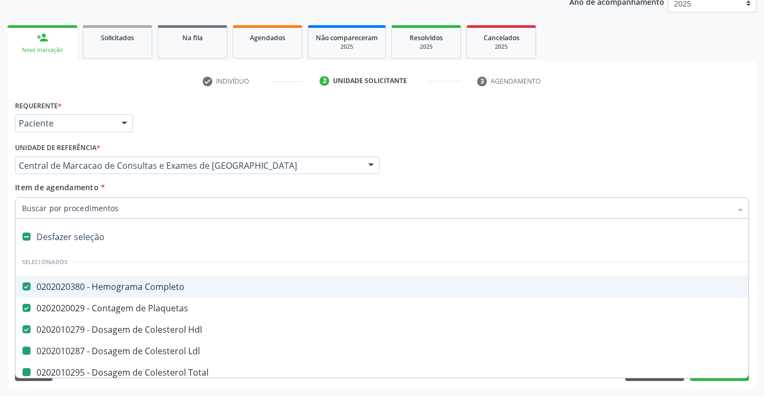
type input "u"
checkbox Ldl "false"
checkbox Total "false"
checkbox Triglicerideos "false"
checkbox Creatinina "false"
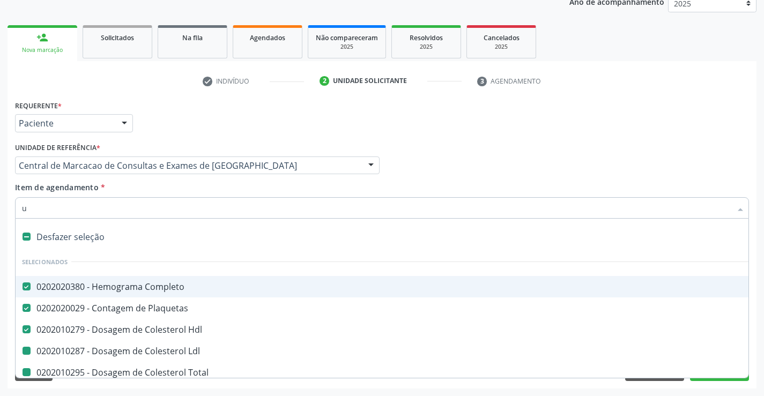
checkbox Ureia "false"
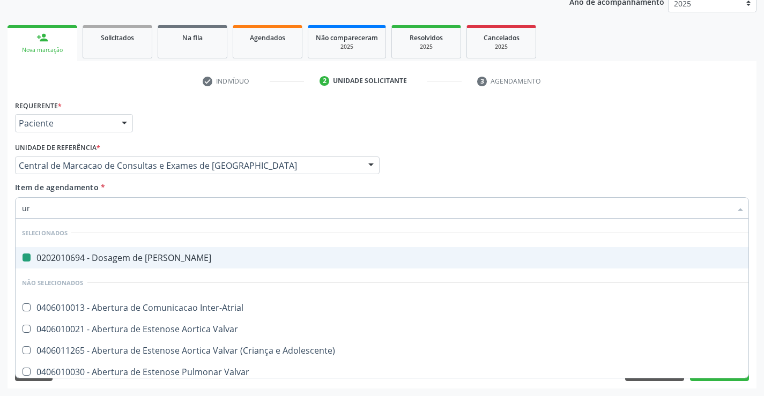
type input "uri"
checkbox Ureia "false"
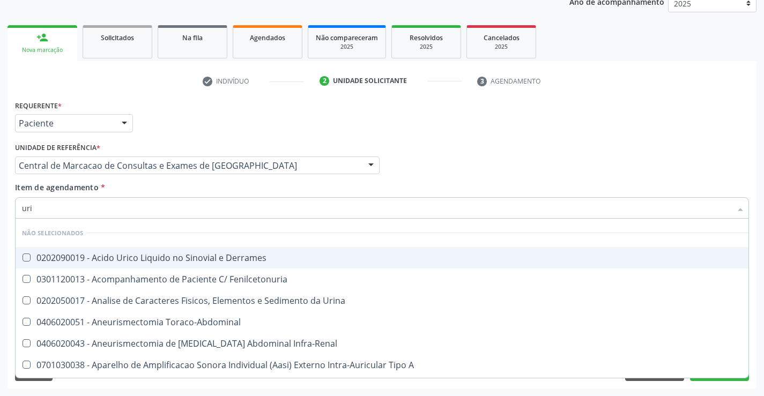
type input "urin"
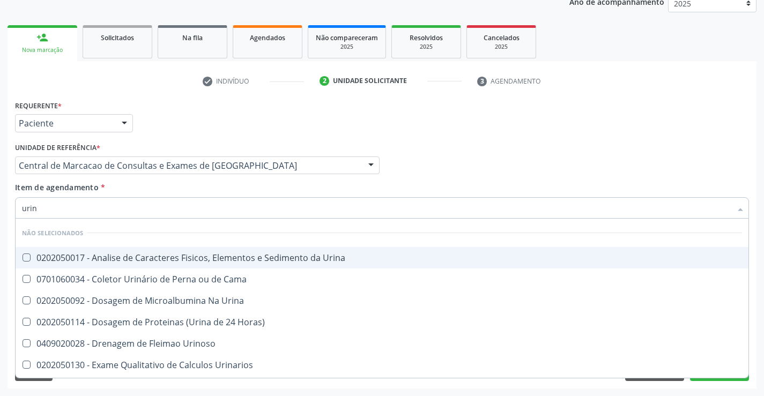
click at [181, 262] on div "0202050017 - Analise de Caracteres Fisicos, Elementos e Sedimento da Urina" at bounding box center [382, 258] width 720 height 9
checkbox Urina "true"
click at [169, 186] on div "Item de agendamento * urin Desfazer seleção Não selecionados 0202050017 - Anali…" at bounding box center [382, 199] width 734 height 34
checkbox Horas\) "true"
checkbox Urinoso "true"
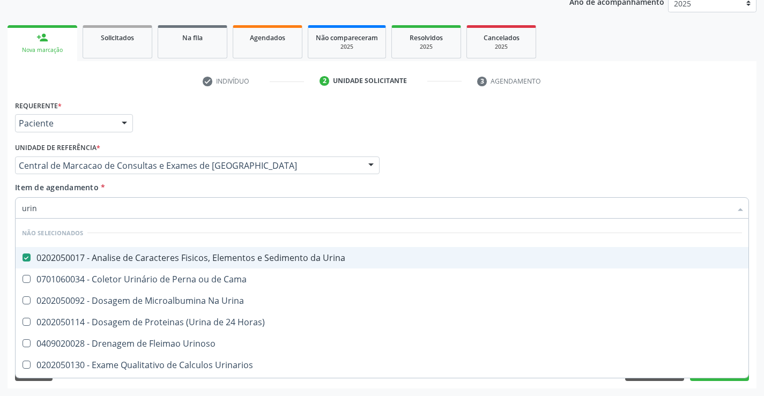
checkbox Urinarios "true"
checkbox Delgada\) "true"
checkbox Quantitativa "true"
checkbox Urina "true"
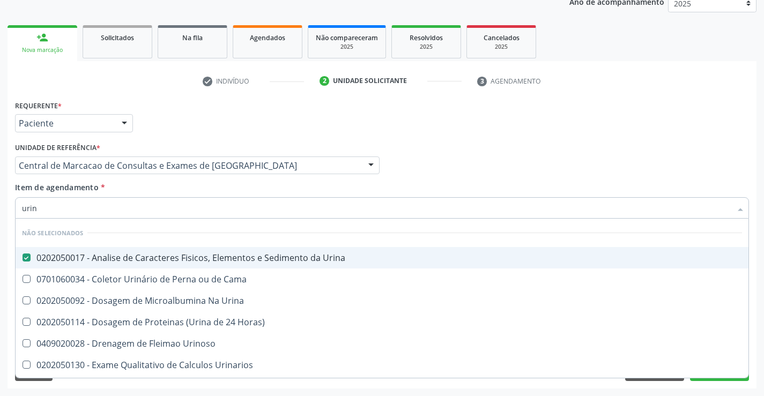
checkbox Cama "true"
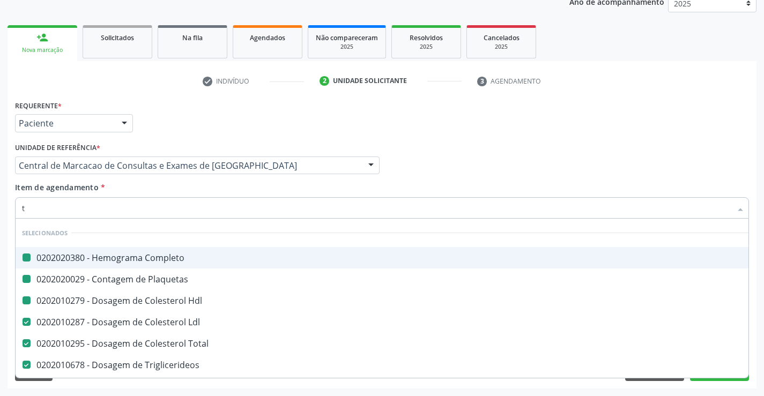
type input "tg"
checkbox Completo "false"
checkbox Hdl "false"
checkbox Plaquetas "false"
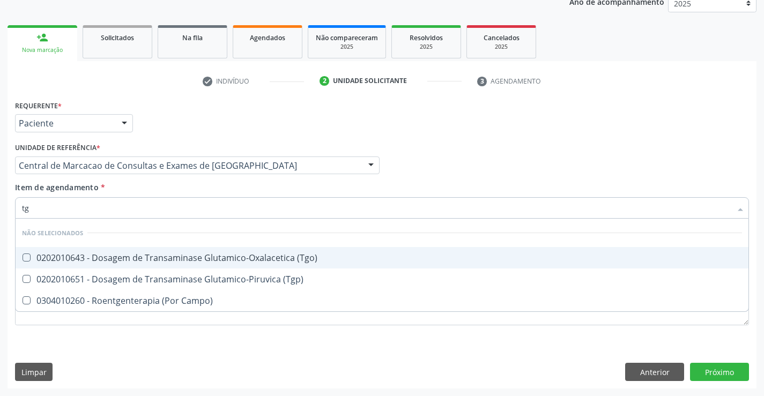
click at [180, 256] on div "0202010643 - Dosagem de Transaminase Glutamico-Oxalacetica (Tgo)" at bounding box center [382, 258] width 720 height 9
checkbox \(Tgo\) "true"
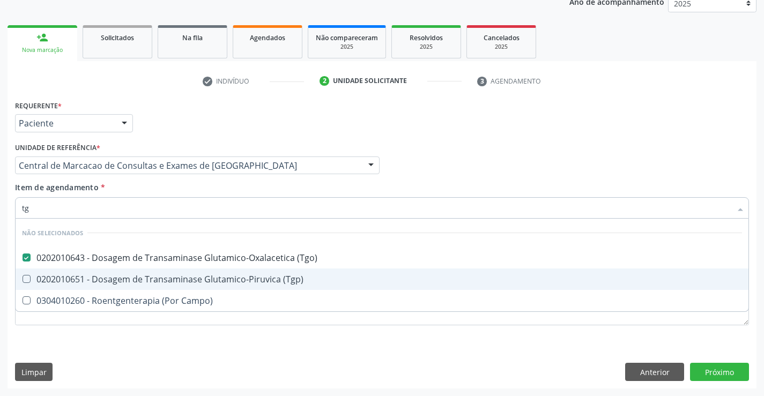
click at [179, 272] on span "0202010651 - Dosagem de Transaminase Glutamico-Piruvica (Tgp)" at bounding box center [382, 279] width 733 height 21
checkbox \(Tgp\) "true"
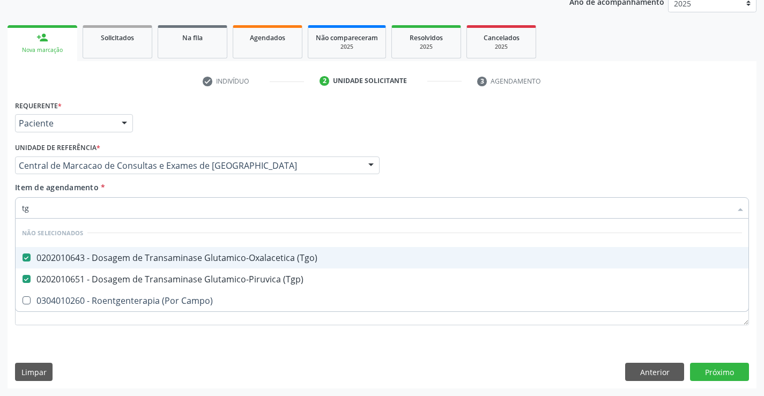
click at [171, 191] on div "Item de agendamento * tg Desfazer seleção Não selecionados 0202010643 - Dosagem…" at bounding box center [382, 199] width 734 height 34
checkbox Campo\) "true"
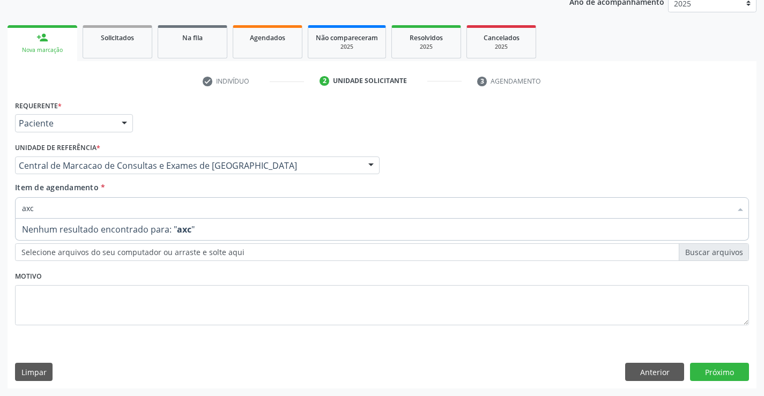
scroll to position [0, 0]
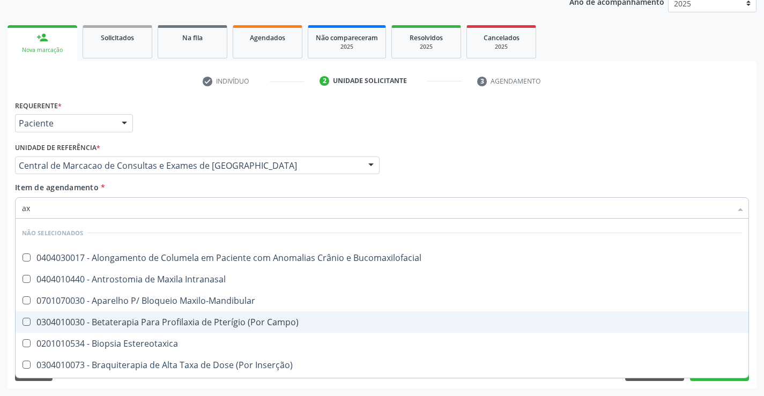
type input "a"
checkbox Bucomaxilofacial "true"
checkbox Intranasal "true"
checkbox Maxilo-Mandibular "true"
checkbox Campo\) "true"
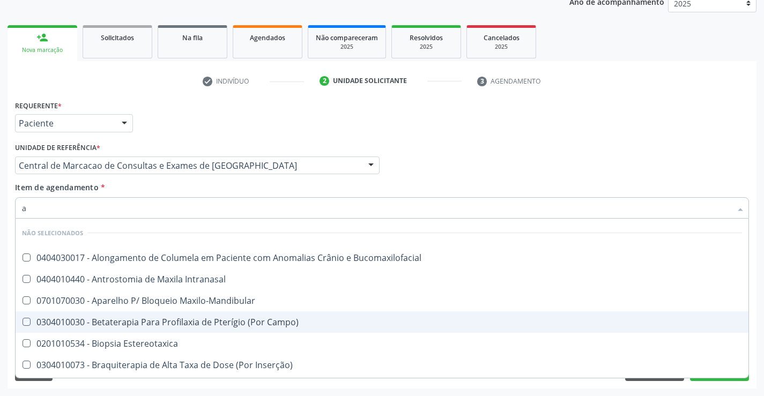
checkbox Estereotaxica "true"
checkbox Inserção\) "true"
checkbox Maxilar "true"
checkbox Semana\) "true"
checkbox Maxilar "true"
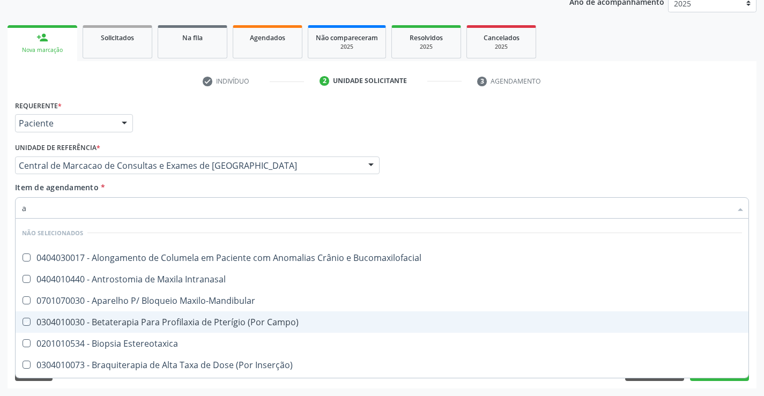
checkbox Buco-Maxilo-Facial "true"
checkbox Bucomaxilofacial "true"
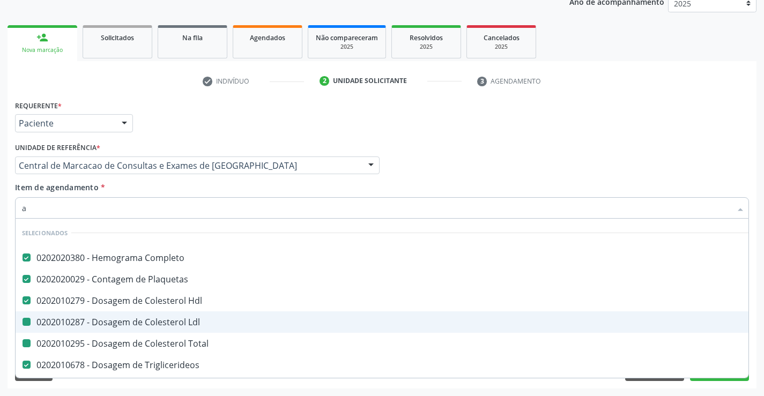
type input "ac"
checkbox Ldl "false"
checkbox Total "false"
checkbox Triglicerideos "false"
checkbox Ureia "false"
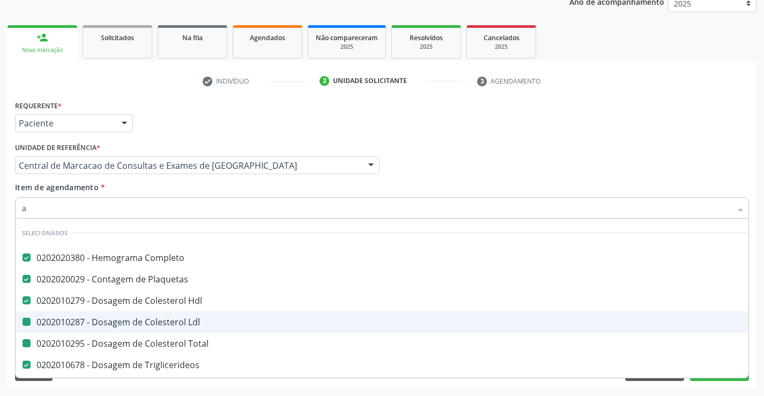
checkbox Creatinina "false"
checkbox Urina "false"
checkbox \(Tgo\) "false"
checkbox \(Tgp\) "false"
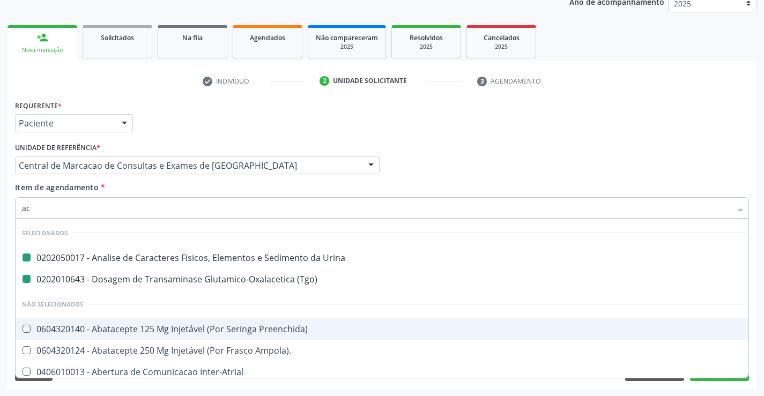
type input "aci"
checkbox Urina "false"
checkbox \(Tgo\) "false"
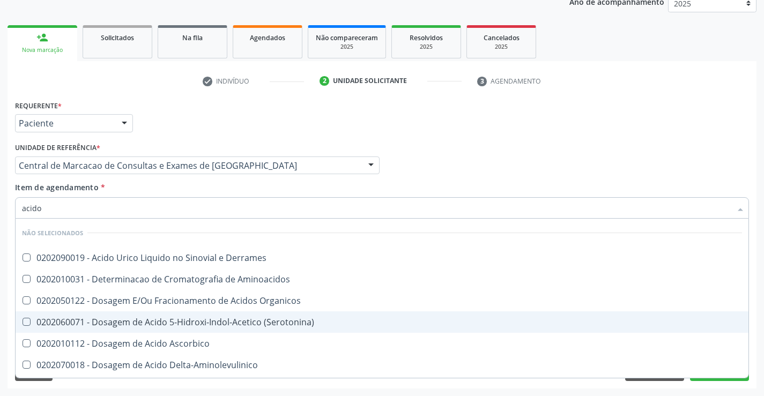
type input "acido u"
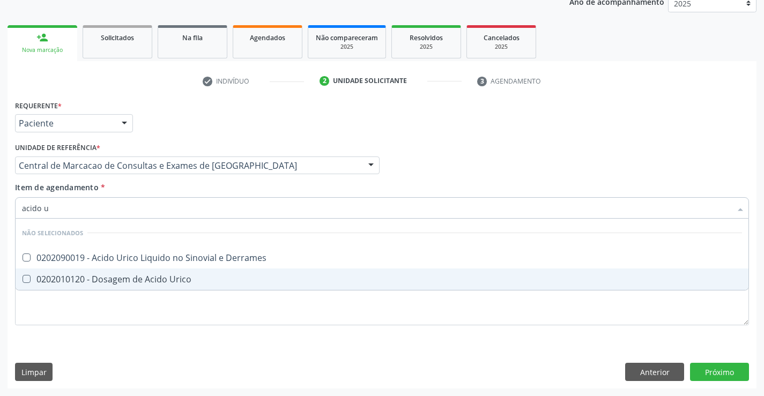
click at [169, 283] on div "0202010120 - Dosagem de Acido Urico" at bounding box center [382, 279] width 720 height 9
checkbox Urico "true"
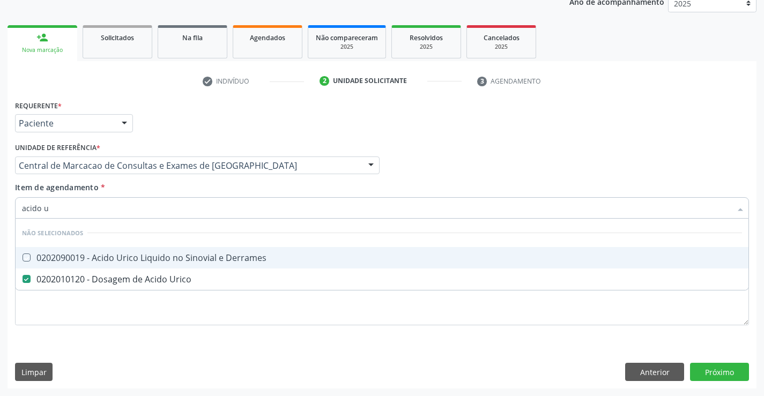
click at [171, 194] on div "Item de agendamento * acido u Desfazer seleção Não selecionados 0202090019 - Ac…" at bounding box center [382, 199] width 734 height 34
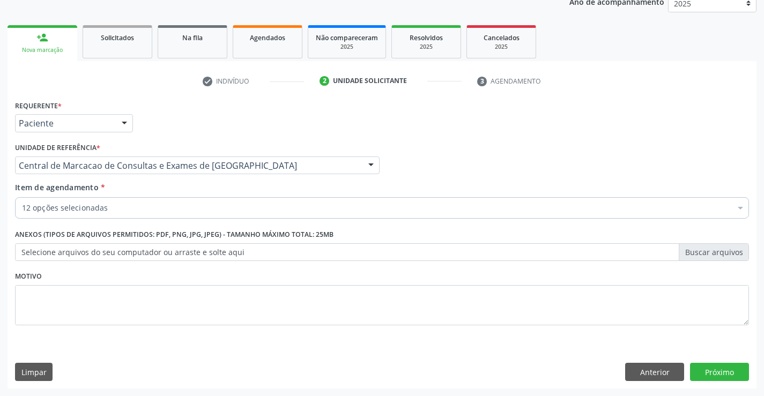
checkbox Completo "true"
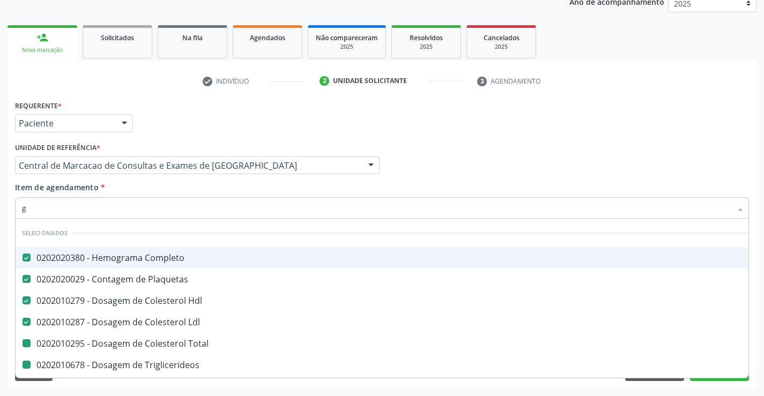
type input "gl"
checkbox Total "false"
checkbox Triglicerideos "false"
checkbox Ureia "false"
checkbox Creatinina "false"
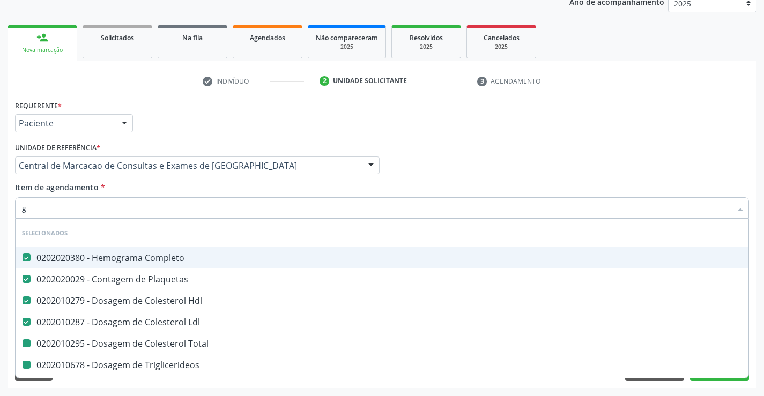
checkbox \(Tgo\) "false"
checkbox \(Tgp\) "false"
checkbox Urico "false"
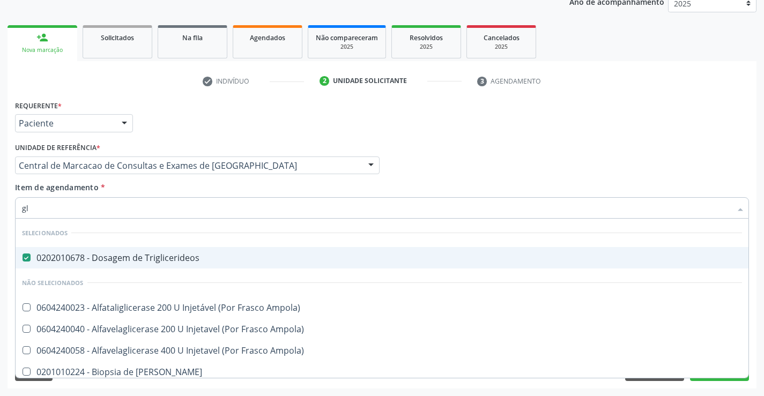
type input "gli"
checkbox Ampola\) "false"
type input "glico"
checkbox Triglicerideos "false"
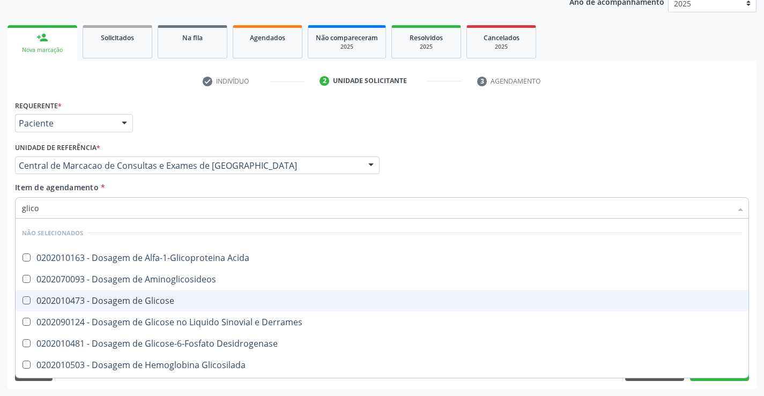
click at [186, 297] on div "0202010473 - Dosagem de Glicose" at bounding box center [382, 301] width 720 height 9
checkbox Glicose "true"
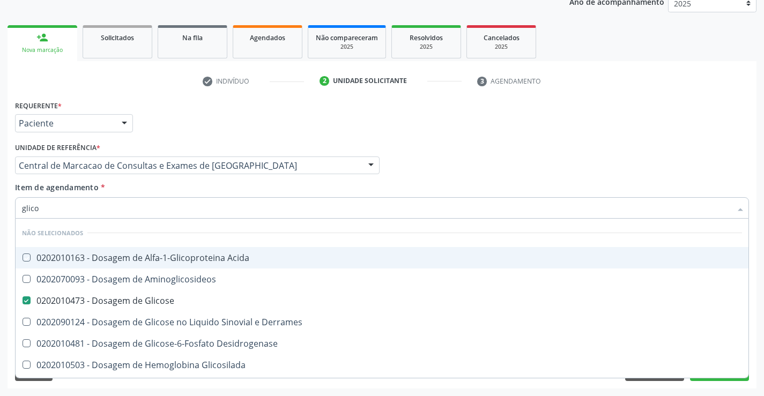
click at [169, 192] on div "Item de agendamento * glico Desfazer seleção Não selecionados 0202010163 - Dosa…" at bounding box center [382, 199] width 734 height 34
checkbox Acida "true"
checkbox Desidrogenase "true"
checkbox Glicosilada "true"
checkbox Quantitativa "true"
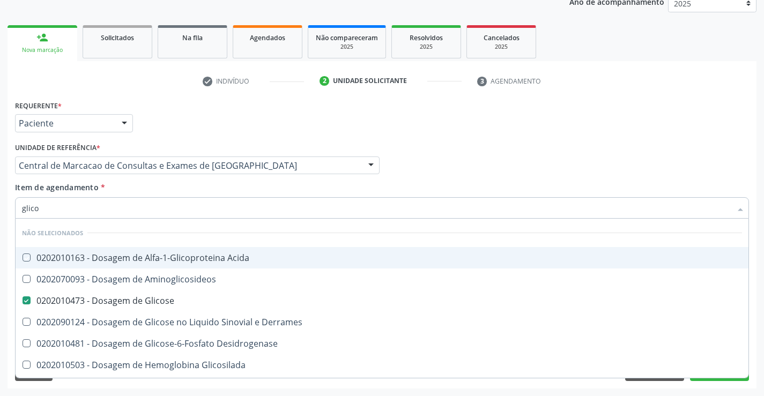
checkbox Urina "true"
checkbox Glicose "true"
checkbox Derrames "true"
checkbox Aminoglicosideos "true"
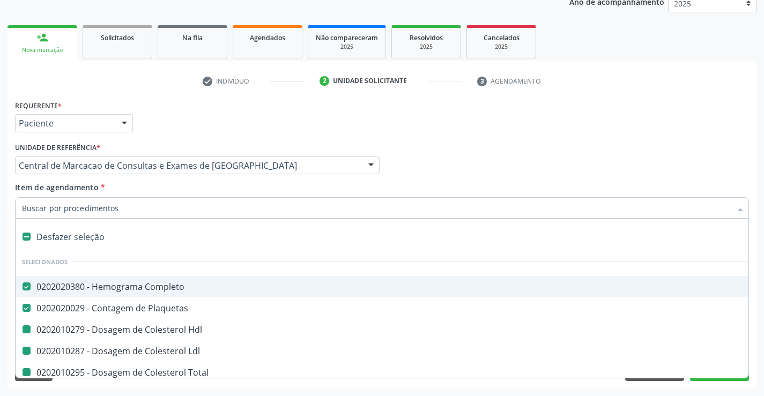
type input "f"
checkbox Hdl "false"
checkbox Total "false"
checkbox Triglicerideos "false"
checkbox Ureia "false"
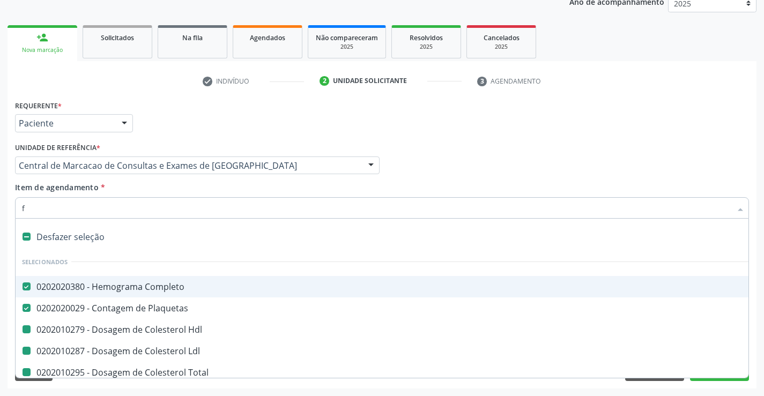
checkbox Creatinina "false"
checkbox Urina "false"
checkbox Ldl "false"
checkbox \(Tgo\) "false"
checkbox \(Tgp\) "false"
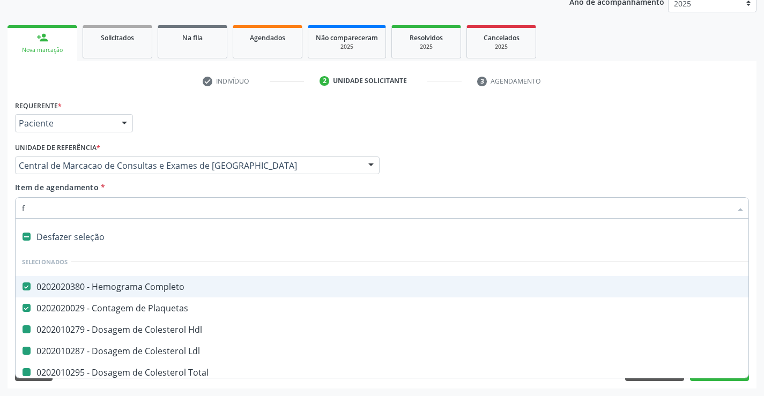
checkbox Urico "false"
checkbox Glicose "false"
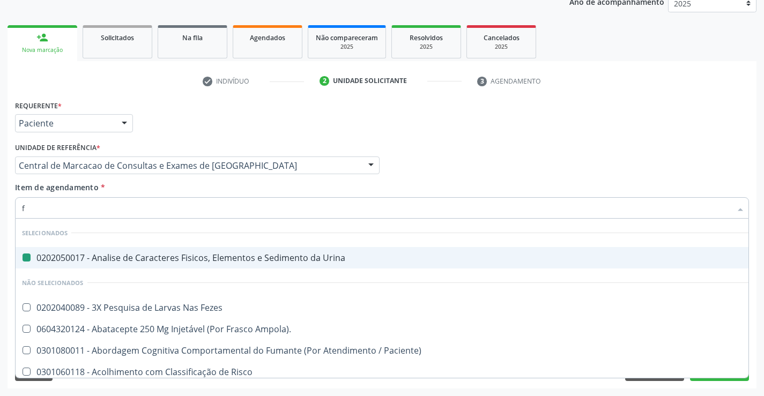
type input "fe"
checkbox Urina "false"
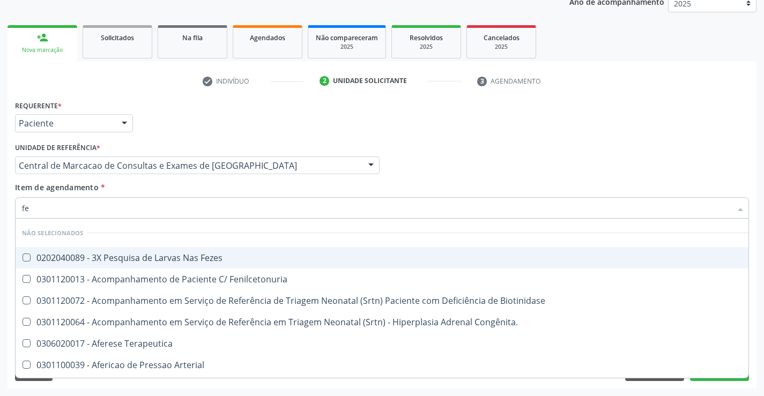
type input "fez"
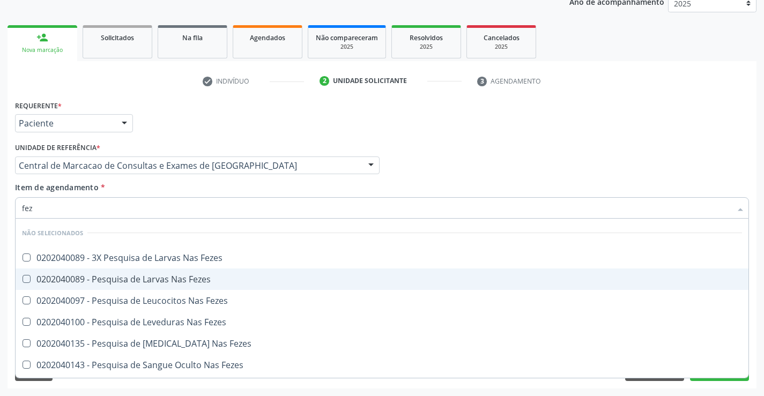
click at [184, 275] on div "0202040089 - Pesquisa de Larvas Nas Fezes" at bounding box center [382, 279] width 720 height 9
checkbox Fezes "true"
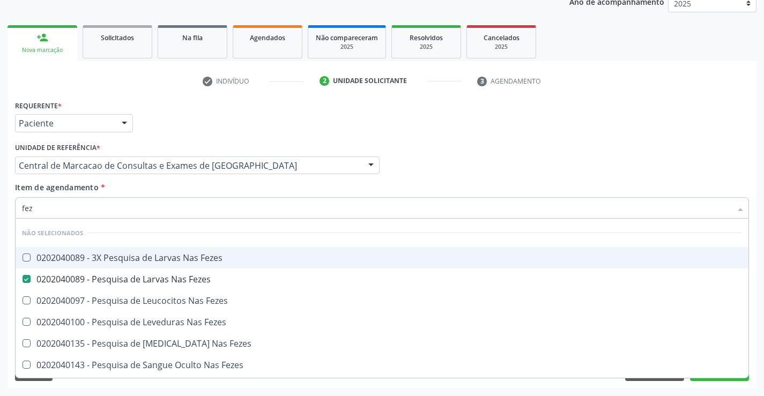
click at [160, 191] on div "Item de agendamento * fez Desfazer seleção Não selecionados 0202040089 - 3X Pes…" at bounding box center [382, 199] width 734 height 34
checkbox Fezes "true"
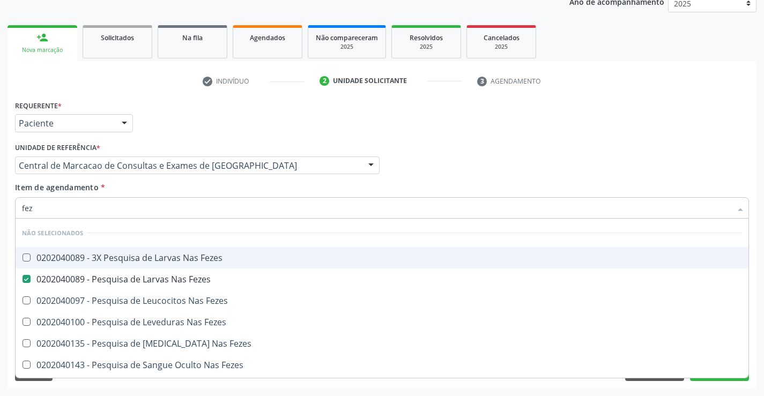
checkbox Fezes "true"
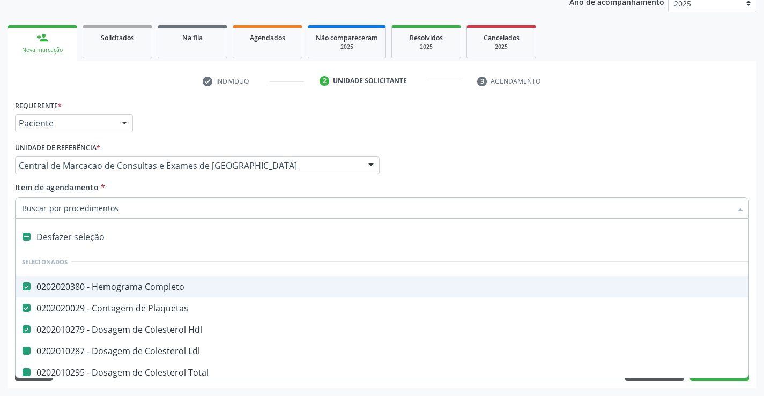
type input "f"
checkbox Total "false"
checkbox Triglicerideos "false"
checkbox Ureia "false"
checkbox Creatinina "false"
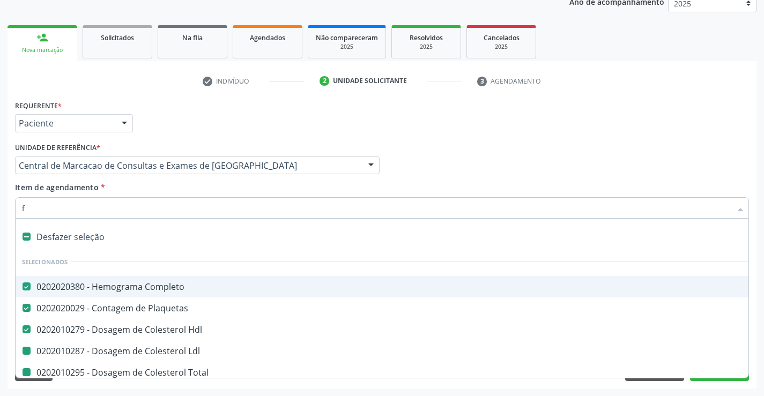
checkbox Urina "false"
checkbox Ldl "false"
checkbox \(Tgo\) "false"
checkbox \(Tgp\) "false"
checkbox Urico "false"
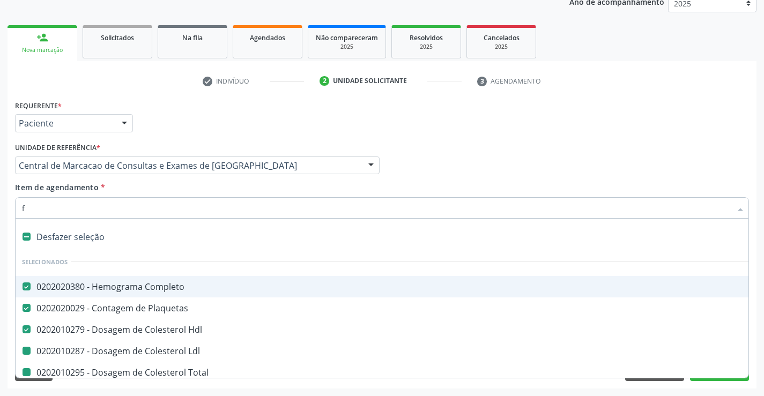
checkbox Glicose "false"
checkbox Fezes "false"
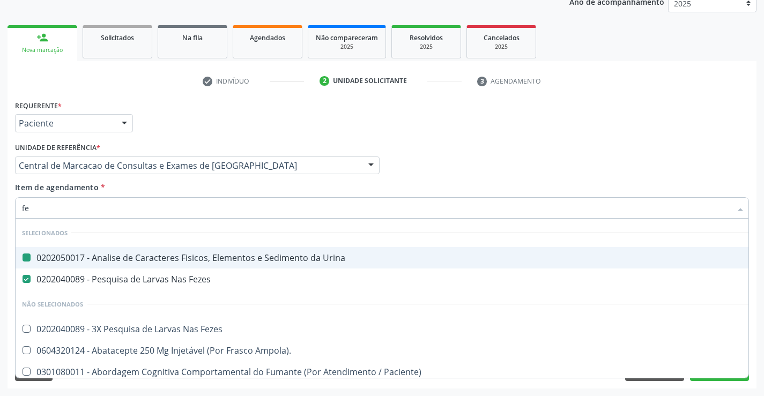
type input "fer"
checkbox Urina "false"
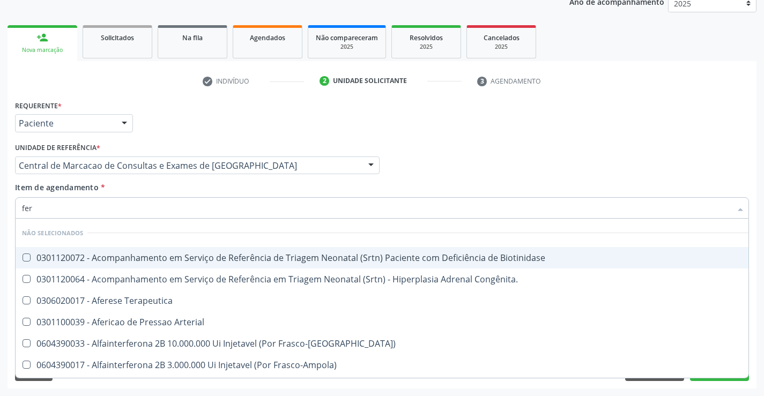
type input "ferr"
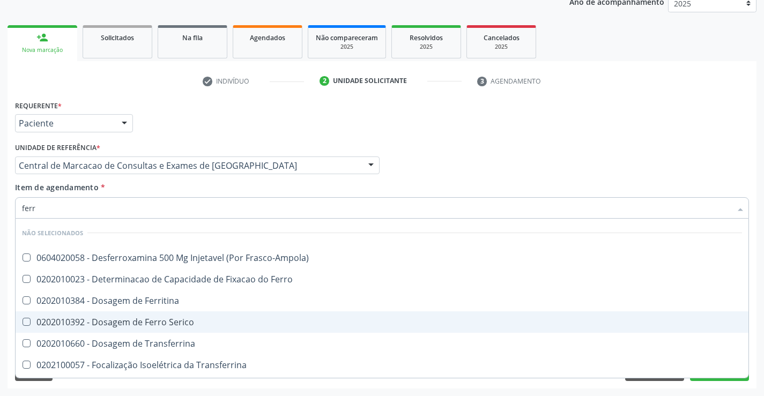
click at [179, 323] on div "0202010392 - Dosagem de Ferro Serico" at bounding box center [382, 322] width 720 height 9
checkbox Serico "true"
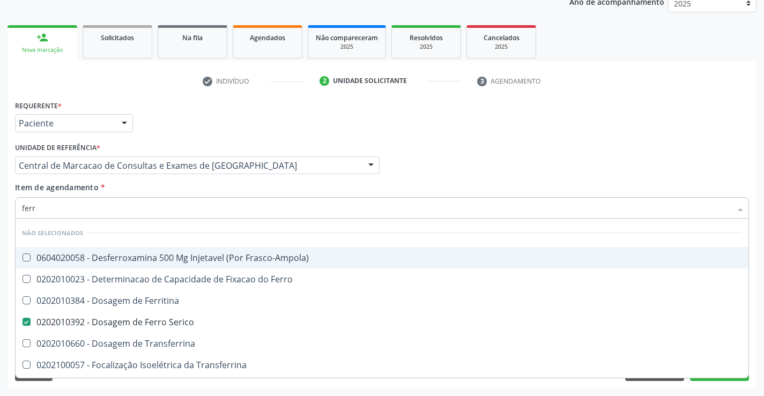
click at [175, 186] on div "Item de agendamento * ferr Desfazer seleção Não selecionados 0604020058 - Desfe…" at bounding box center [382, 199] width 734 height 34
checkbox Frasco-Ampola\) "true"
checkbox Transferrina "true"
checkbox Ml\) "true"
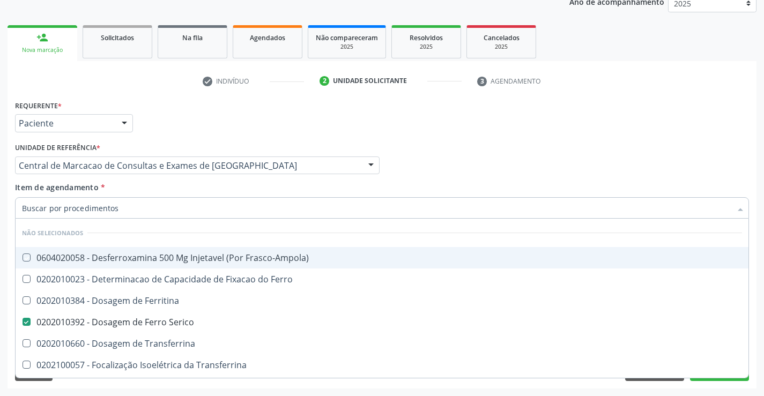
checkbox \(Nefroplastia\) "true"
checkbox Ferro "true"
checkbox Ferritina "true"
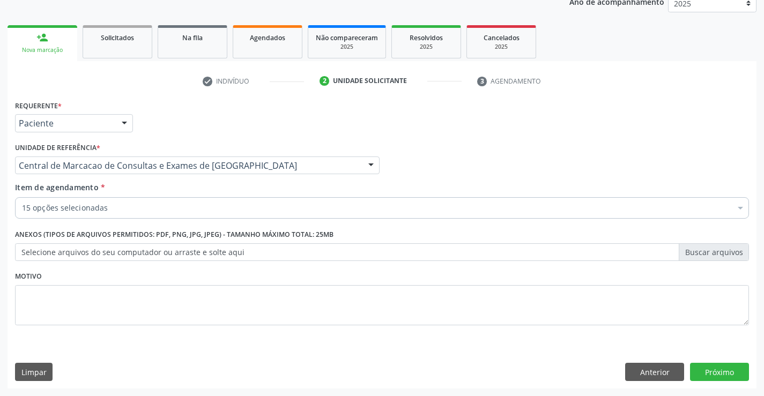
click at [176, 216] on div "15 opções selecionadas" at bounding box center [382, 207] width 734 height 21
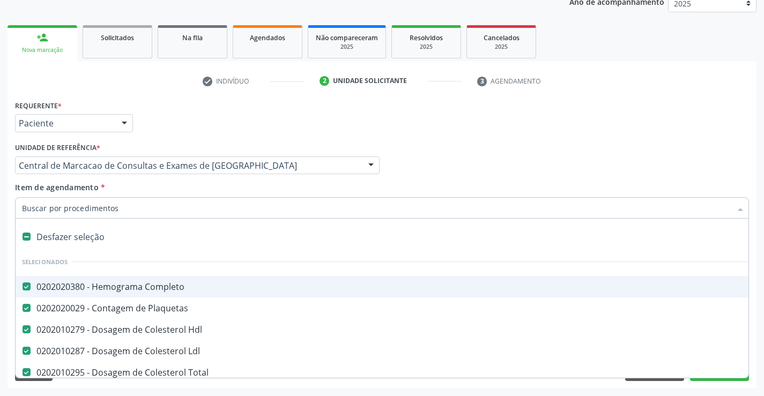
click at [639, 174] on div "Médico Solicitante Por favor, selecione a Unidade de Atendimento primeiro Nenhu…" at bounding box center [381, 161] width 739 height 42
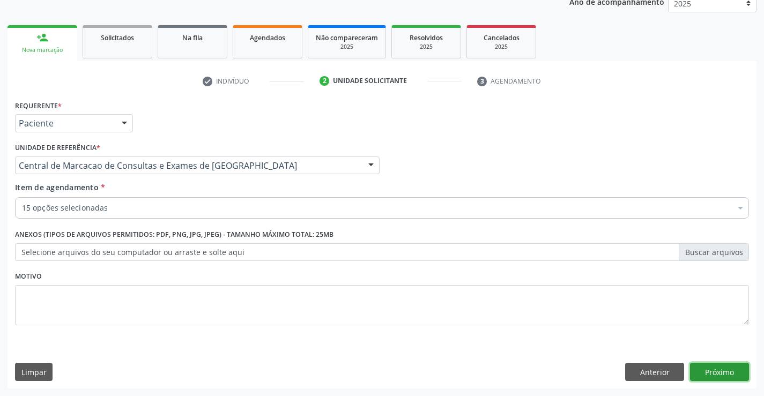
click at [729, 378] on button "Próximo" at bounding box center [719, 372] width 59 height 18
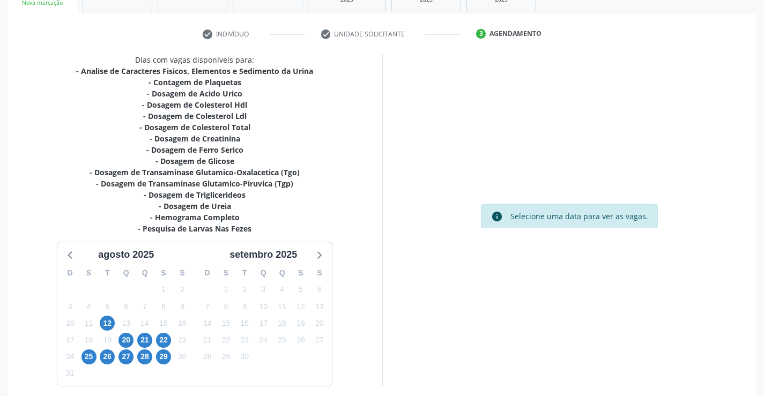
scroll to position [228, 0]
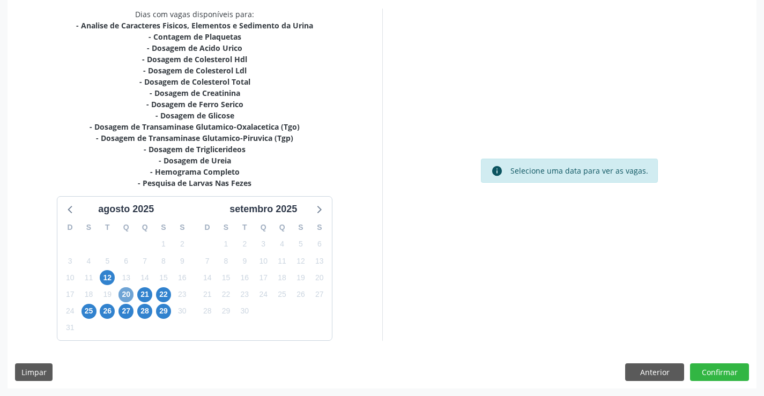
click at [126, 291] on span "20" at bounding box center [125, 294] width 15 height 15
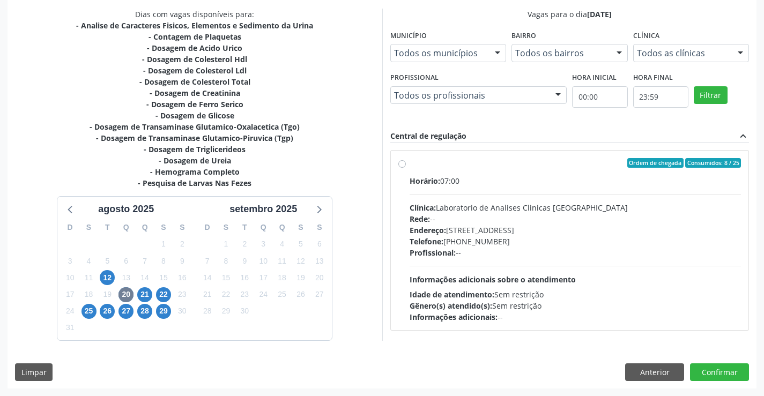
click at [551, 247] on div "Profissional: --" at bounding box center [576, 252] width 332 height 11
click at [406, 168] on input "Ordem de chegada Consumidos: 8 / 25 Horário: 07:00 Clínica: Laboratorio de Anal…" at bounding box center [402, 163] width 8 height 10
radio input "true"
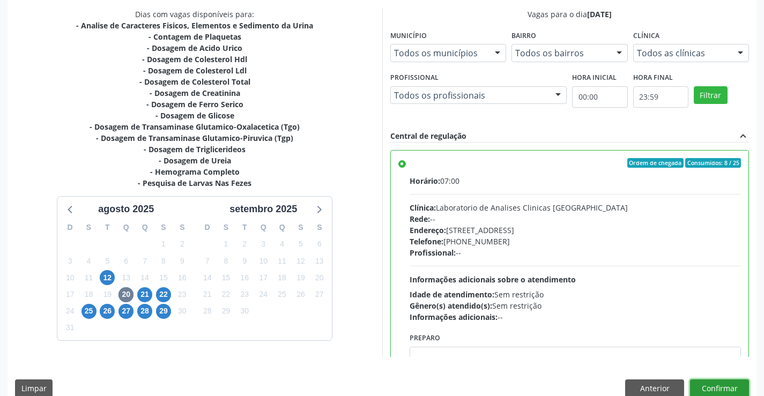
click at [721, 384] on button "Confirmar" at bounding box center [719, 389] width 59 height 18
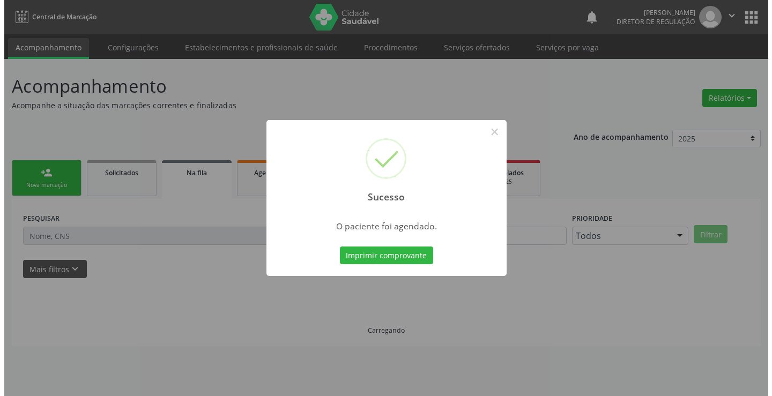
scroll to position [0, 0]
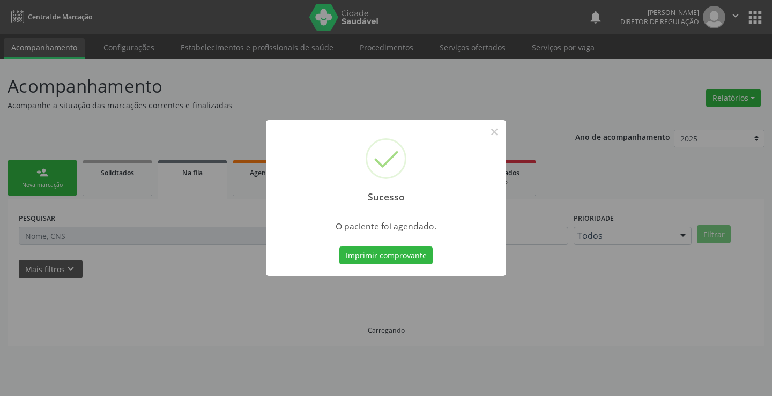
click at [339, 247] on button "Imprimir comprovante" at bounding box center [385, 256] width 93 height 18
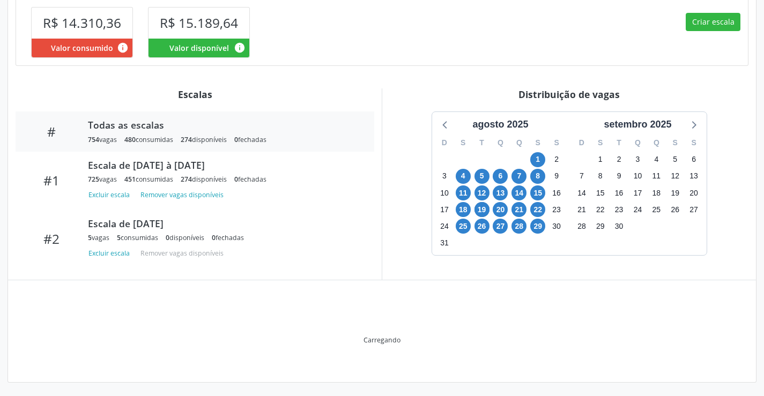
scroll to position [297, 0]
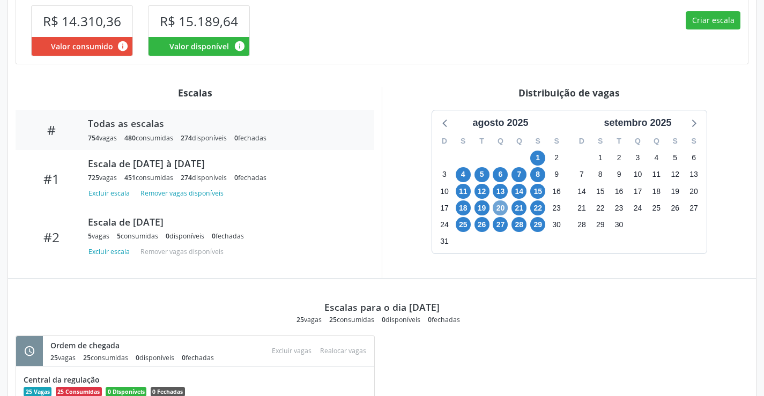
click at [504, 209] on span "20" at bounding box center [500, 208] width 15 height 15
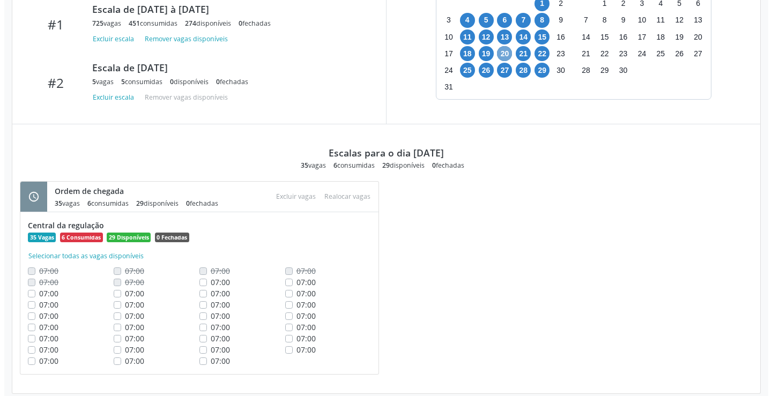
scroll to position [464, 0]
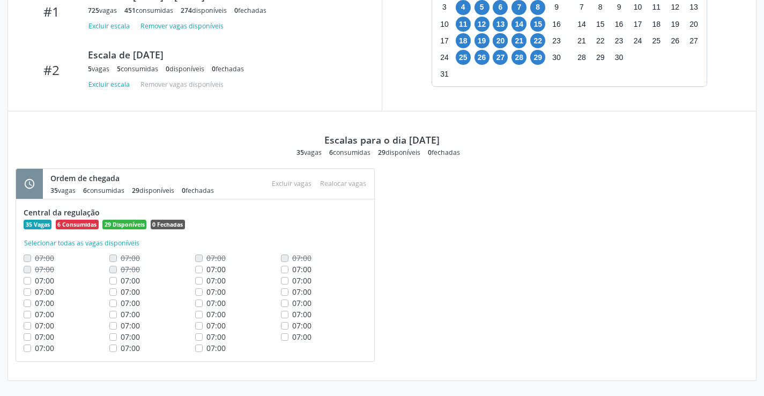
drag, startPoint x: 285, startPoint y: 267, endPoint x: 284, endPoint y: 331, distance: 64.4
click at [284, 331] on div "Central da regulação 35 Vagas 6 Consumidas 29 Disponíveis 0 Fechadas Selecionar…" at bounding box center [195, 280] width 343 height 147
click at [265, 276] on div "07:00" at bounding box center [238, 280] width 86 height 11
click at [292, 271] on label "07:00" at bounding box center [301, 269] width 19 height 11
click at [284, 271] on input "07:00" at bounding box center [285, 269] width 8 height 10
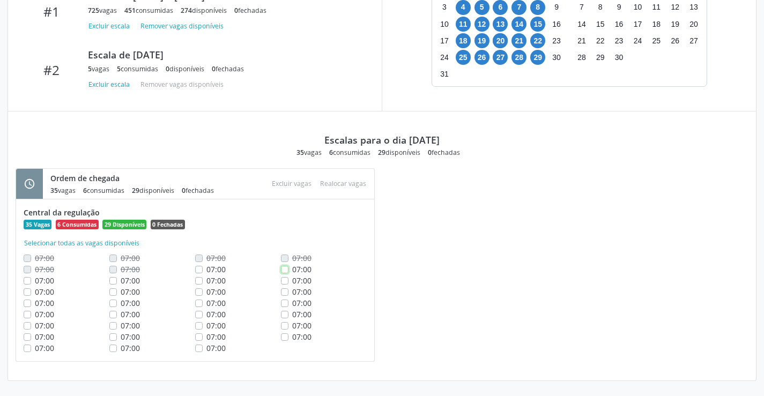
checkbox input "true"
click at [292, 282] on label "07:00" at bounding box center [301, 280] width 19 height 11
click at [284, 282] on input "07:00" at bounding box center [285, 280] width 8 height 10
checkbox input "true"
click at [292, 292] on label "07:00" at bounding box center [301, 291] width 19 height 11
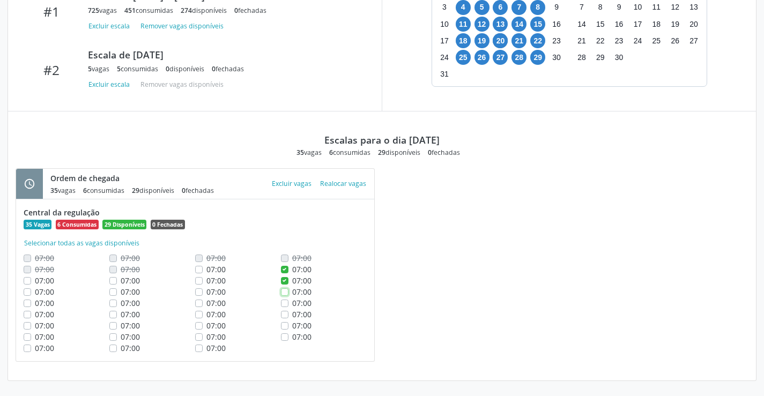
click at [285, 292] on input "07:00" at bounding box center [285, 291] width 8 height 10
checkbox input "true"
click at [292, 306] on label "07:00" at bounding box center [301, 303] width 19 height 11
click at [286, 306] on input "07:00" at bounding box center [285, 303] width 8 height 10
checkbox input "true"
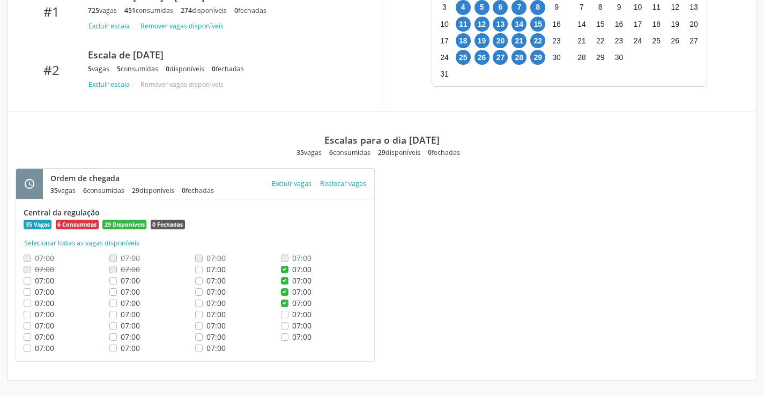
click at [292, 314] on label "07:00" at bounding box center [301, 314] width 19 height 11
click at [284, 314] on input "07:00" at bounding box center [285, 314] width 8 height 10
checkbox input "true"
click at [292, 327] on label "07:00" at bounding box center [301, 325] width 19 height 11
click at [283, 327] on input "07:00" at bounding box center [285, 325] width 8 height 10
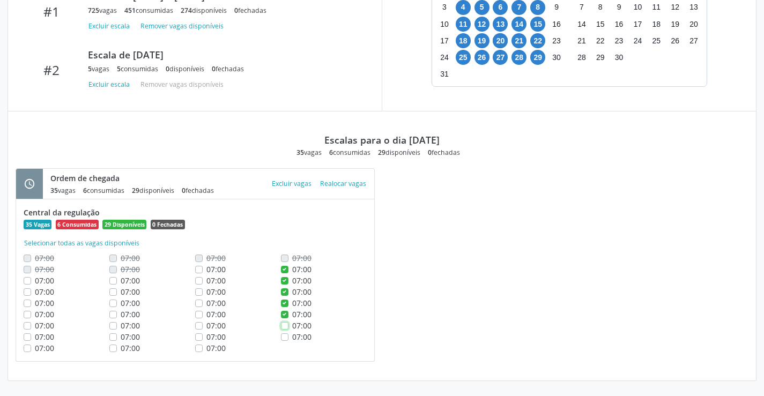
checkbox input "true"
click at [292, 339] on label "07:00" at bounding box center [301, 336] width 19 height 11
click at [284, 339] on input "07:00" at bounding box center [285, 336] width 8 height 10
checkbox input "true"
click at [288, 186] on button "Excluir vagas" at bounding box center [292, 183] width 48 height 14
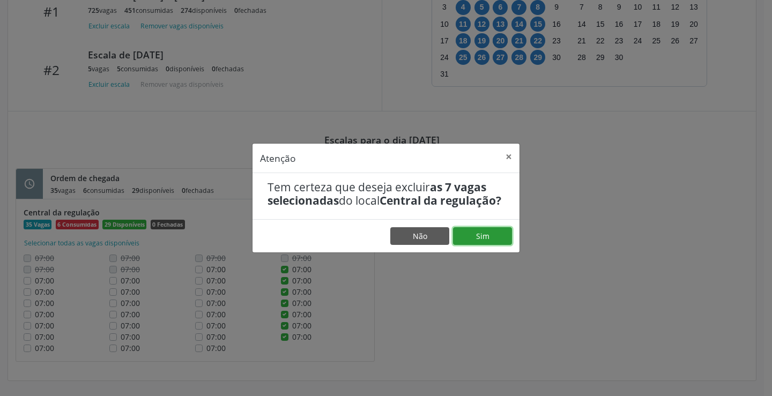
click at [484, 244] on button "Sim" at bounding box center [482, 236] width 59 height 18
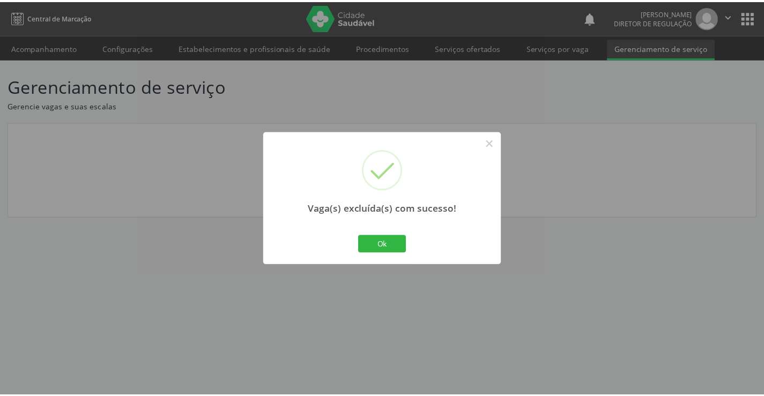
scroll to position [0, 0]
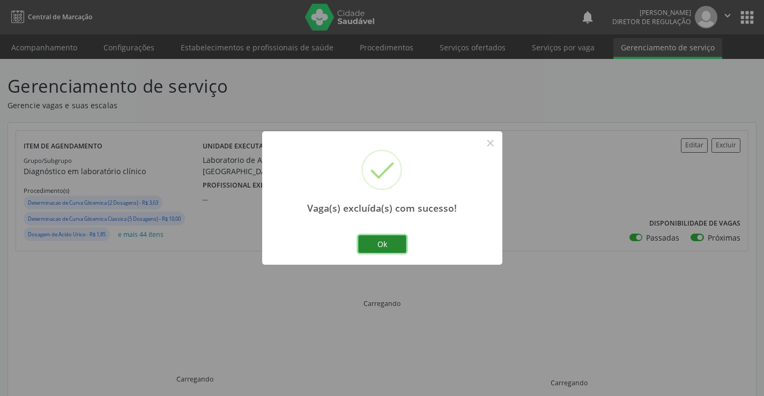
click at [386, 249] on button "Ok" at bounding box center [382, 244] width 48 height 18
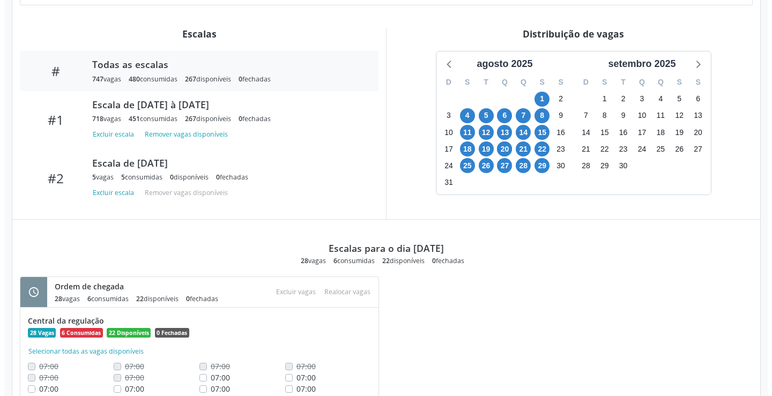
scroll to position [441, 0]
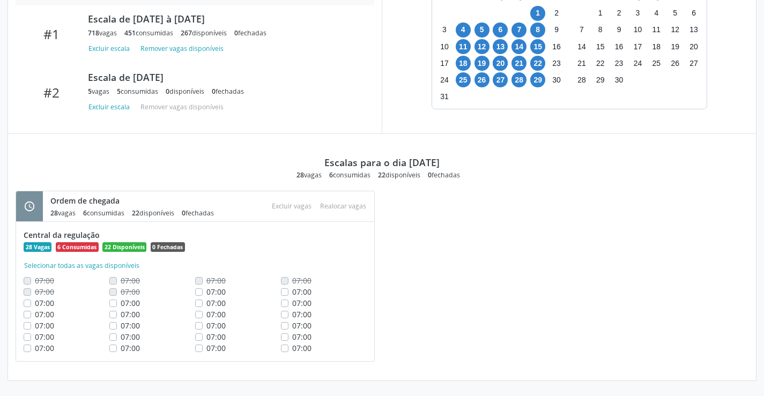
click at [292, 345] on label "07:00" at bounding box center [301, 348] width 19 height 11
click at [286, 345] on input "07:00" at bounding box center [285, 348] width 8 height 10
checkbox input "true"
click at [285, 343] on div "07:00" at bounding box center [324, 348] width 86 height 11
click at [292, 337] on label "07:00" at bounding box center [301, 336] width 19 height 11
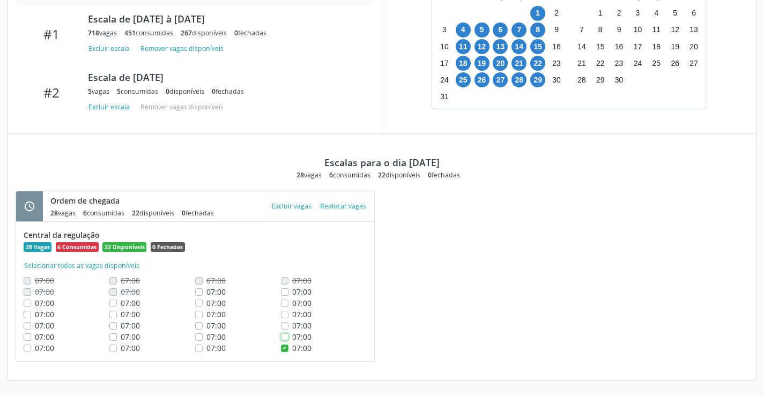
click at [285, 337] on input "07:00" at bounding box center [285, 336] width 8 height 10
checkbox input "true"
click at [292, 325] on label "07:00" at bounding box center [301, 325] width 19 height 11
click at [285, 325] on input "07:00" at bounding box center [285, 325] width 8 height 10
checkbox input "true"
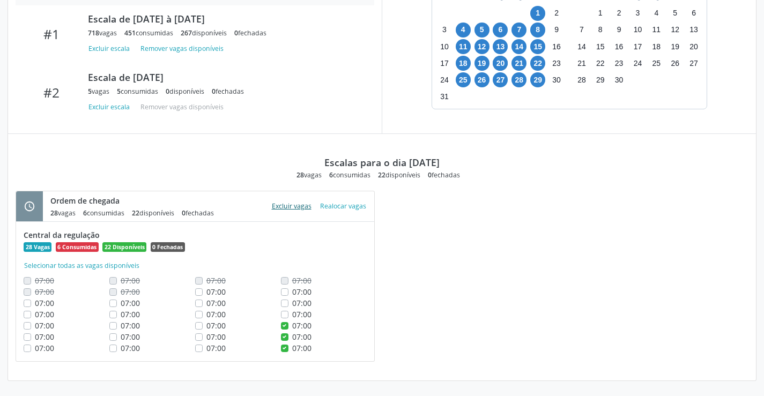
click at [292, 207] on button "Excluir vagas" at bounding box center [292, 206] width 48 height 14
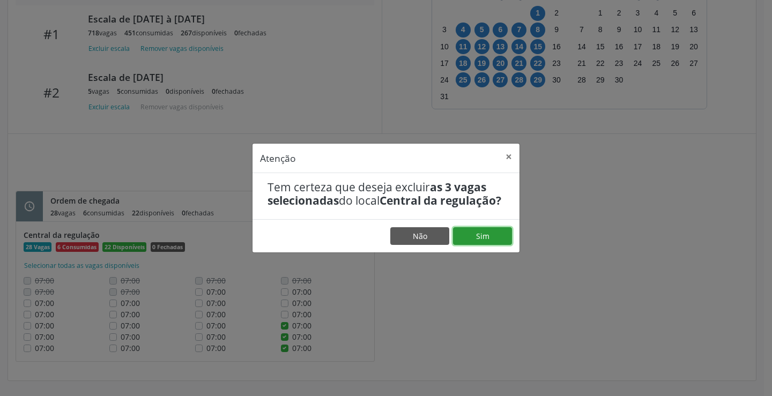
click at [461, 240] on button "Sim" at bounding box center [482, 236] width 59 height 18
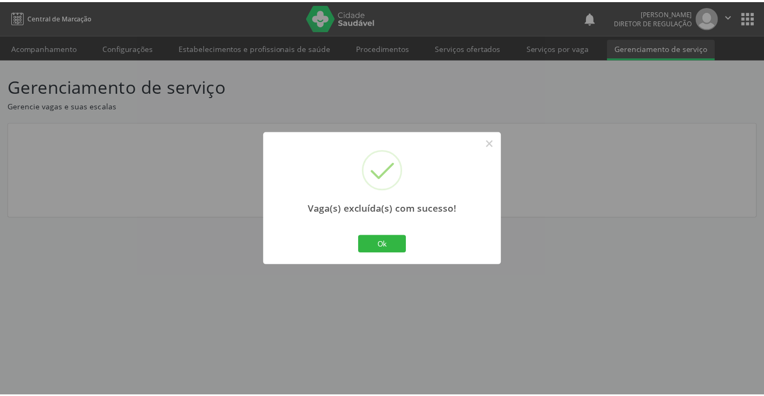
scroll to position [0, 0]
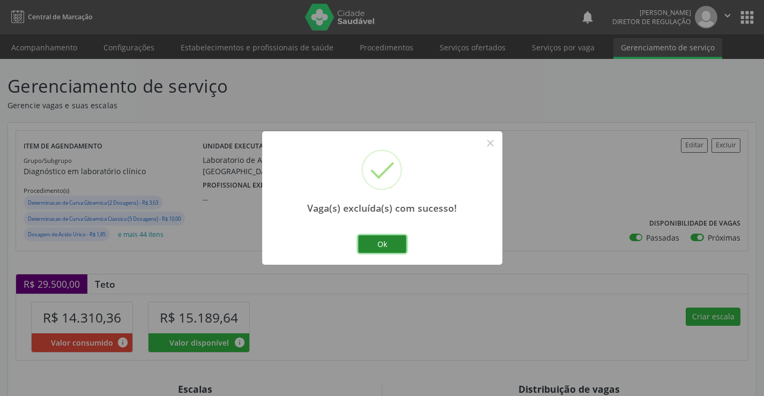
click at [394, 242] on button "Ok" at bounding box center [382, 244] width 48 height 18
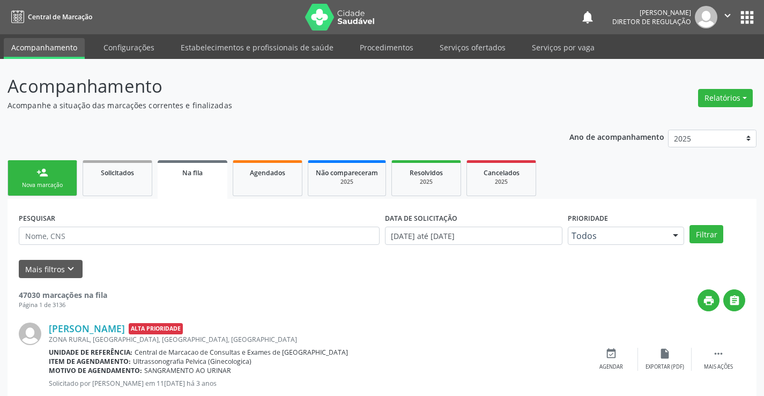
click at [52, 171] on link "person_add Nova marcação" at bounding box center [43, 178] width 70 height 36
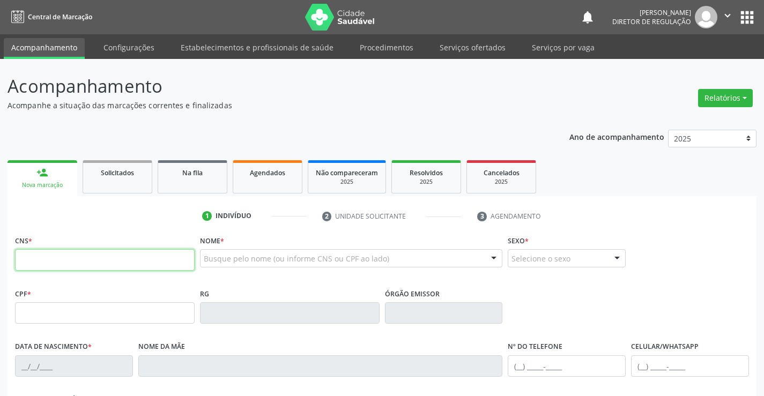
click at [77, 264] on input "text" at bounding box center [105, 259] width 180 height 21
type input "703 2006 5055 4296"
type input "[DATE]"
type input "S/N"
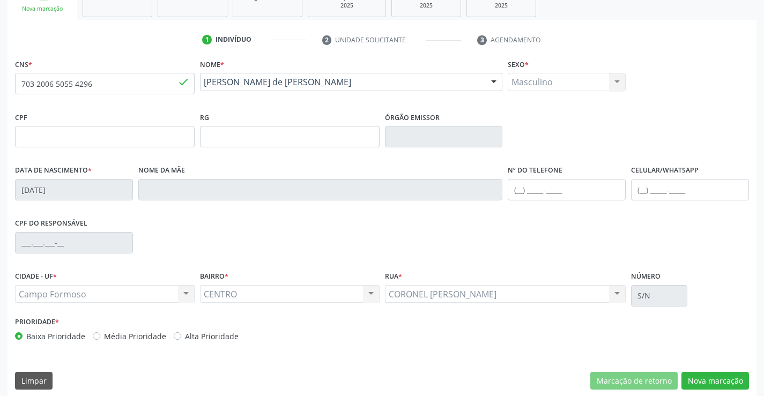
scroll to position [185, 0]
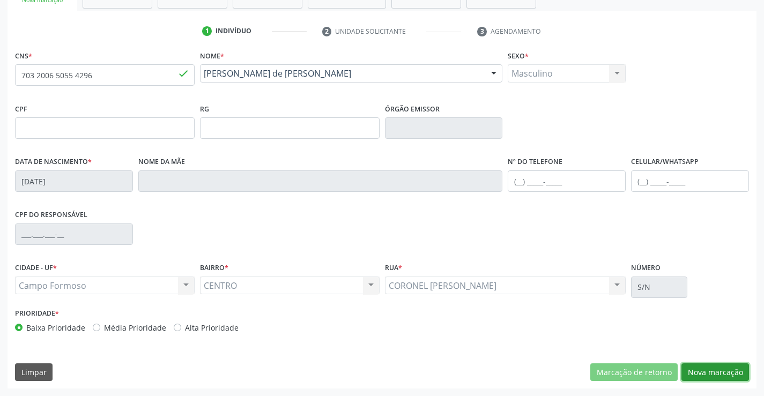
click at [724, 373] on button "Nova marcação" at bounding box center [715, 373] width 68 height 18
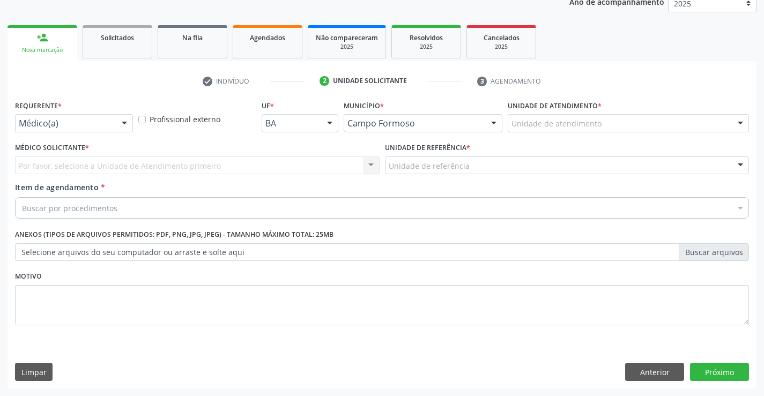
scroll to position [135, 0]
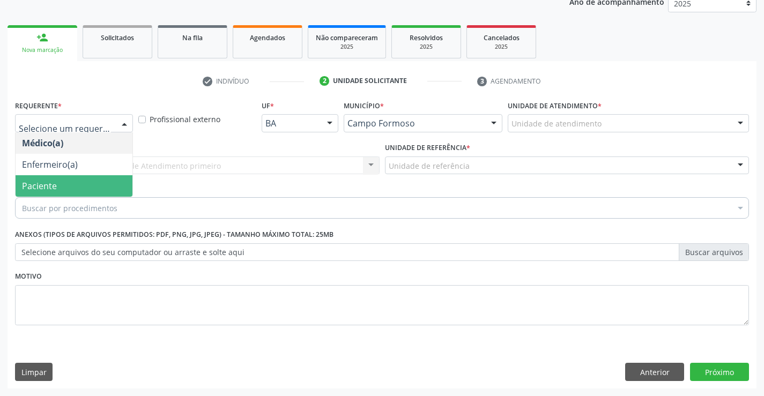
click at [95, 192] on span "Paciente" at bounding box center [74, 185] width 117 height 21
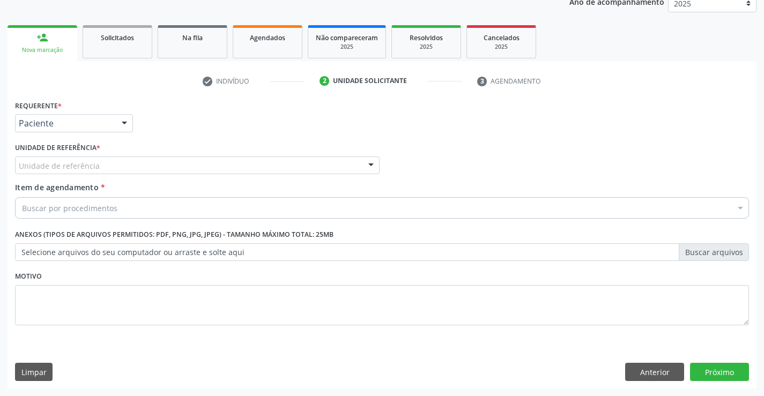
drag, startPoint x: 221, startPoint y: 162, endPoint x: 219, endPoint y: 189, distance: 26.4
click at [221, 164] on div "Unidade de referência" at bounding box center [197, 166] width 365 height 18
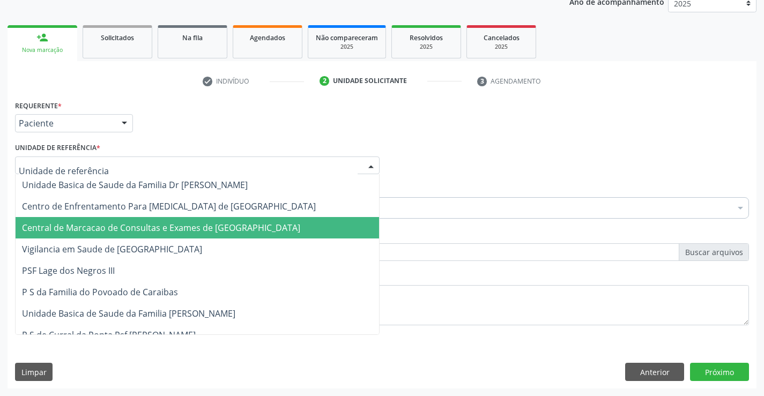
click at [217, 218] on span "Central de Marcacao de Consultas e Exames de [GEOGRAPHIC_DATA]" at bounding box center [198, 227] width 364 height 21
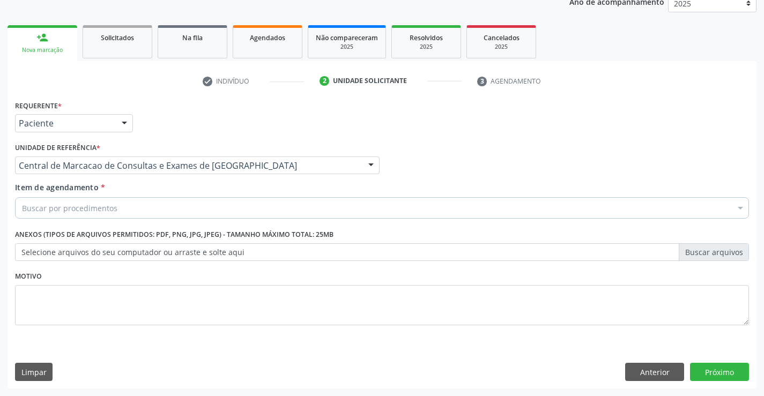
click at [241, 208] on div "Buscar por procedimentos" at bounding box center [382, 207] width 734 height 21
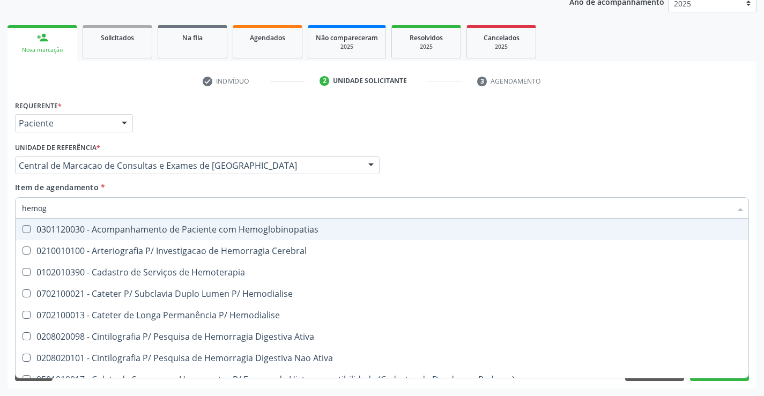
type input "hemogr"
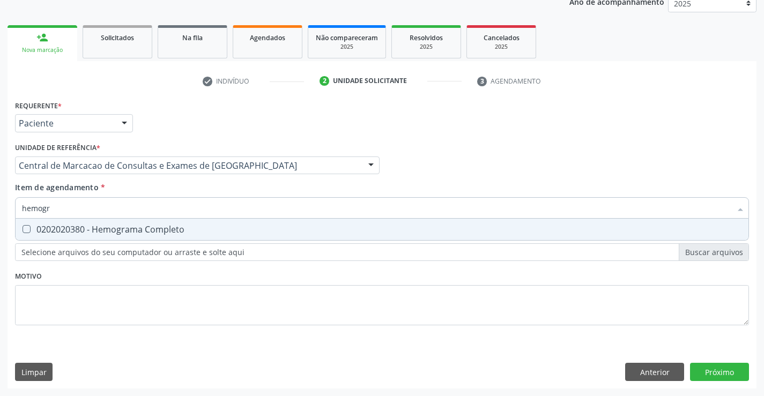
click at [213, 228] on div "0202020380 - Hemograma Completo" at bounding box center [382, 229] width 720 height 9
checkbox Completo "true"
type input "hemogr"
click at [210, 189] on div "Item de agendamento * hemogr Desfazer seleção 0202020380 - Hemograma Completo N…" at bounding box center [382, 199] width 734 height 34
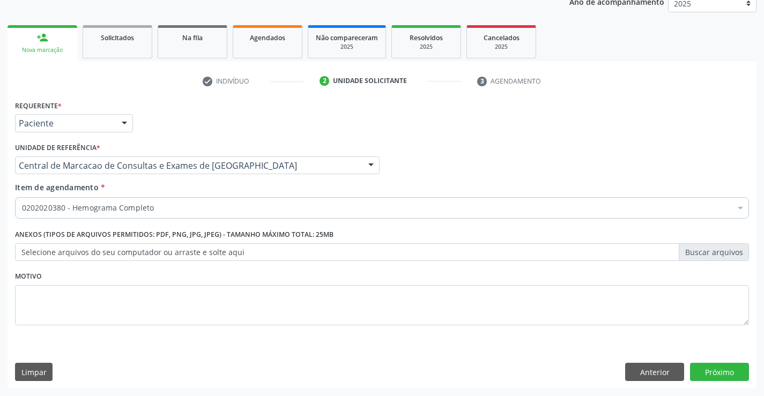
click at [210, 214] on div "0202020380 - Hemograma Completo" at bounding box center [382, 207] width 734 height 21
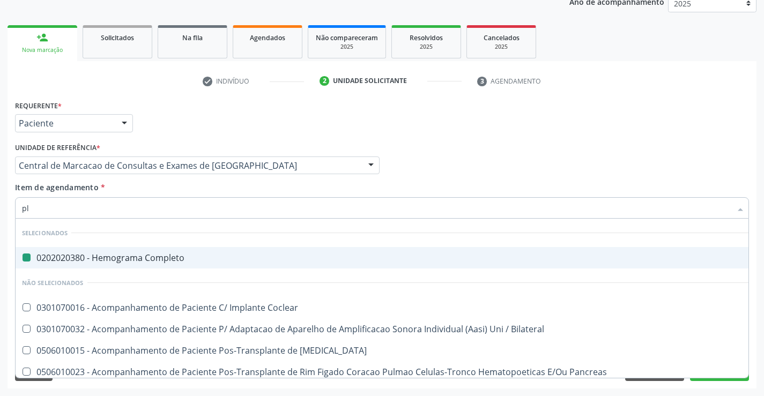
type input "pla"
checkbox Completo "false"
type input "plaq"
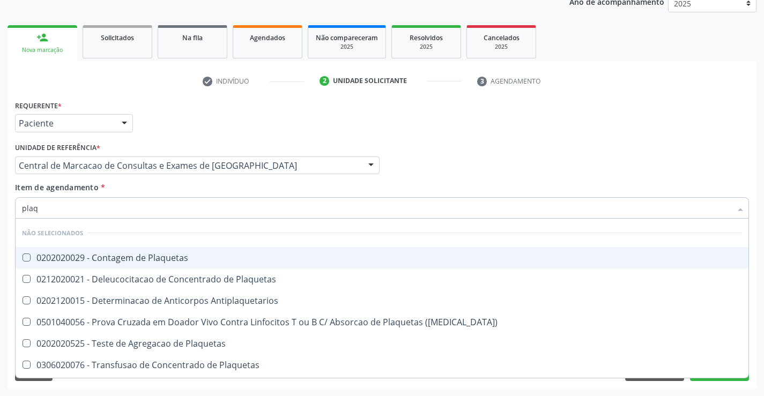
click at [206, 251] on span "0202020029 - Contagem de Plaquetas" at bounding box center [382, 257] width 733 height 21
checkbox Plaquetas "true"
type input "plaq"
click at [210, 192] on div "Item de agendamento * plaq Desfazer seleção Não selecionados 0202020029 - Conta…" at bounding box center [382, 199] width 734 height 34
checkbox Plaquetas "true"
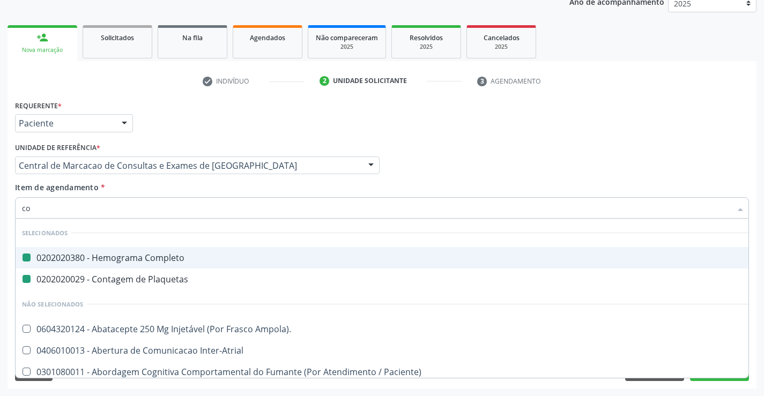
type input "col"
checkbox Completo "false"
checkbox Plaquetas "false"
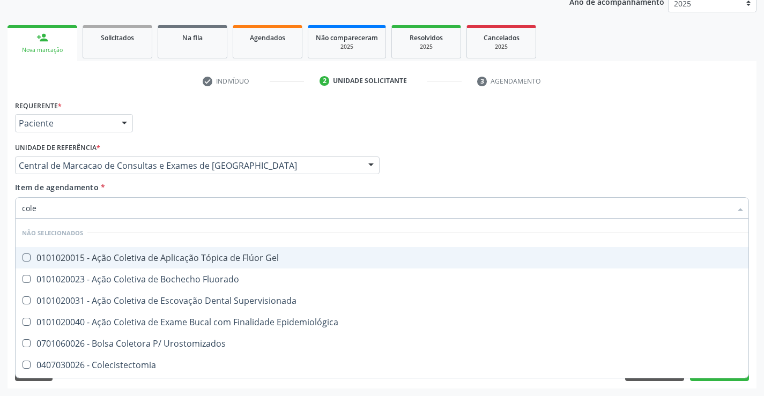
type input "coles"
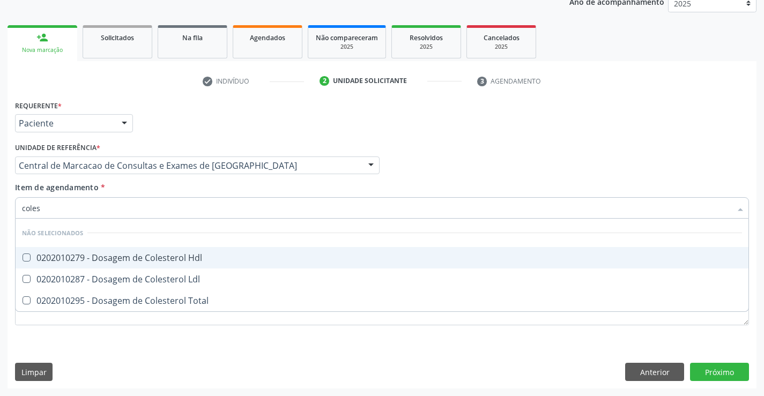
click at [222, 253] on span "0202010279 - Dosagem de Colesterol Hdl" at bounding box center [382, 257] width 733 height 21
checkbox Hdl "true"
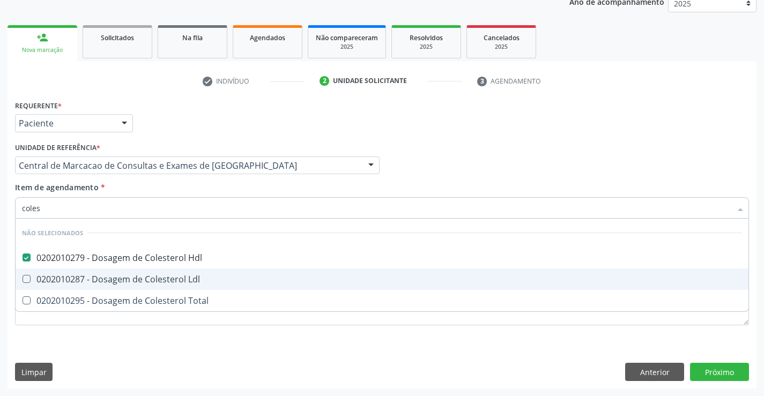
drag, startPoint x: 211, startPoint y: 275, endPoint x: 203, endPoint y: 300, distance: 25.9
click at [210, 276] on div "0202010287 - Dosagem de Colesterol Ldl" at bounding box center [382, 279] width 720 height 9
checkbox Ldl "true"
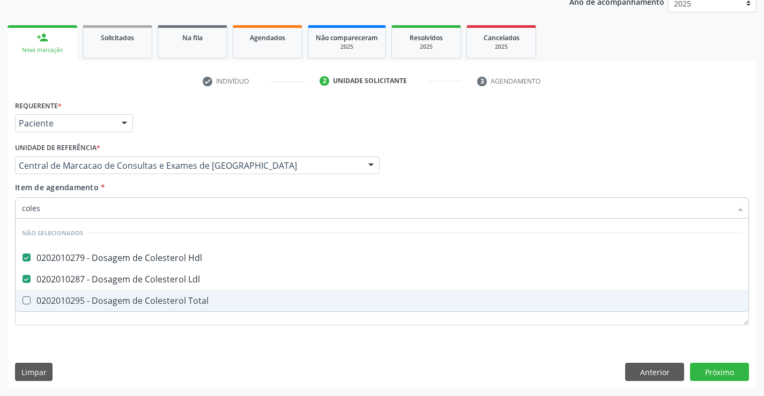
click at [202, 301] on div "0202010295 - Dosagem de Colesterol Total" at bounding box center [382, 301] width 720 height 9
checkbox Total "true"
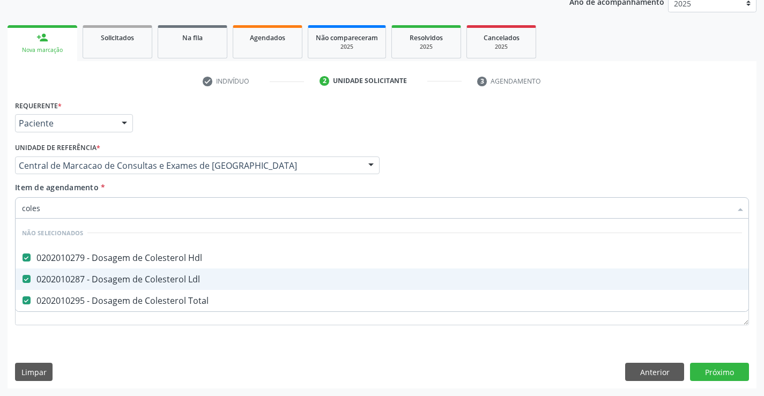
type input "coles"
click at [191, 187] on div "Item de agendamento * coles Desfazer seleção Não selecionados 0202010279 - Dosa…" at bounding box center [382, 199] width 734 height 34
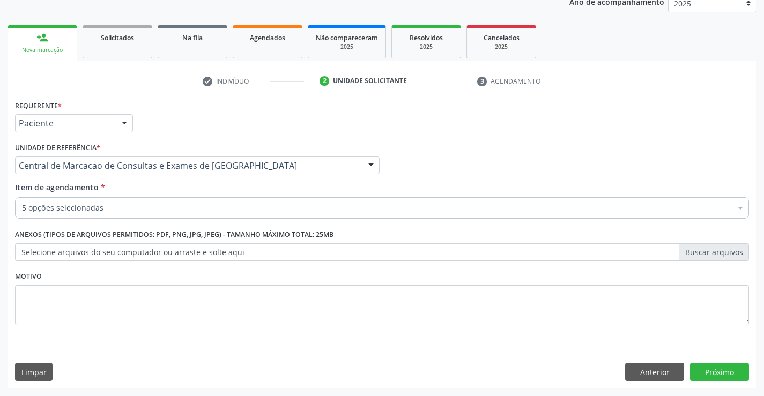
click at [181, 218] on div "5 opções selecionadas" at bounding box center [382, 207] width 734 height 21
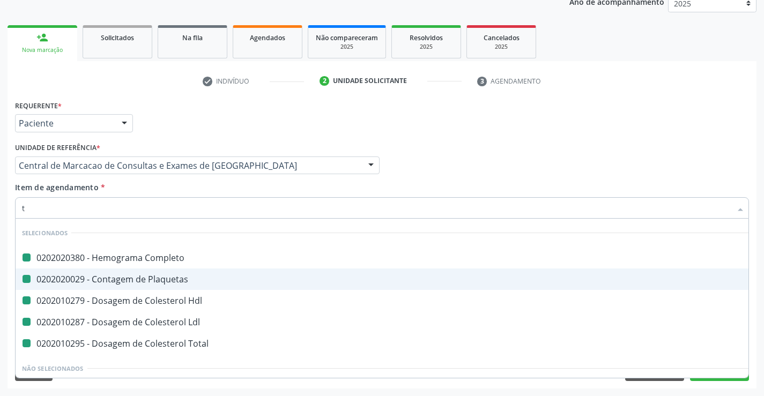
type input "tr"
checkbox Completo "false"
checkbox Plaquetas "false"
checkbox Hdl "false"
checkbox Ldl "false"
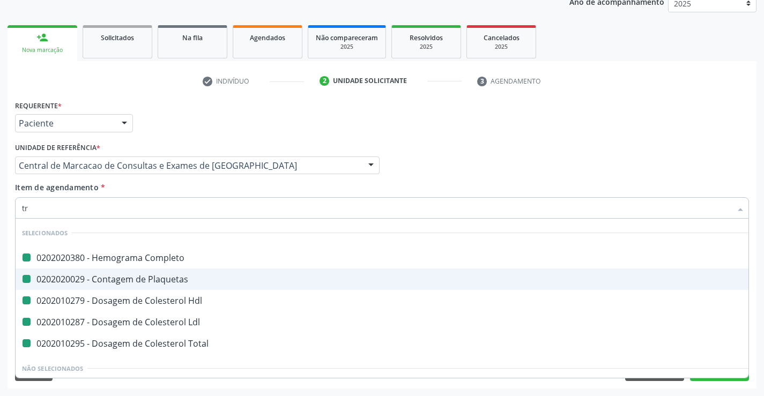
checkbox Total "false"
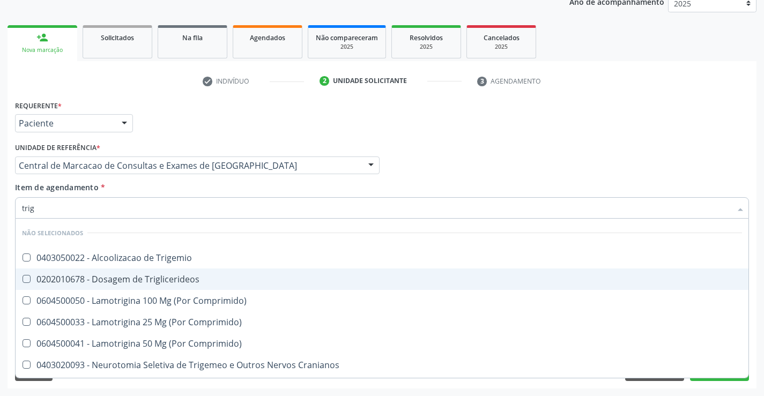
type input "trigl"
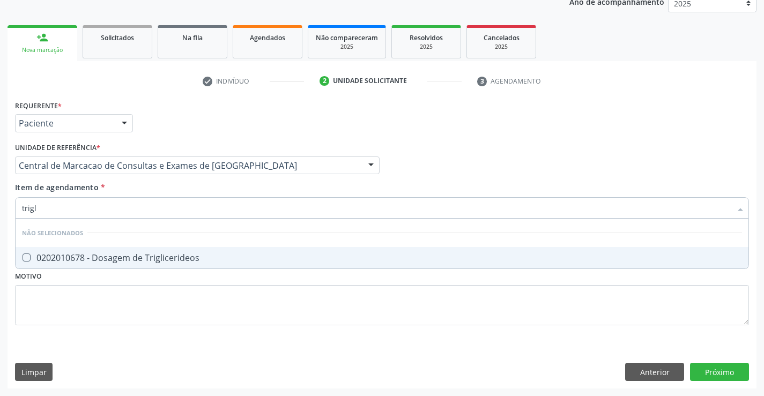
click at [183, 260] on div "0202010678 - Dosagem de Triglicerideos" at bounding box center [382, 258] width 720 height 9
checkbox Triglicerideos "true"
type input "trigl"
click at [191, 180] on div "Unidade de referência * Central de Marcacao de Consultas e Exames de Campo Form…" at bounding box center [197, 161] width 370 height 42
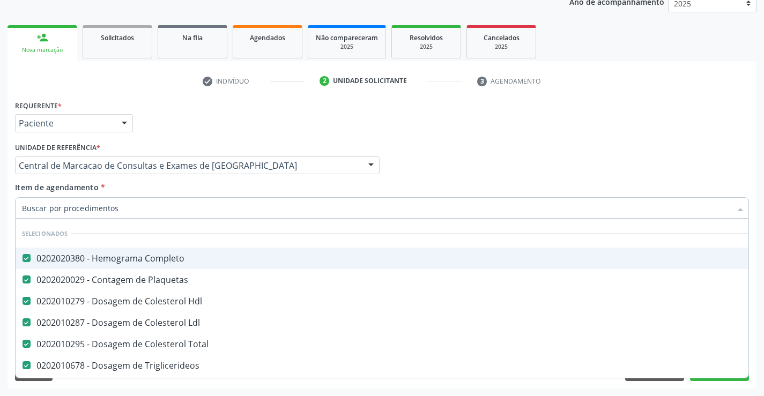
scroll to position [54, 0]
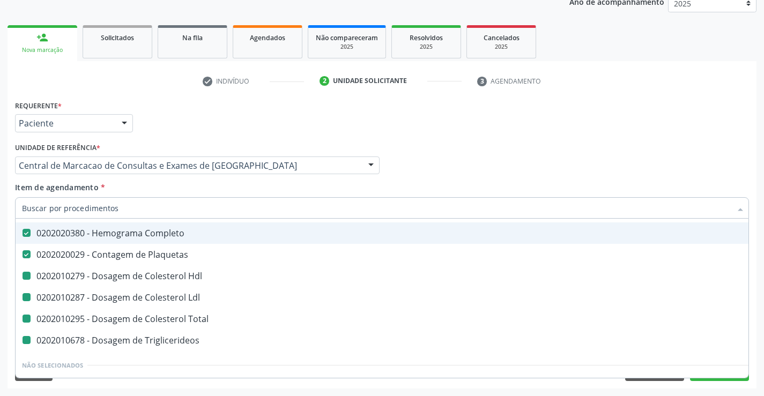
type input "u"
checkbox Hdl "false"
checkbox Ldl "false"
checkbox Total "false"
checkbox Triglicerideos "false"
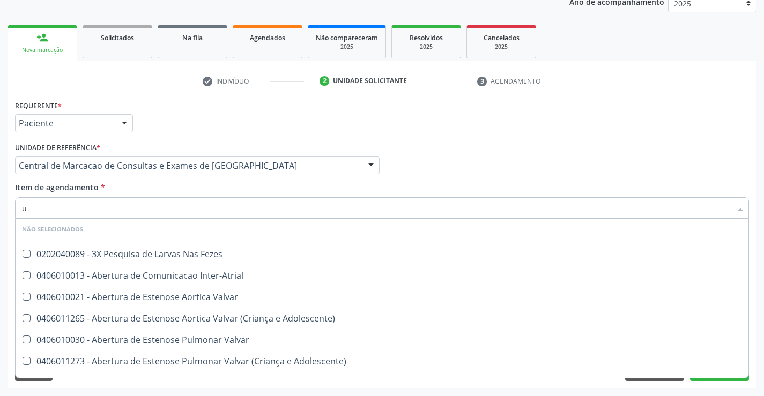
scroll to position [25, 0]
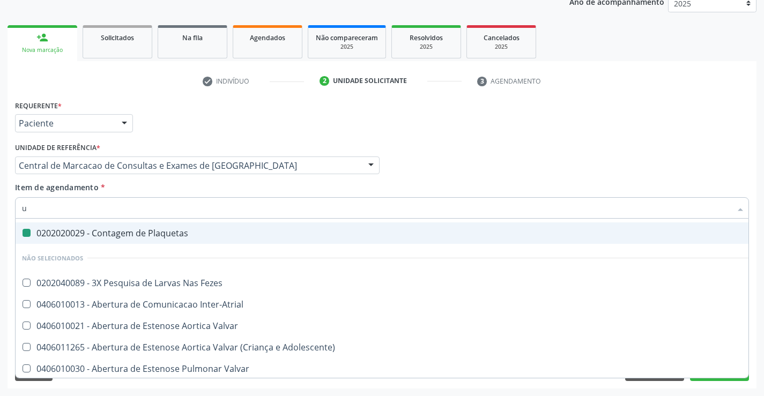
type input "ur"
checkbox Plaquetas "false"
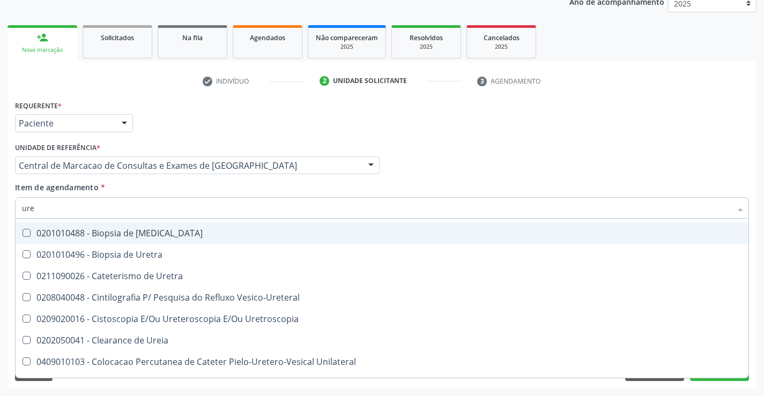
type input "urei"
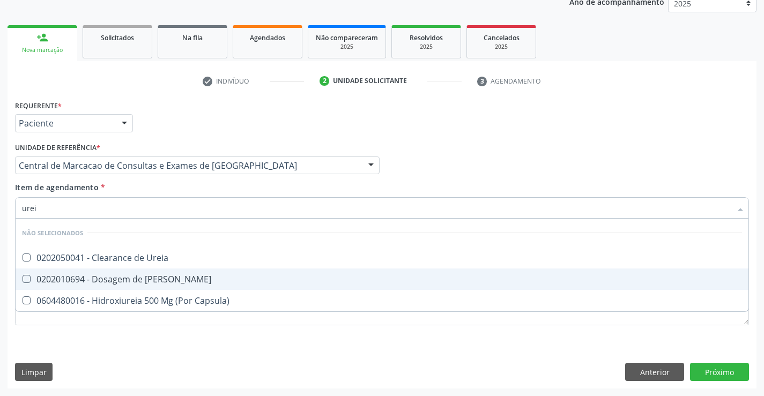
click at [230, 280] on div "0202010694 - Dosagem de Ureia" at bounding box center [382, 279] width 720 height 9
checkbox Ureia "true"
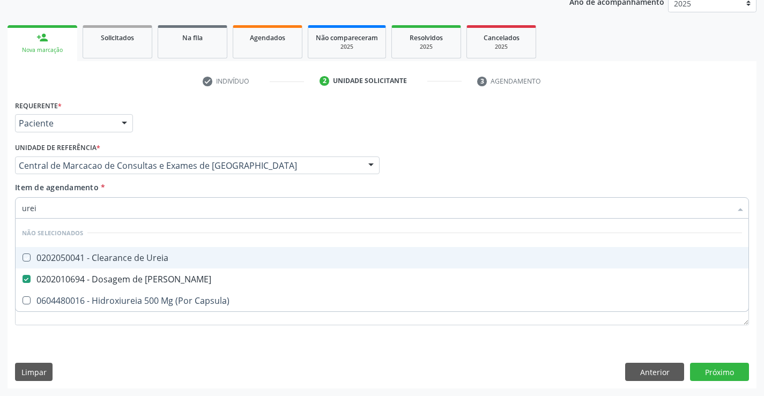
click at [204, 186] on div "Item de agendamento * urei Desfazer seleção Não selecionados 0202050041 - Clear…" at bounding box center [382, 199] width 734 height 34
checkbox Ureia "true"
checkbox Capsula\) "true"
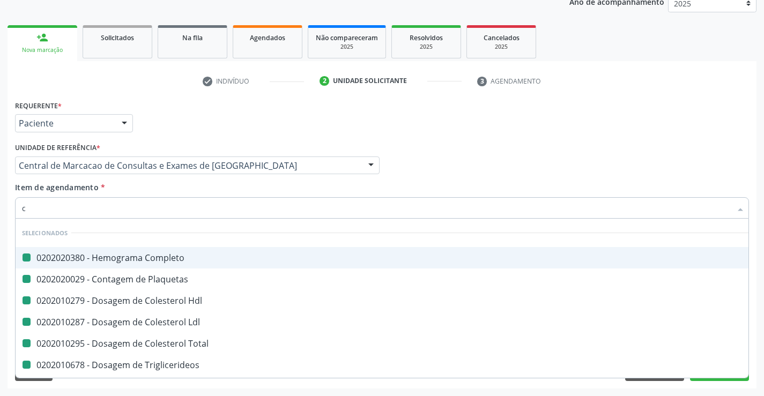
type input "cr"
checkbox Completo "false"
checkbox Hdl "false"
checkbox Plaquetas "false"
checkbox Ldl "false"
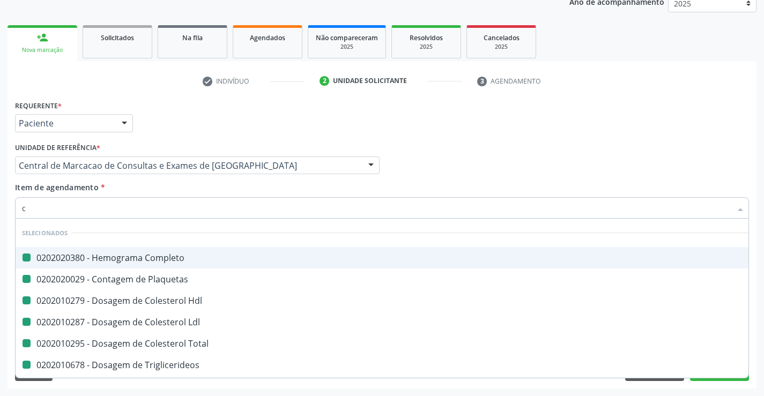
checkbox Total "false"
checkbox Triglicerideos "false"
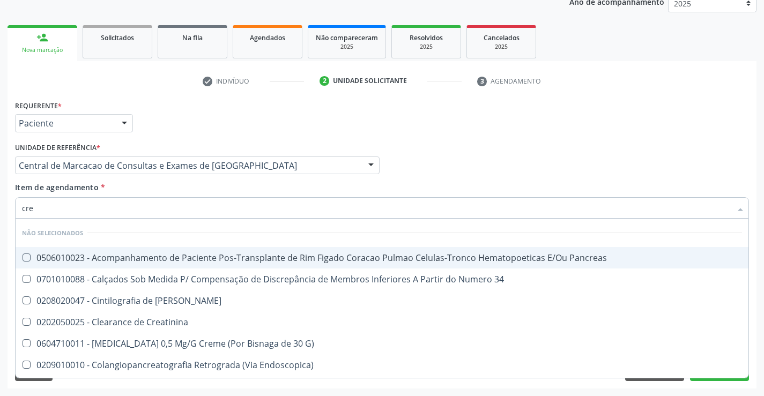
type input "crea"
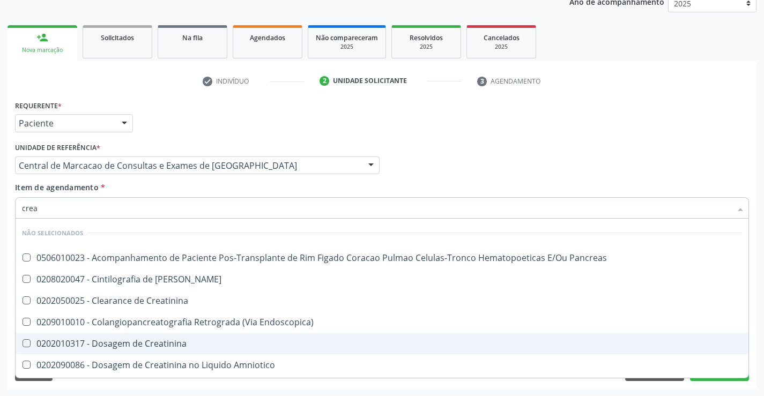
click at [193, 335] on span "0202010317 - Dosagem de Creatinina" at bounding box center [382, 343] width 733 height 21
checkbox Creatinina "true"
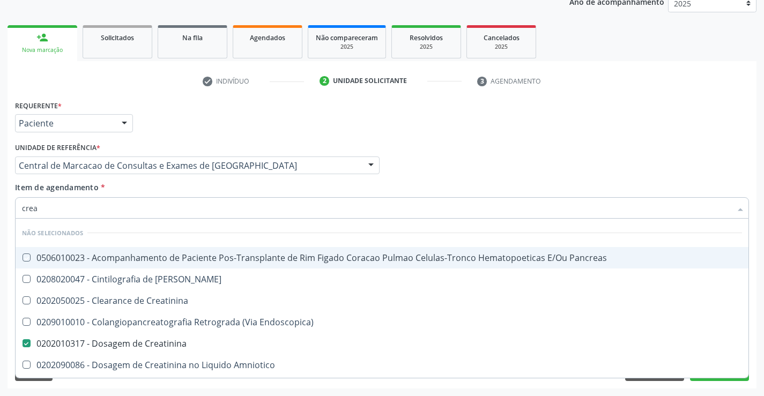
click at [191, 192] on div "Item de agendamento * crea Desfazer seleção Não selecionados 0506010023 - Acomp…" at bounding box center [382, 199] width 734 height 34
checkbox Pancreas "true"
checkbox Creatinina "true"
checkbox Pancreas "true"
checkbox Endoscopica\) "true"
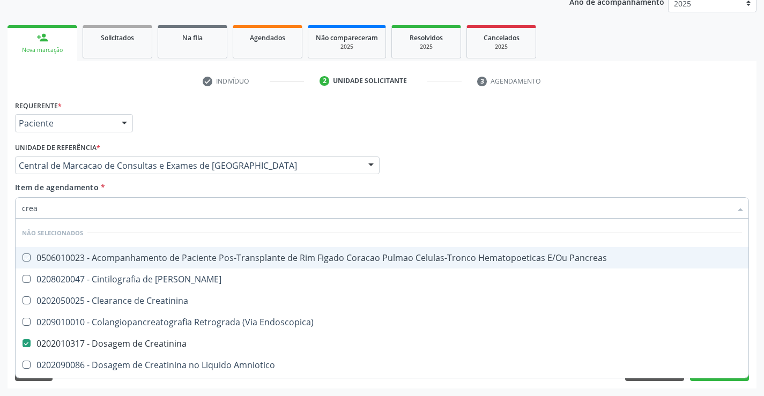
checkbox Amniotico "true"
checkbox Mb "true"
checkbox \(Cpk\) "true"
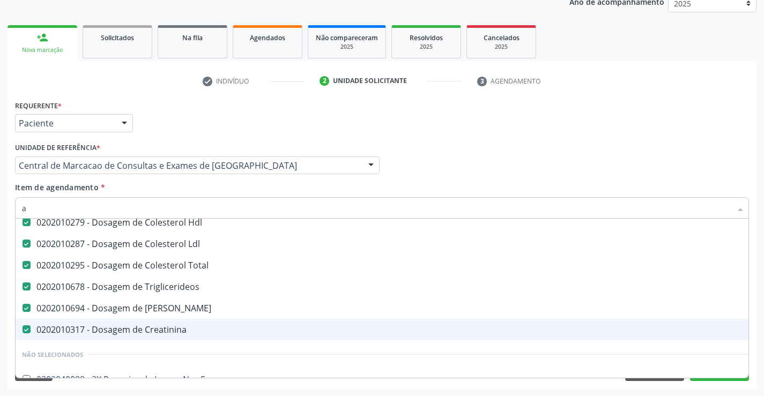
scroll to position [78, 0]
type input "ac"
checkbox Completo "false"
checkbox Hdl "false"
checkbox Plaquetas "false"
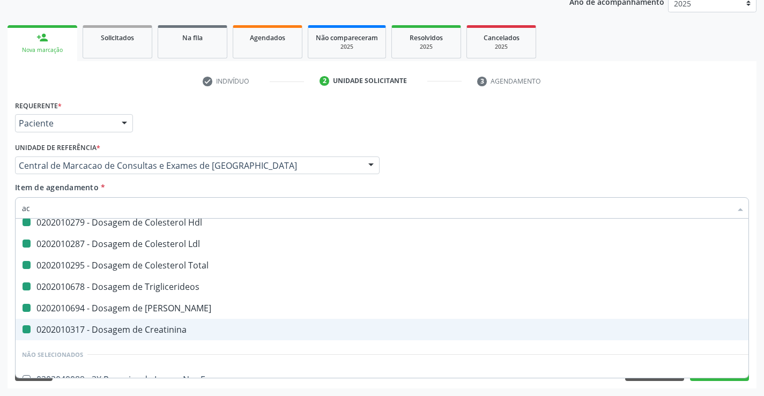
checkbox Ldl "false"
checkbox Total "false"
checkbox Triglicerideos "false"
checkbox Creatinina "false"
checkbox Ureia "false"
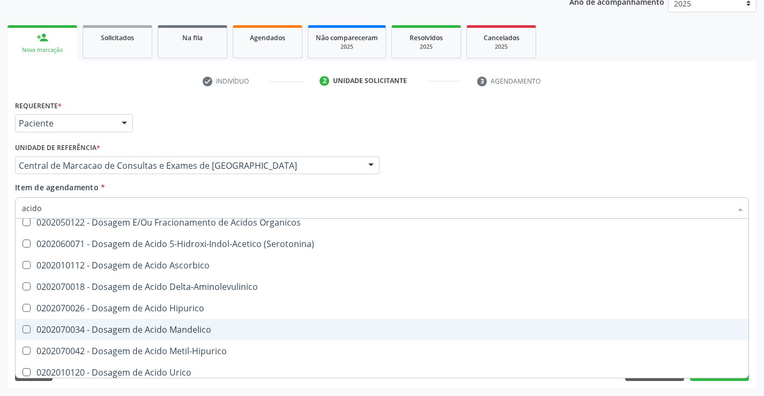
type input "acido u"
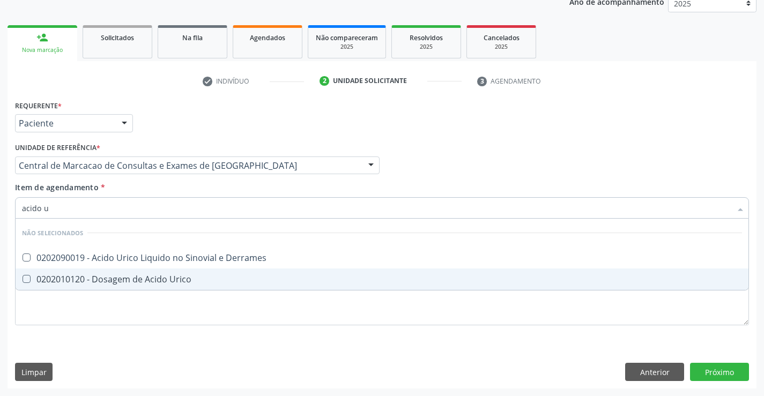
scroll to position [0, 0]
click at [186, 281] on div "0202010120 - Dosagem de Acido Urico" at bounding box center [382, 279] width 720 height 9
checkbox Urico "true"
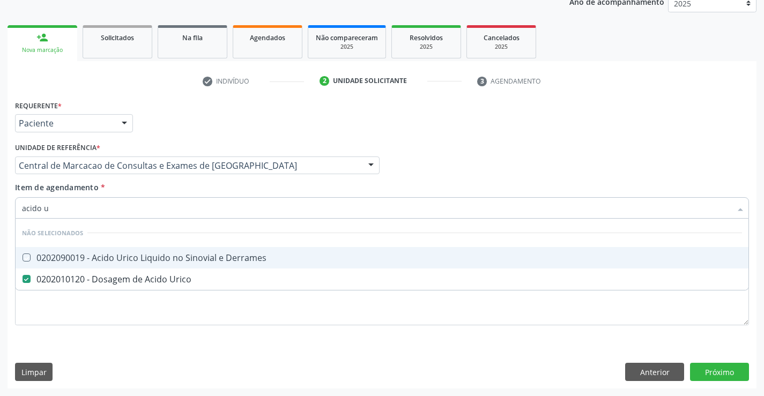
click at [196, 185] on div "Item de agendamento * acido u Desfazer seleção Não selecionados 0202090019 - Ac…" at bounding box center [382, 199] width 734 height 34
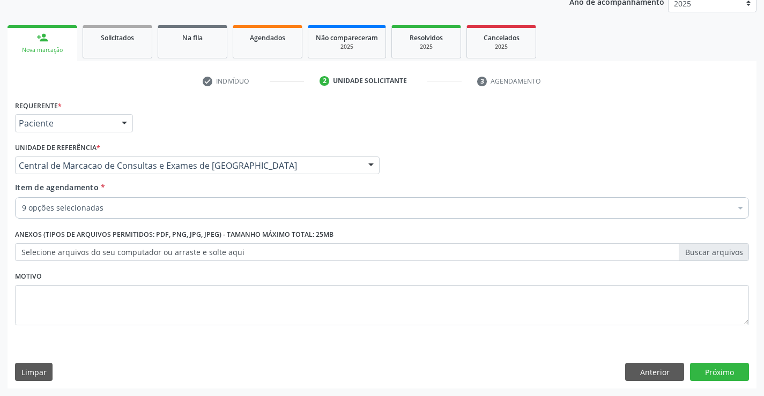
checkbox Completo "true"
click at [190, 198] on div "9 opções selecionadas" at bounding box center [382, 207] width 734 height 21
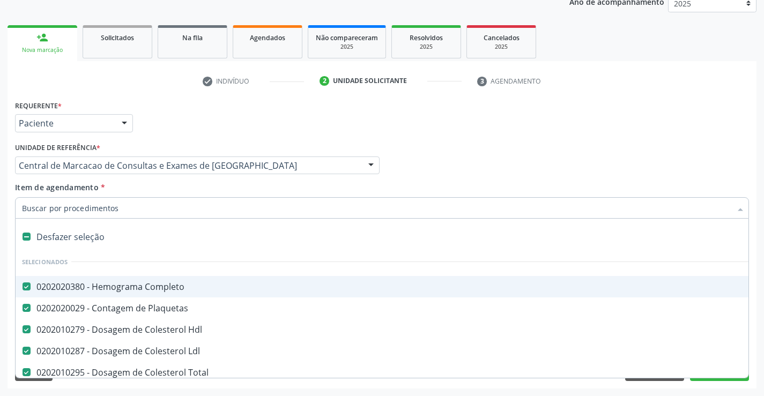
type input "t"
checkbox Urico "false"
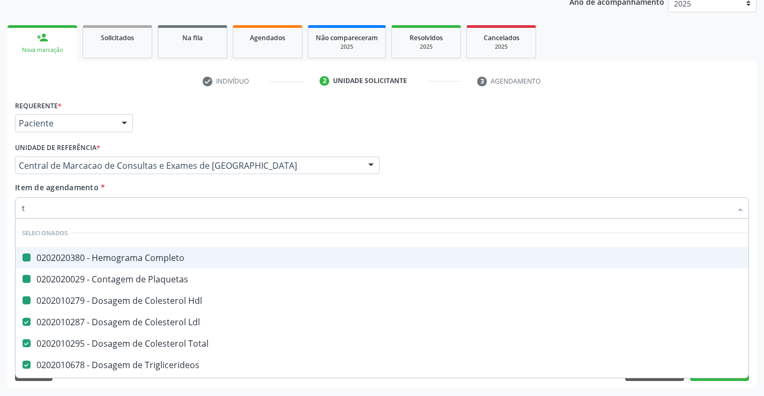
type input "tg"
checkbox Completo "false"
checkbox Plaquetas "false"
checkbox Hdl "false"
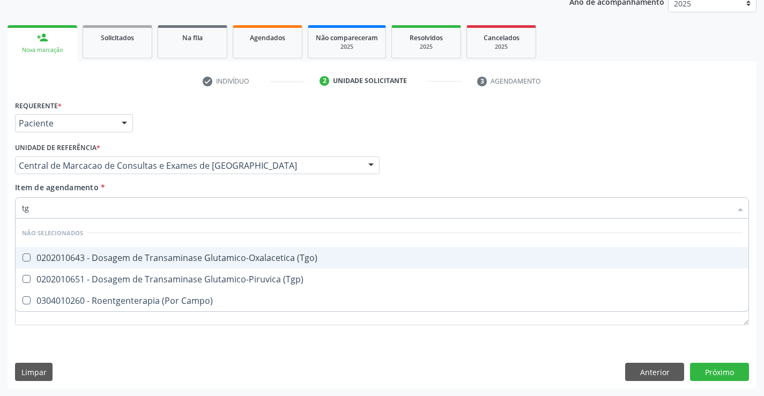
click at [208, 255] on div "0202010643 - Dosagem de Transaminase Glutamico-Oxalacetica (Tgo)" at bounding box center [382, 258] width 720 height 9
checkbox \(Tgo\) "true"
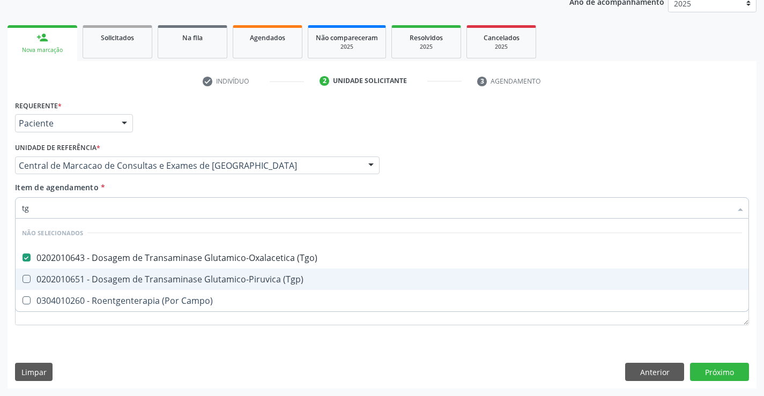
click at [216, 271] on span "0202010651 - Dosagem de Transaminase Glutamico-Piruvica (Tgp)" at bounding box center [382, 279] width 733 height 21
checkbox \(Tgp\) "true"
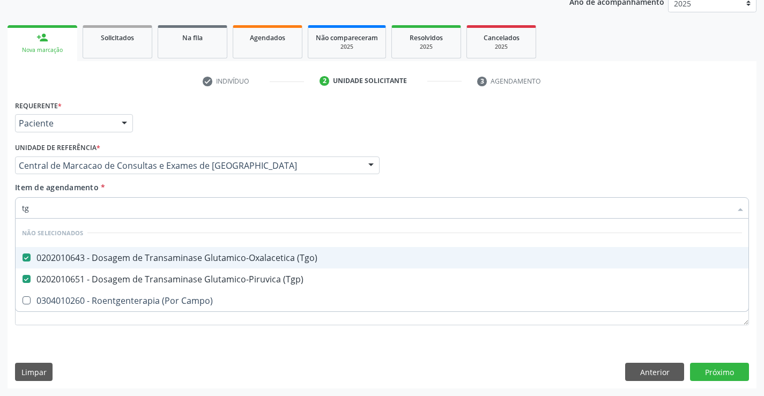
click at [224, 194] on div "Item de agendamento * tg Desfazer seleção Não selecionados 0202010643 - Dosagem…" at bounding box center [382, 199] width 734 height 34
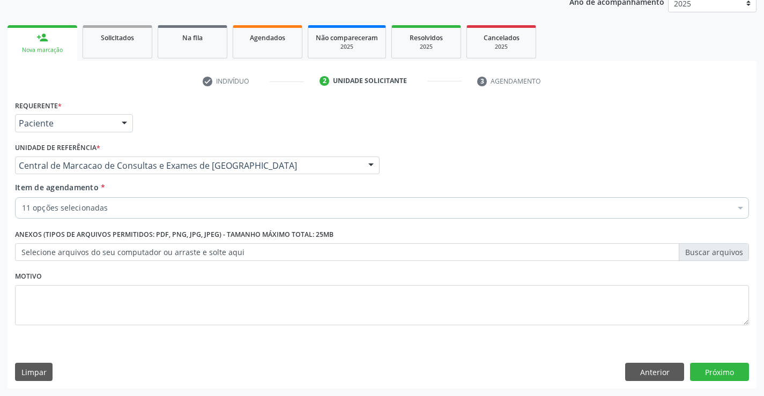
checkbox Hdl "true"
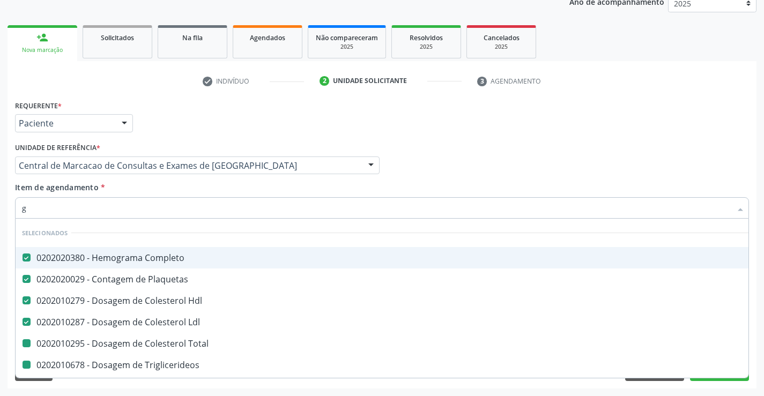
type input "gl"
checkbox Total "false"
checkbox Triglicerideos "false"
checkbox Ureia "false"
checkbox Creatinina "false"
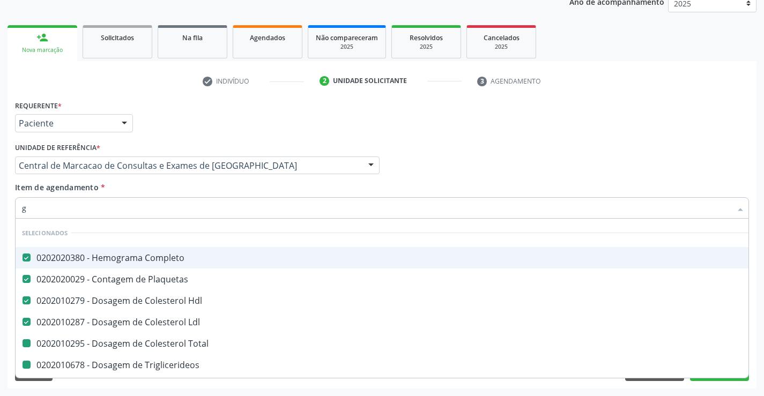
checkbox Urico "false"
checkbox \(Tgo\) "false"
checkbox \(Tgp\) "false"
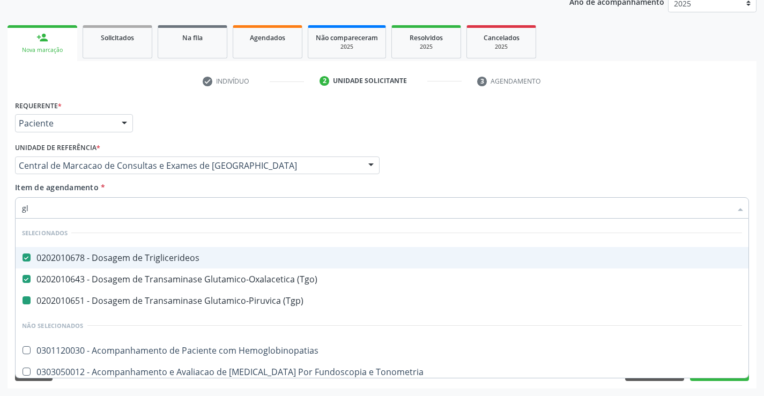
type input "gli"
checkbox \(Tgp\) "false"
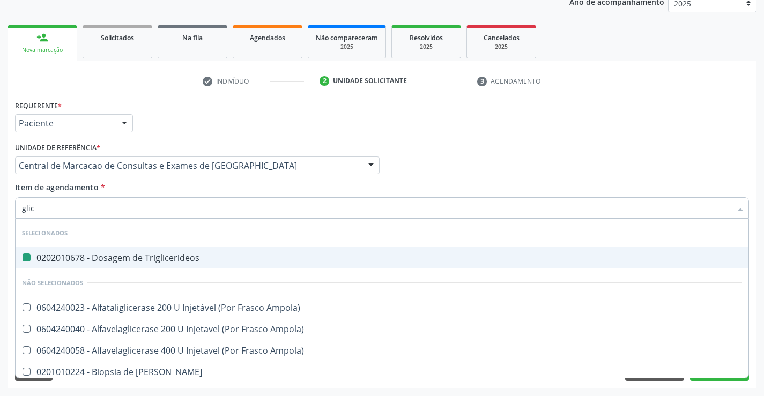
type input "glico"
checkbox Triglicerideos "false"
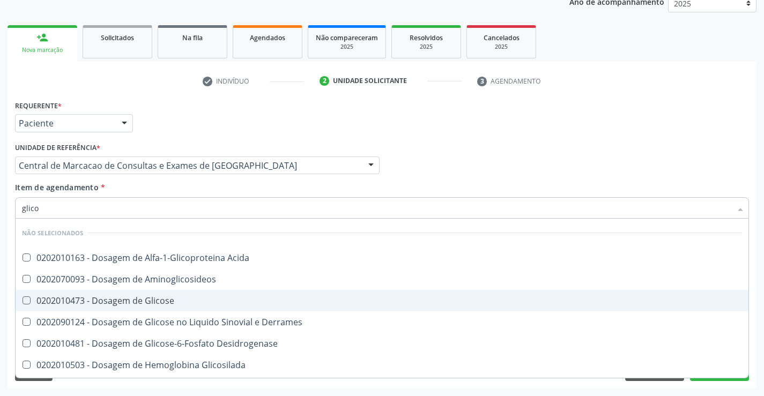
click at [213, 294] on span "0202010473 - Dosagem de Glicose" at bounding box center [382, 300] width 733 height 21
checkbox Glicose "true"
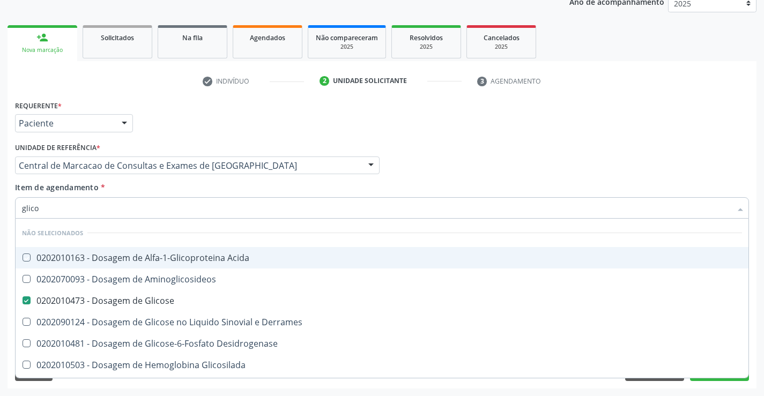
click at [216, 191] on div "Item de agendamento * glico Desfazer seleção Não selecionados 0202010163 - Dosa…" at bounding box center [382, 199] width 734 height 34
checkbox Acida "true"
checkbox Desidrogenase "true"
checkbox Glicosilada "true"
checkbox Quantitativa "true"
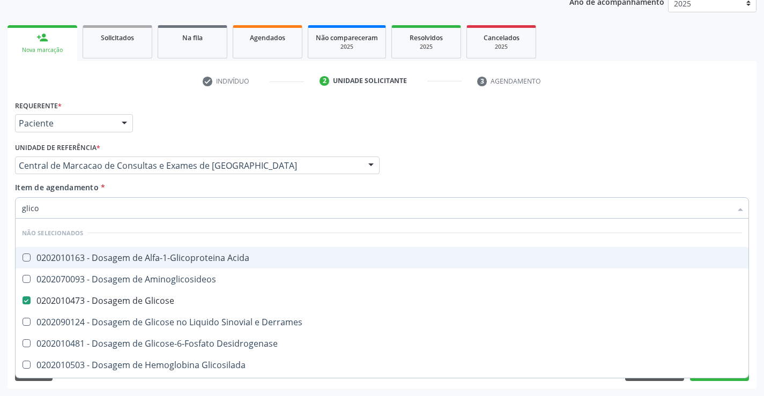
checkbox Urina "true"
checkbox Glicose "true"
checkbox Derrames "true"
checkbox Aminoglicosideos "true"
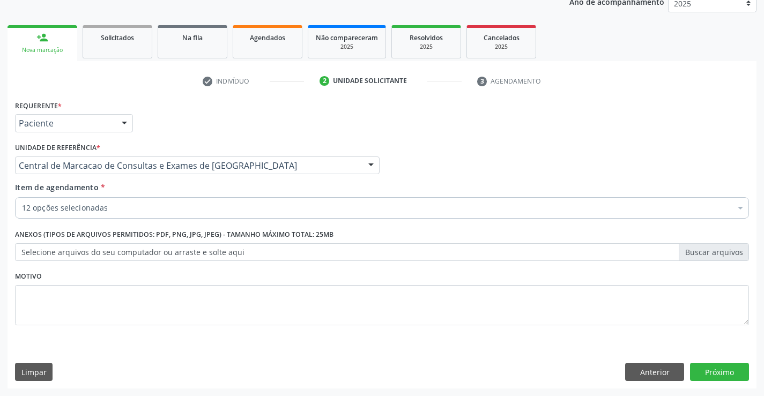
click at [209, 216] on div "12 opções selecionadas" at bounding box center [382, 207] width 734 height 21
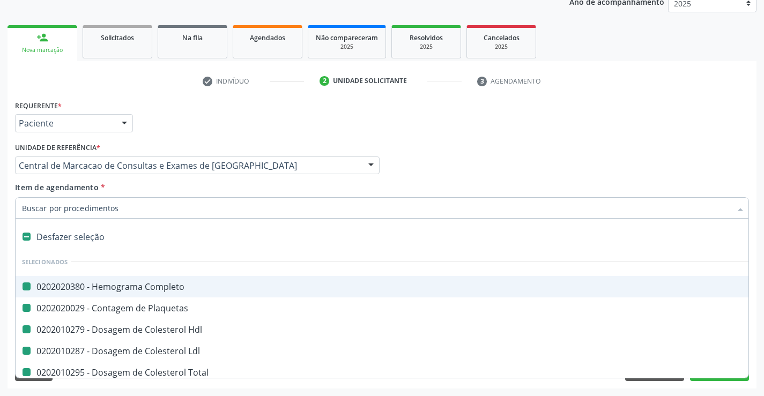
type input "f"
checkbox Completo "false"
checkbox Hdl "false"
checkbox Total "false"
checkbox Triglicerideos "false"
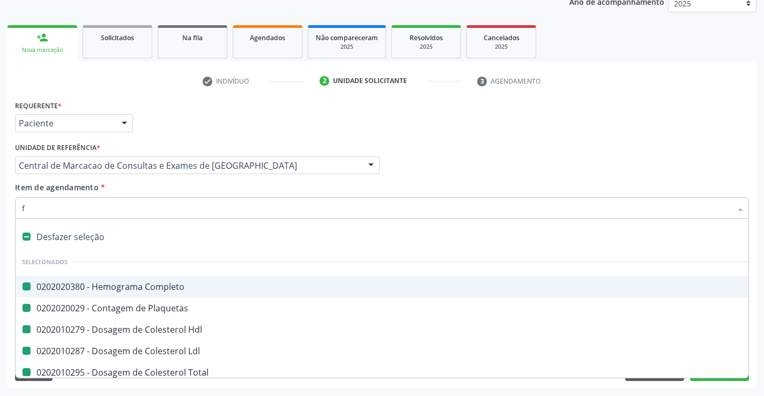
checkbox Ureia "false"
checkbox Creatinina "false"
checkbox Urico "false"
checkbox Ldl "false"
checkbox Plaquetas "false"
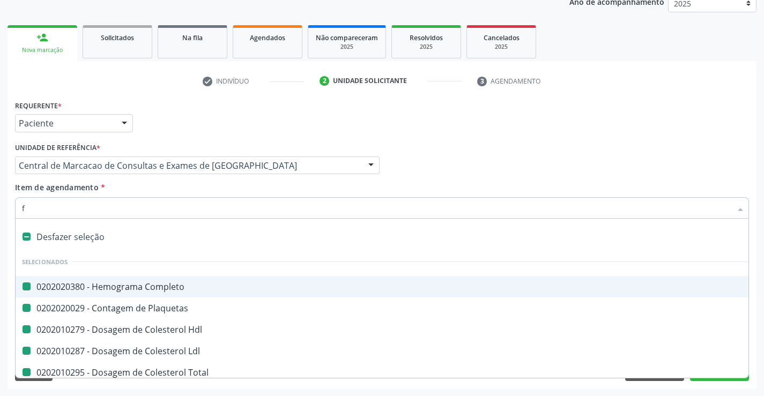
checkbox \(Tgo\) "false"
checkbox \(Tgp\) "false"
checkbox Glicose "false"
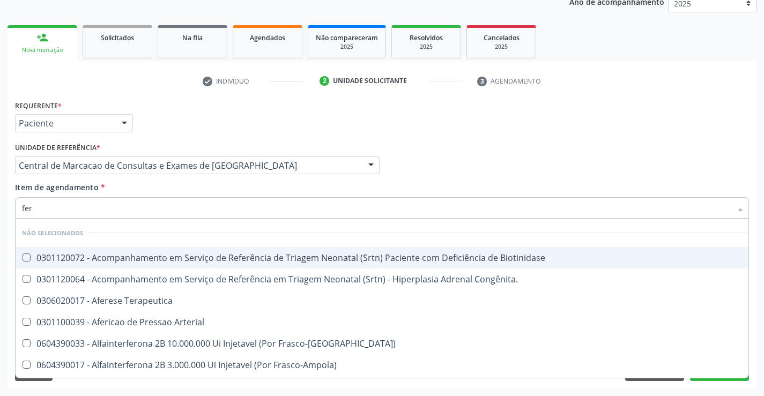
type input "ferr"
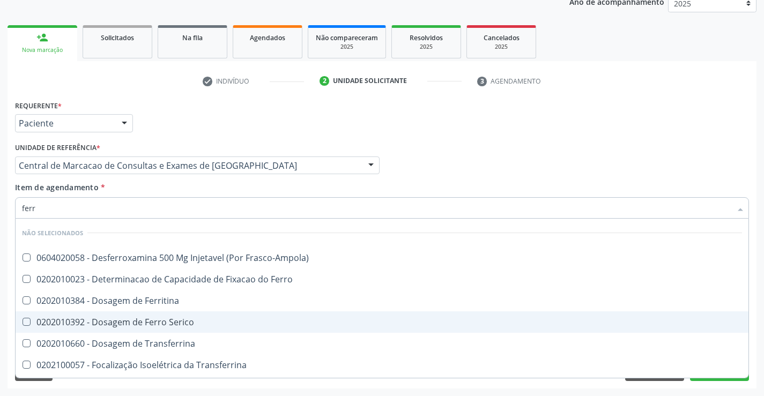
click at [181, 322] on div "0202010392 - Dosagem de Ferro Serico" at bounding box center [382, 322] width 720 height 9
checkbox Serico "true"
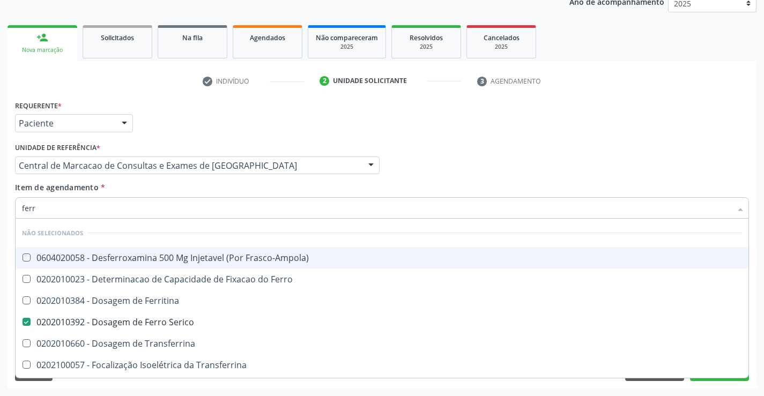
click at [201, 196] on div "Item de agendamento * ferr Desfazer seleção Não selecionados 0604020058 - Desfe…" at bounding box center [382, 199] width 734 height 34
checkbox Frasco-Ampola\) "true"
checkbox Ferritina "true"
checkbox Transferrina "true"
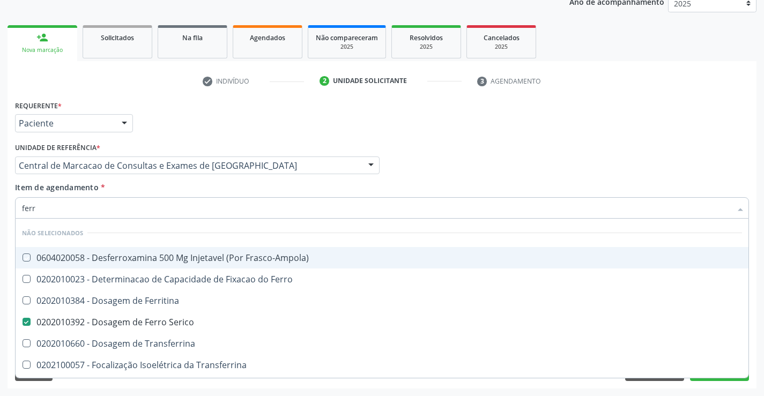
checkbox Ml\) "true"
checkbox \(Nefroplastia\) "true"
checkbox Ferro "true"
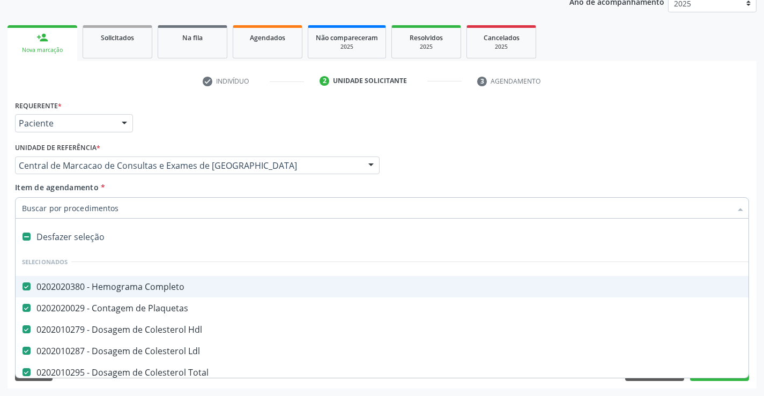
type input "r"
checkbox Serico "false"
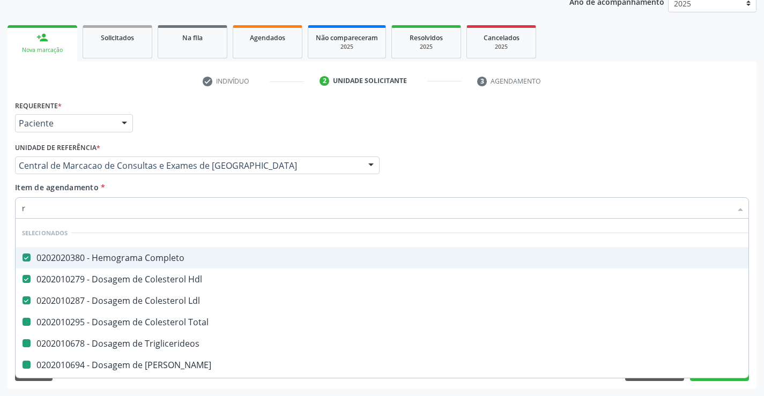
type input "re"
checkbox Triglicerideos "false"
checkbox Ureia "false"
checkbox Creatinina "false"
checkbox Urico "false"
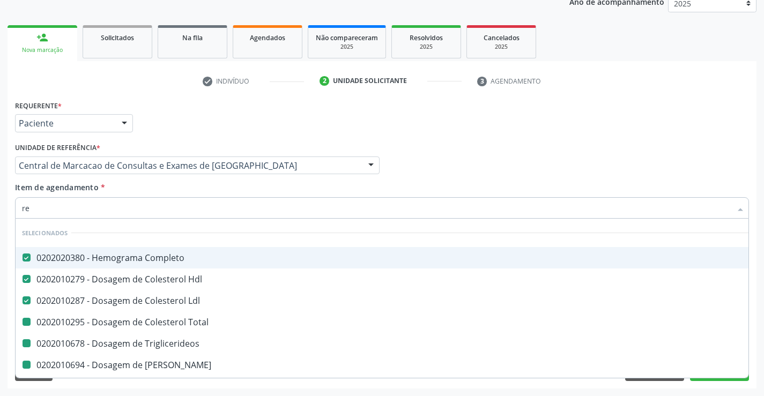
checkbox Total "false"
checkbox \(Tgo\) "false"
checkbox \(Tgp\) "false"
checkbox Serico "false"
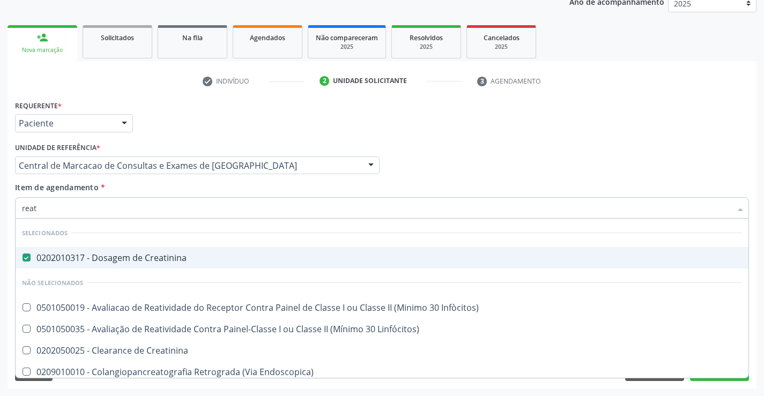
type input "reati"
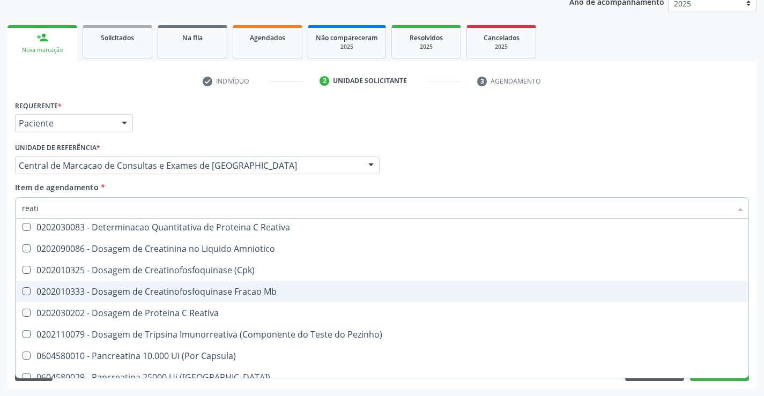
scroll to position [161, 0]
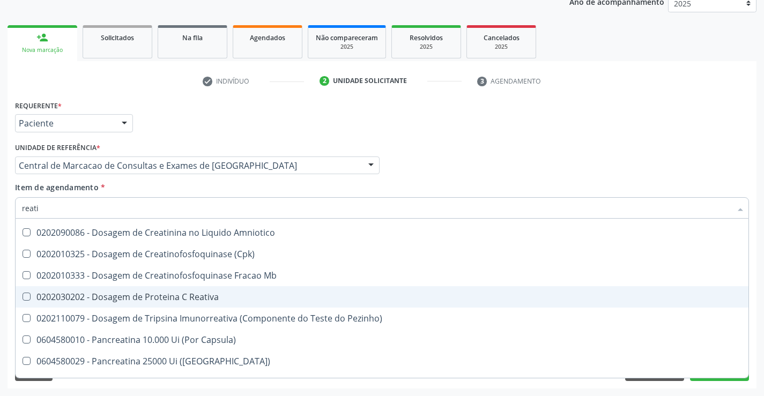
click at [199, 301] on div "0202030202 - Dosagem de Proteina C Reativa" at bounding box center [382, 297] width 720 height 9
checkbox Reativa "true"
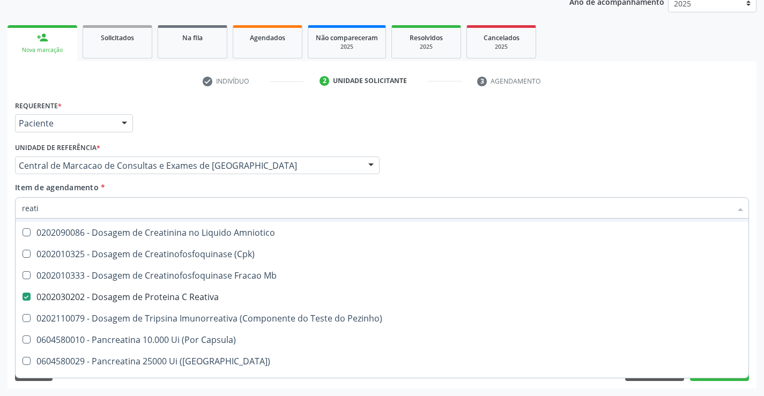
click at [184, 192] on div "Item de agendamento * reati Desfazer seleção Selecionados 0202010317 - Dosagem …" at bounding box center [382, 199] width 734 height 34
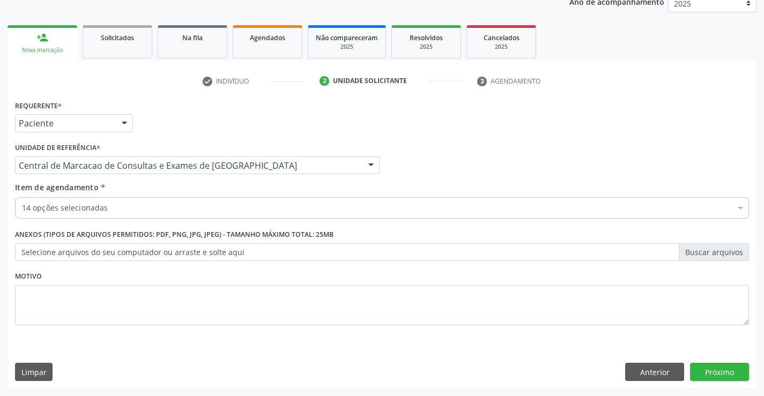
scroll to position [0, 0]
click at [184, 203] on div "14 opções selecionadas" at bounding box center [382, 207] width 734 height 21
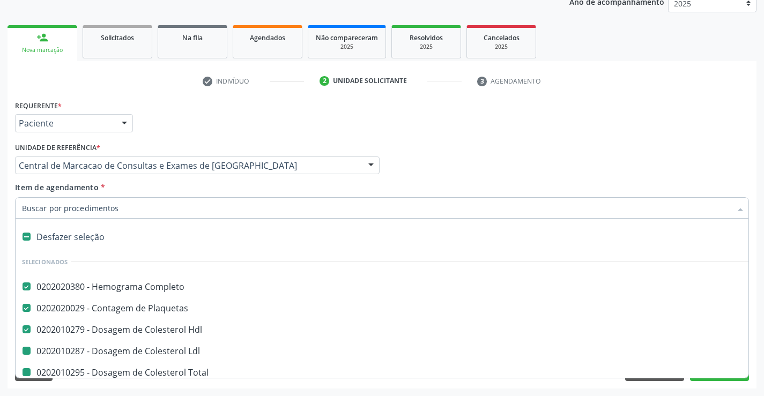
type input "v"
checkbox Total "false"
checkbox Triglicerideos "false"
checkbox Ureia "false"
checkbox Creatinina "false"
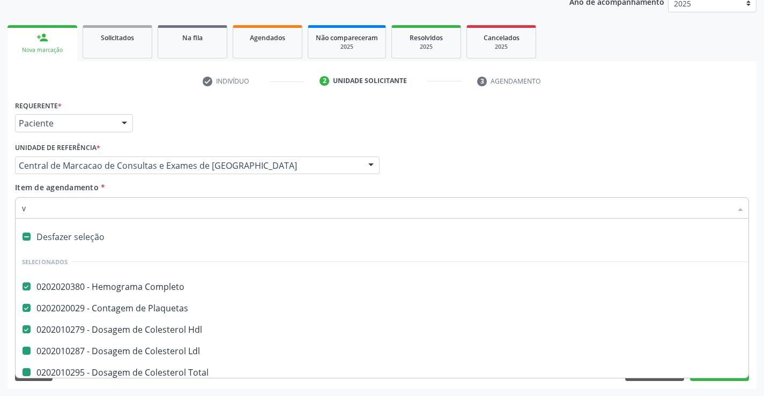
checkbox Ldl "false"
checkbox Urico "false"
checkbox \(Tgo\) "false"
checkbox \(Tgp\) "false"
checkbox Serico "false"
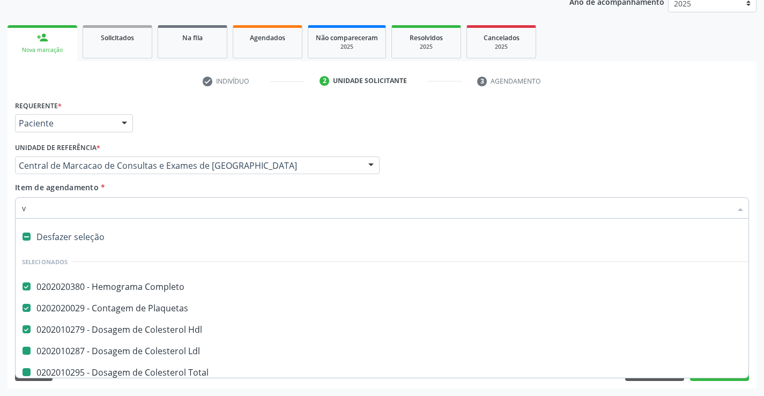
checkbox Reativa "false"
checkbox Glicose "false"
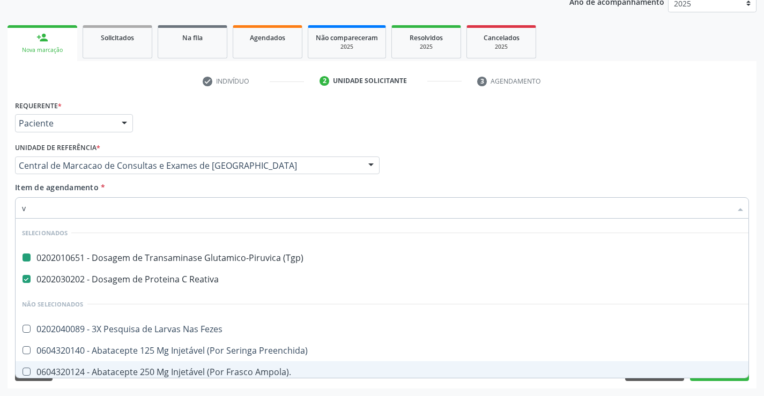
type input "vh"
checkbox \(Tgp\) "false"
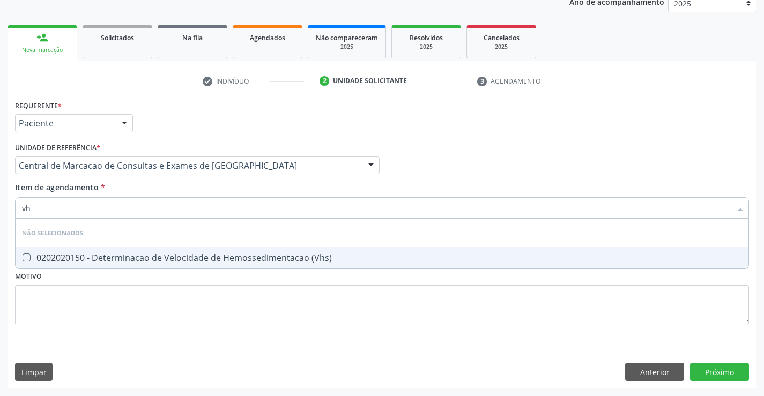
type input "vhs"
click at [204, 262] on div "0202020150 - Determinacao de Velocidade de Hemossedimentacao (Vhs)" at bounding box center [382, 258] width 720 height 9
checkbox \(Vhs\) "true"
click at [200, 182] on div "Item de agendamento * vhs Desfazer seleção Não selecionados 0202020150 - Determ…" at bounding box center [382, 199] width 734 height 34
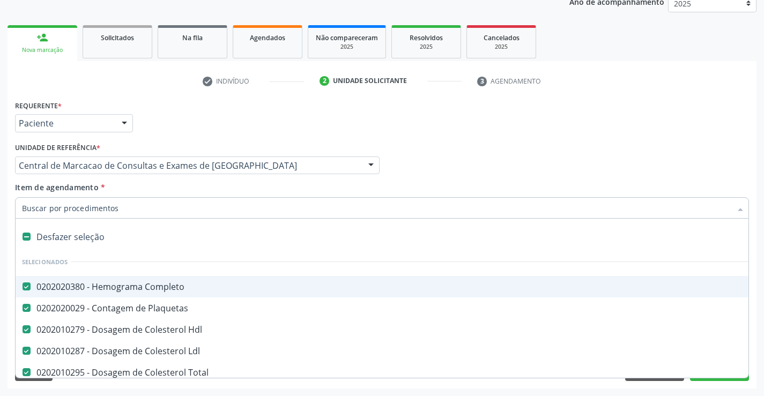
type input "u"
checkbox Ureia "false"
checkbox Creatinina "false"
checkbox Urico "false"
checkbox \(Tgo\) "false"
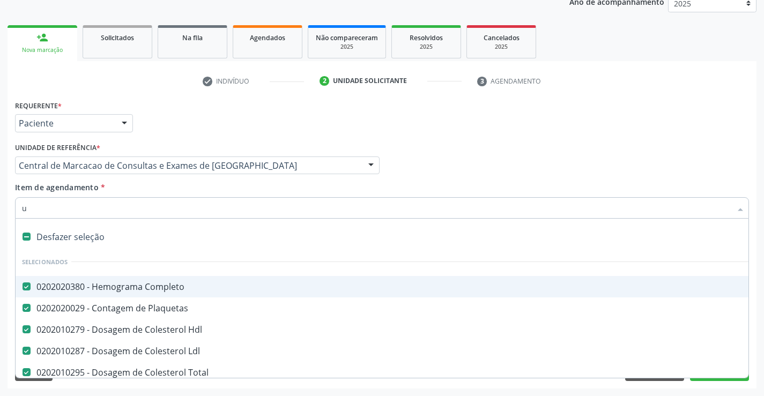
checkbox \(Tgp\) "false"
checkbox Glicose "false"
checkbox Serico "false"
checkbox Reativa "false"
checkbox \(Vhs\) "false"
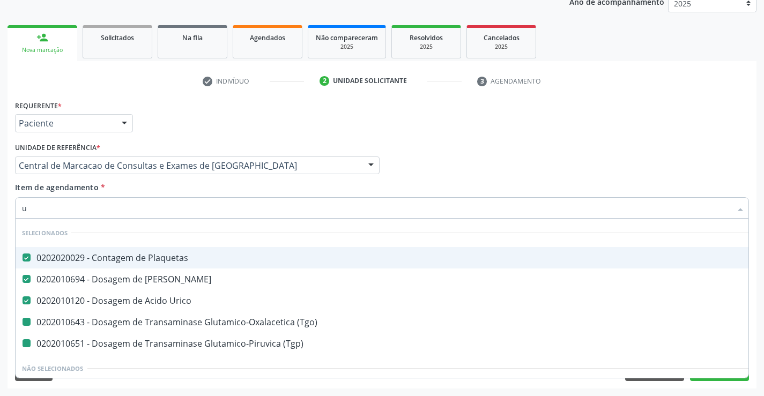
type input "ur"
checkbox \(Tgo\) "false"
checkbox \(Tgp\) "false"
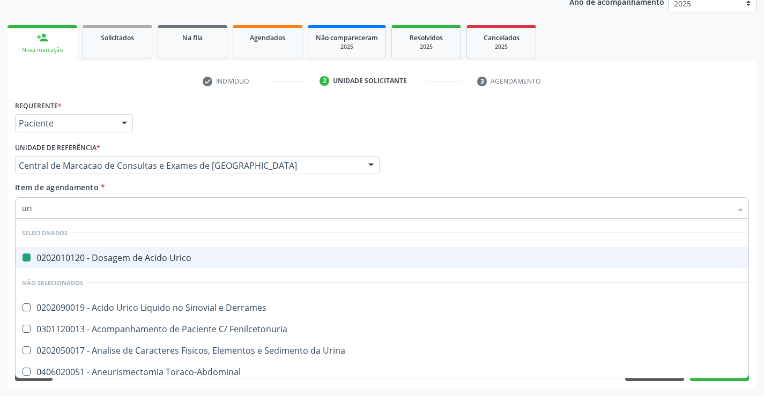
type input "urin"
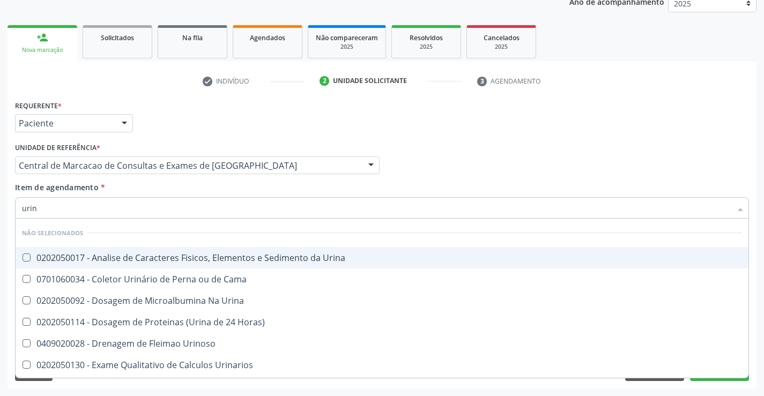
drag, startPoint x: 197, startPoint y: 254, endPoint x: 202, endPoint y: 229, distance: 24.6
click at [198, 254] on div "0202050017 - Analise de Caracteres Fisicos, Elementos e Sedimento da Urina" at bounding box center [382, 258] width 720 height 9
checkbox Urina "true"
click at [191, 189] on div "Item de agendamento * urin Desfazer seleção Não selecionados 0202050017 - Anali…" at bounding box center [382, 199] width 734 height 34
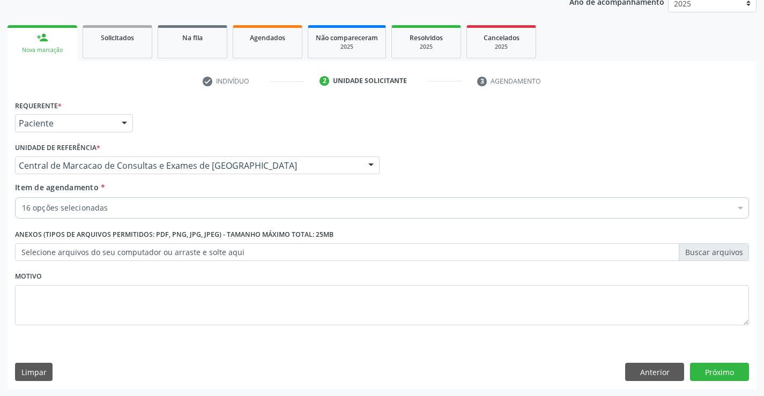
click at [195, 215] on div "16 opções selecionadas" at bounding box center [382, 207] width 734 height 21
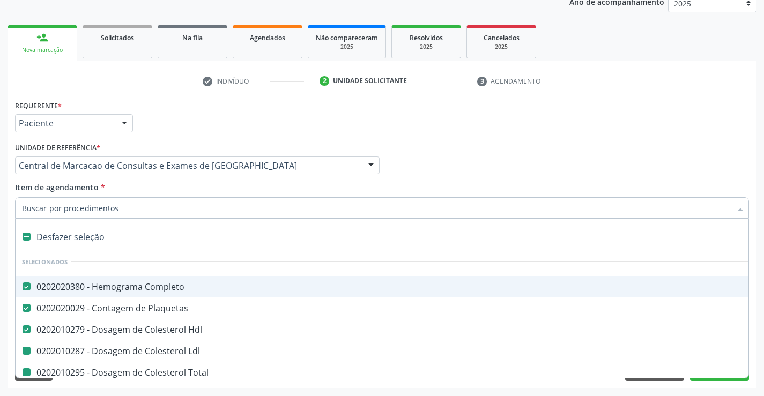
type input "f"
checkbox Ldl "false"
checkbox Total "false"
checkbox Ureia "false"
checkbox Creatinina "false"
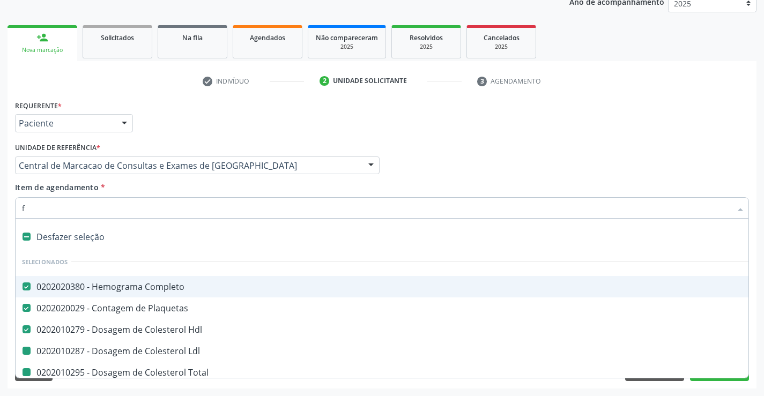
checkbox Urico "false"
checkbox \(Tgo\) "false"
checkbox \(Tgp\) "false"
checkbox Glicose "false"
checkbox Serico "false"
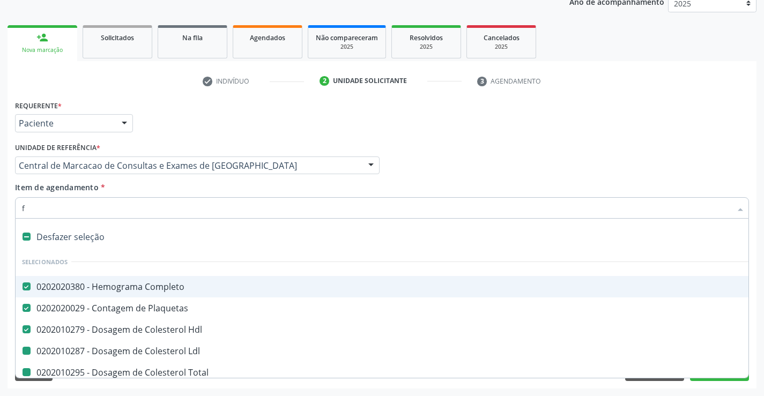
checkbox Reativa "false"
checkbox \(Vhs\) "false"
checkbox Urina "false"
checkbox Triglicerideos "false"
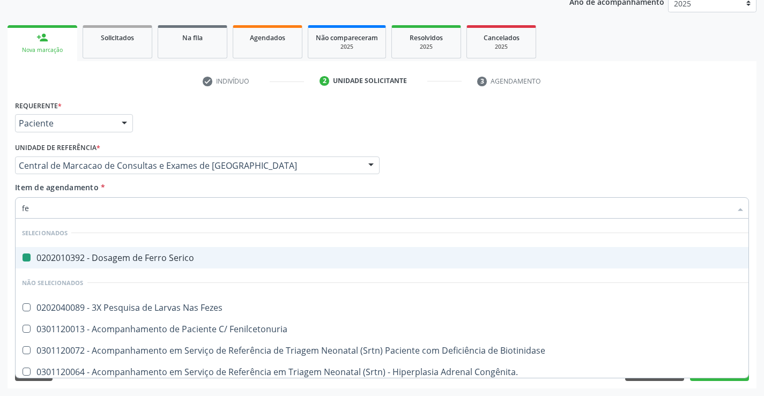
type input "fez"
checkbox Serico "false"
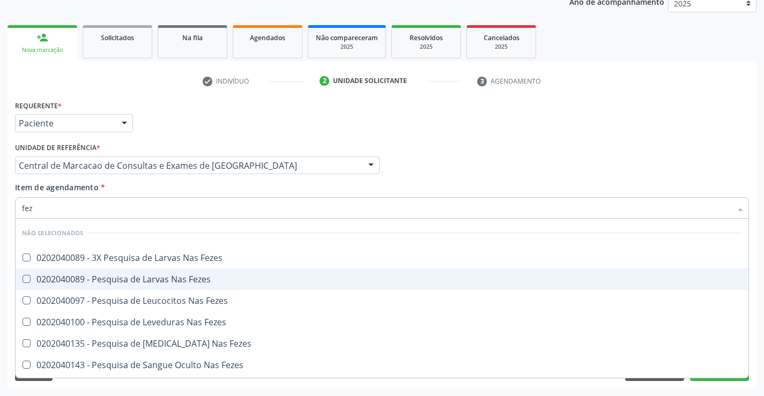
click at [196, 275] on div "0202040089 - Pesquisa de Larvas Nas Fezes" at bounding box center [382, 279] width 720 height 9
checkbox Fezes "true"
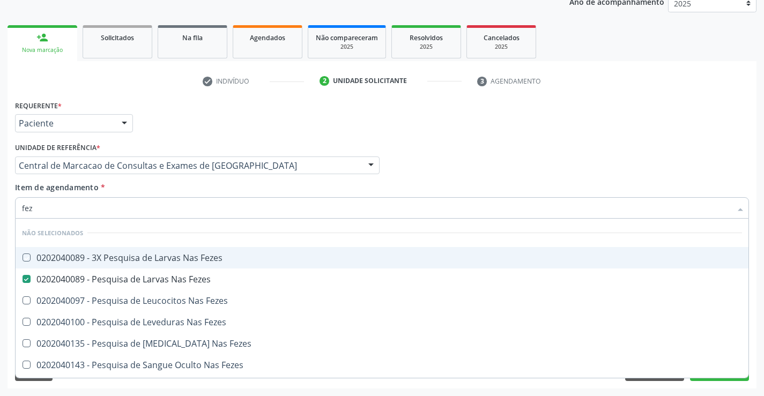
click at [605, 163] on div "Médico Solicitante Por favor, selecione a Unidade de Atendimento primeiro Nenhu…" at bounding box center [381, 161] width 739 height 42
checkbox Fezes "true"
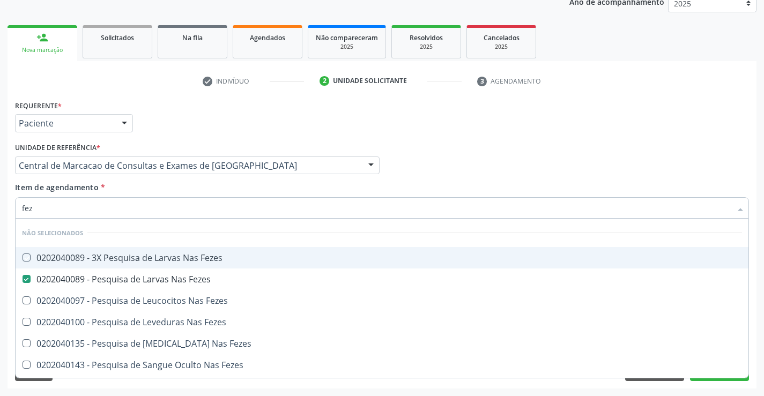
checkbox Fezes "true"
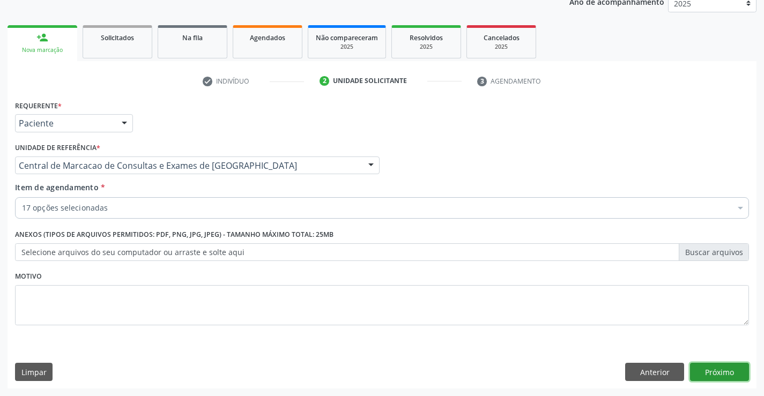
click at [733, 372] on button "Próximo" at bounding box center [719, 372] width 59 height 18
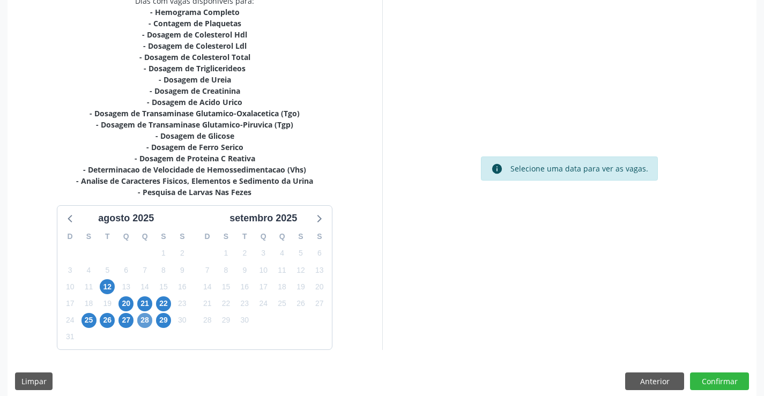
scroll to position [242, 0]
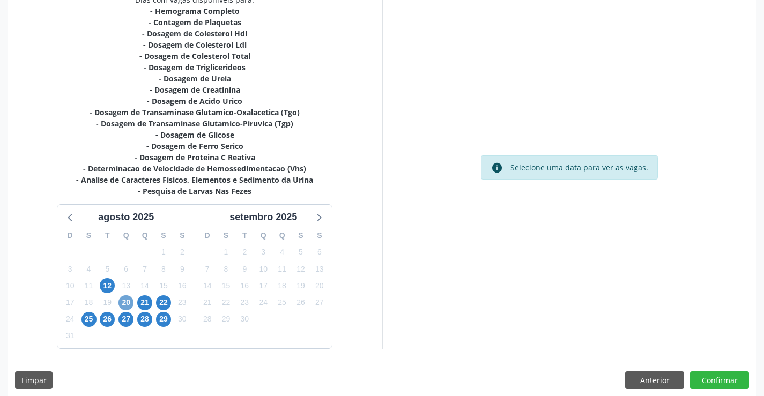
click at [129, 300] on span "20" at bounding box center [125, 302] width 15 height 15
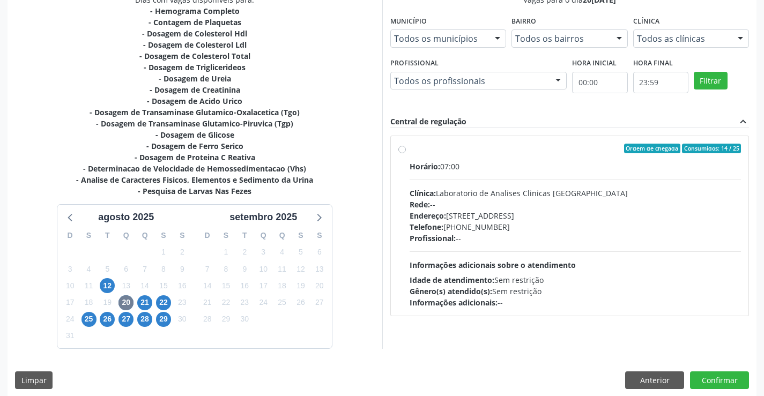
click at [564, 316] on div "Ordem de chegada Consumidos: 14 / 25 Horário: 07:00 Clínica: Laboratorio de Ana…" at bounding box center [569, 226] width 359 height 196
click at [573, 306] on div "Informações adicionais: --" at bounding box center [576, 302] width 332 height 11
click at [406, 153] on input "Ordem de chegada Consumidos: 14 / 25 Horário: 07:00 Clínica: Laboratorio de Ana…" at bounding box center [402, 149] width 8 height 10
radio input "true"
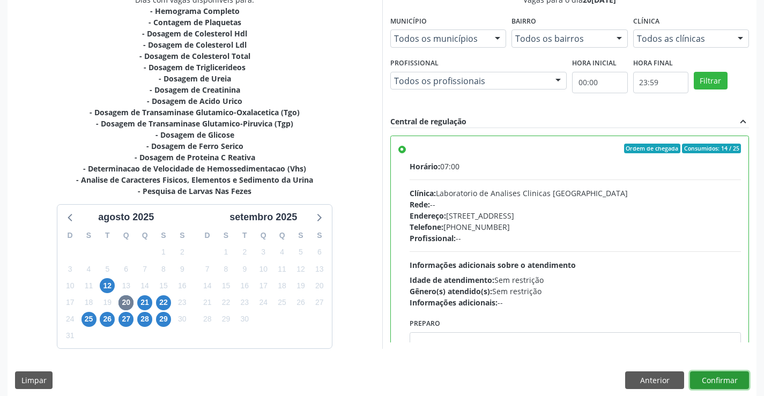
click at [722, 384] on button "Confirmar" at bounding box center [719, 381] width 59 height 18
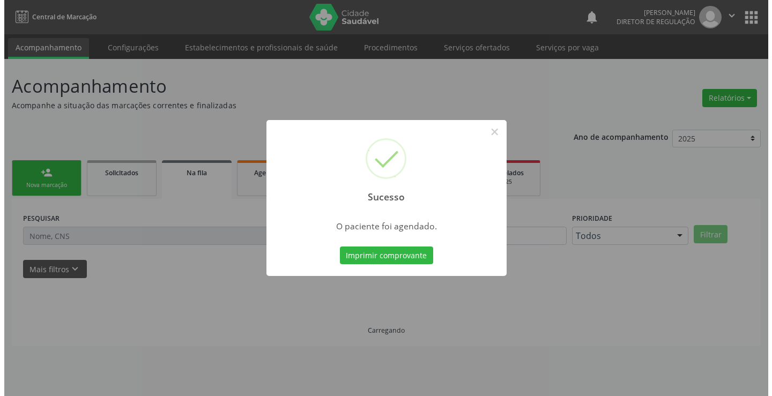
scroll to position [0, 0]
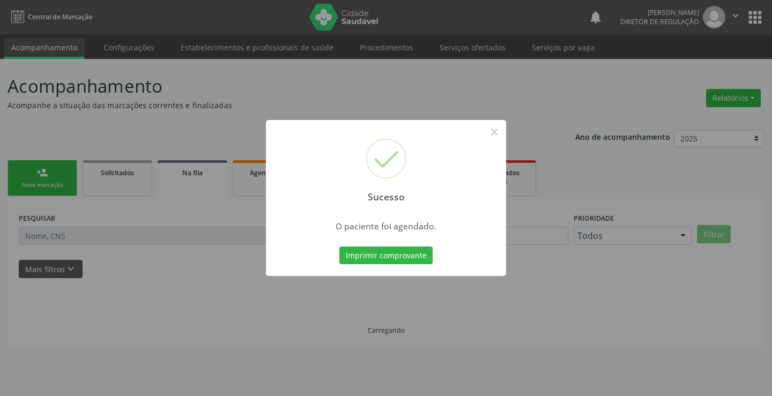
click at [339, 247] on button "Imprimir comprovante" at bounding box center [385, 256] width 93 height 18
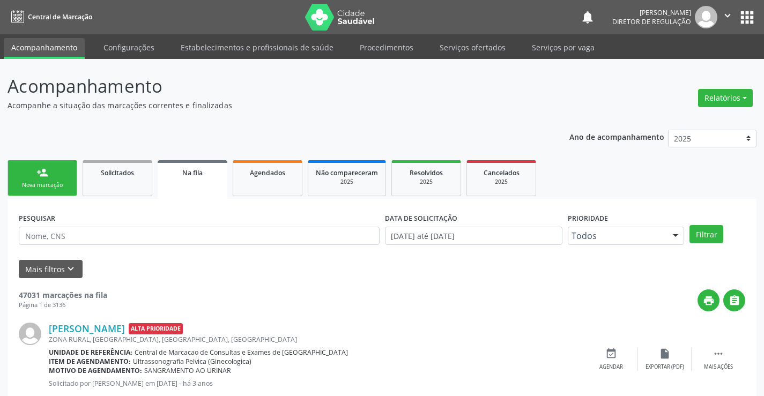
click at [727, 17] on icon "" at bounding box center [728, 16] width 12 height 12
click at [681, 66] on link "Sair" at bounding box center [700, 65] width 74 height 15
